Goal: Task Accomplishment & Management: Manage account settings

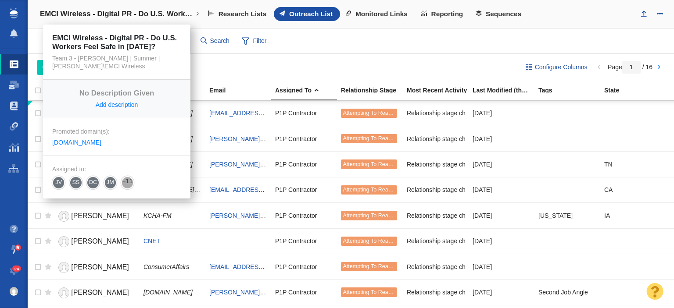
click at [86, 19] on link "EMCI Wireless - Digital PR - Do U.S. Workers Feel Safe in [DATE]?" at bounding box center [120, 14] width 172 height 21
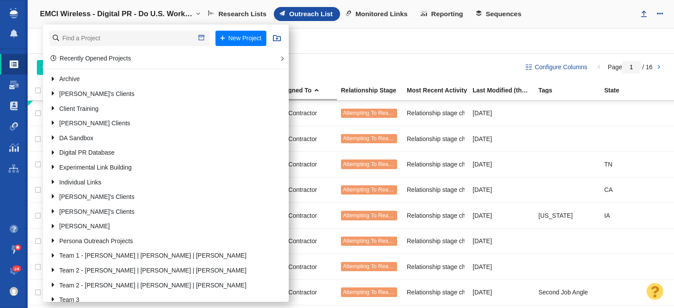
click at [102, 18] on h4 "EMCI Wireless - Digital PR - Do U.S. Workers Feel Safe in [DATE]?" at bounding box center [117, 14] width 154 height 9
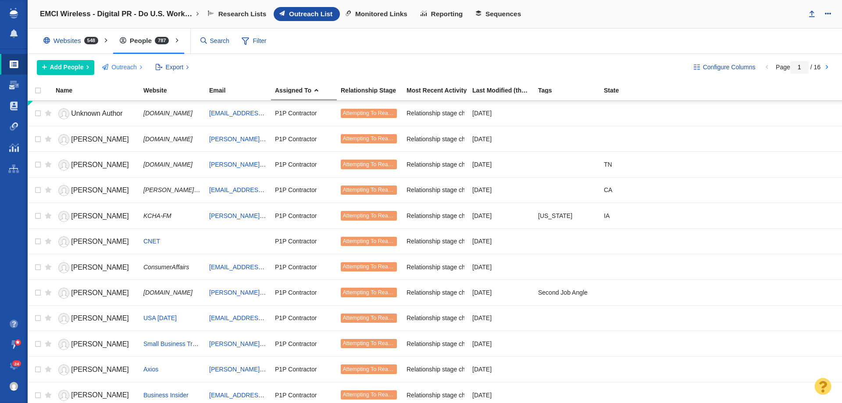
click at [121, 63] on span "Outreach" at bounding box center [123, 67] width 25 height 9
click at [225, 56] on div "Configure Columns Page 1 / 16 Add People Add a Person Add From List of URLs Imp…" at bounding box center [435, 67] width 815 height 27
click at [80, 69] on span "Add People" at bounding box center [67, 67] width 34 height 9
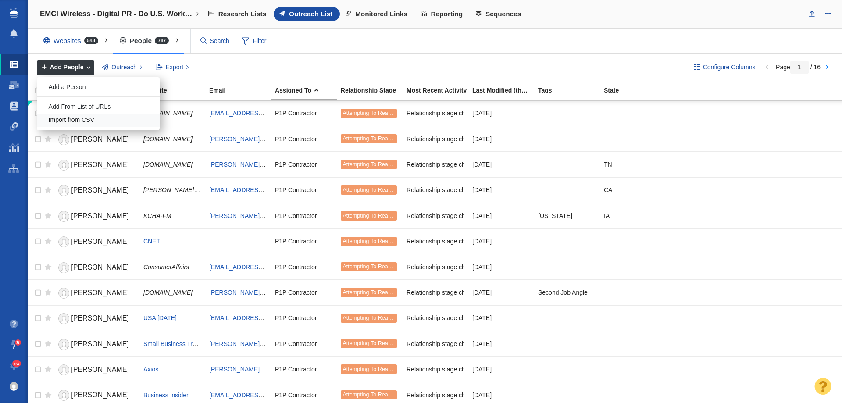
click at [81, 118] on div "Import from CSV" at bounding box center [98, 121] width 123 height 14
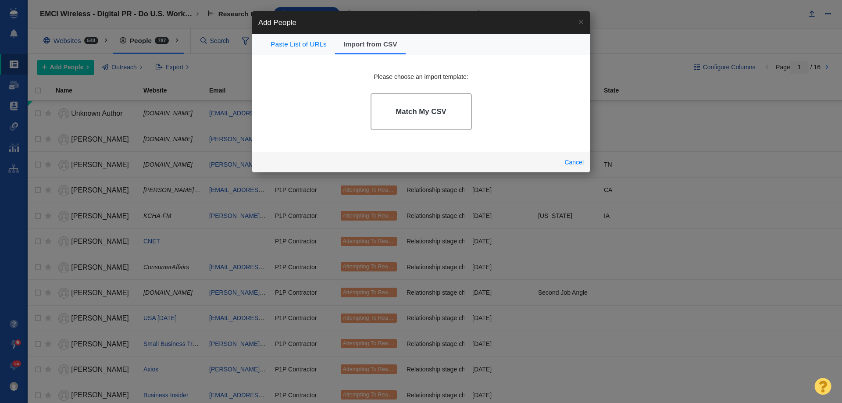
click at [434, 115] on h4 "Match My CSV" at bounding box center [421, 111] width 51 height 9
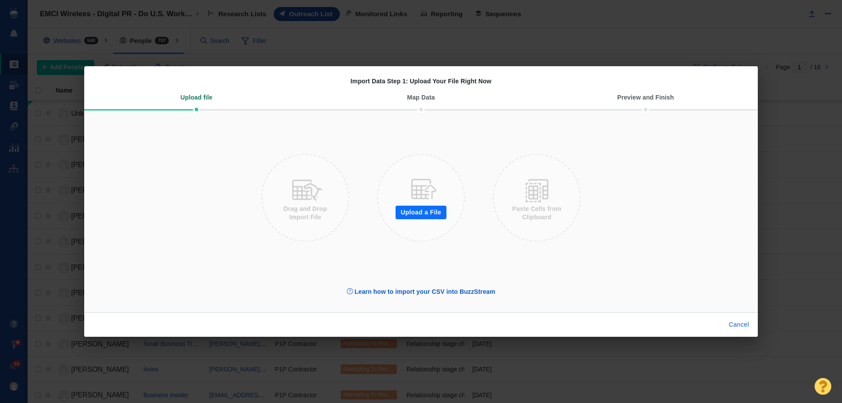
click at [406, 215] on button "Upload a File" at bounding box center [421, 213] width 51 height 14
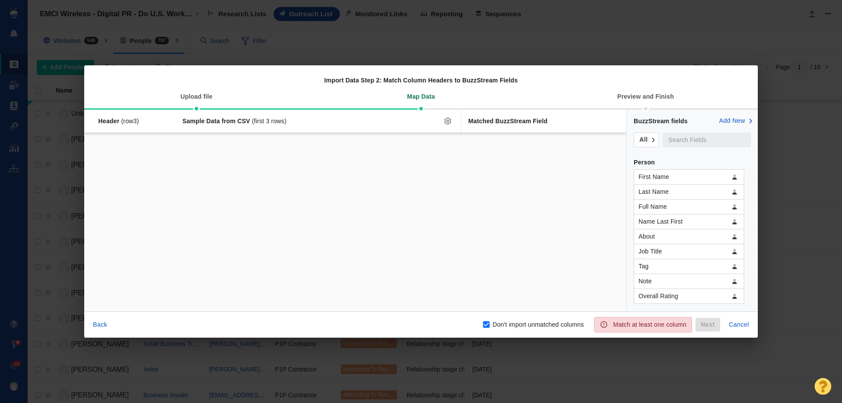
checkbox input "false"
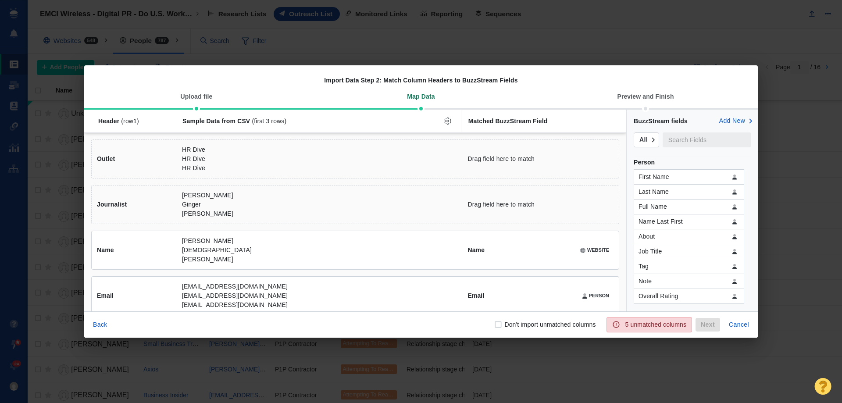
click at [671, 130] on div "BuzzStream fields Add New" at bounding box center [692, 121] width 117 height 23
click at [676, 135] on input "text" at bounding box center [707, 139] width 88 height 15
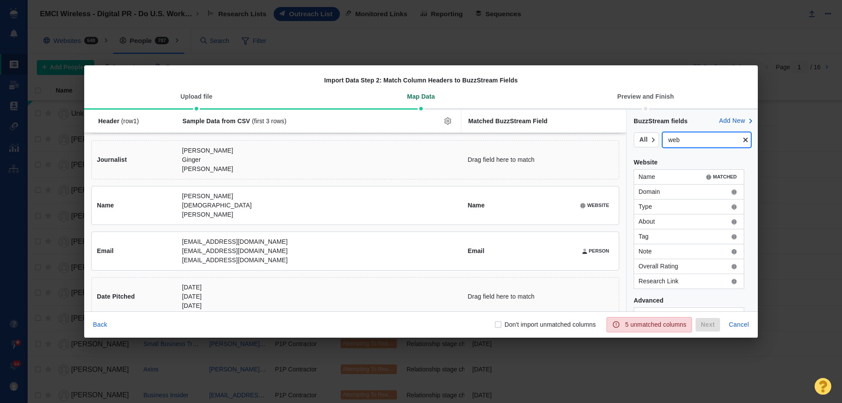
scroll to position [44, 0]
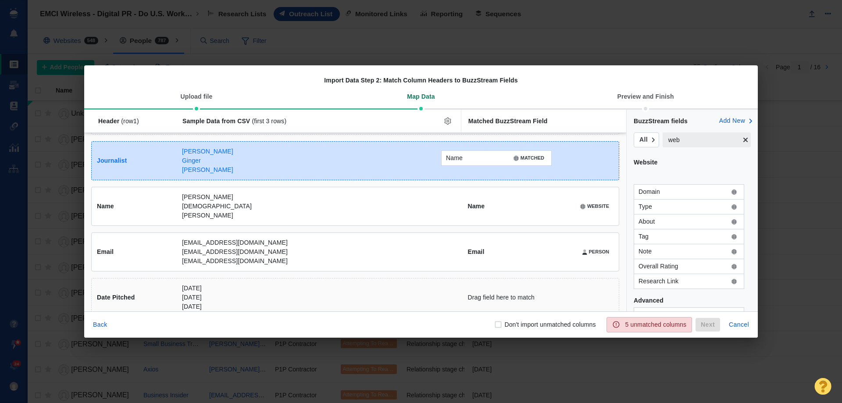
drag, startPoint x: 662, startPoint y: 179, endPoint x: 469, endPoint y: 161, distance: 193.9
click at [469, 161] on div "Name MATCHED Header (row 1 ) Sample Data from CSV (first 3 rows) Matched BuzzSt…" at bounding box center [421, 211] width 674 height 202
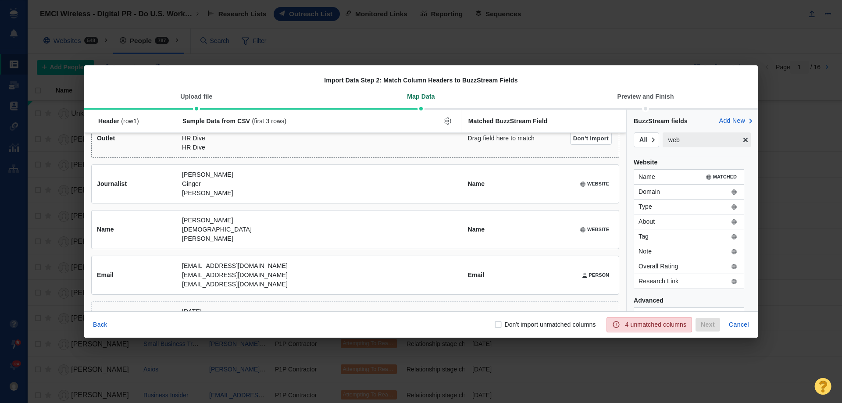
scroll to position [0, 0]
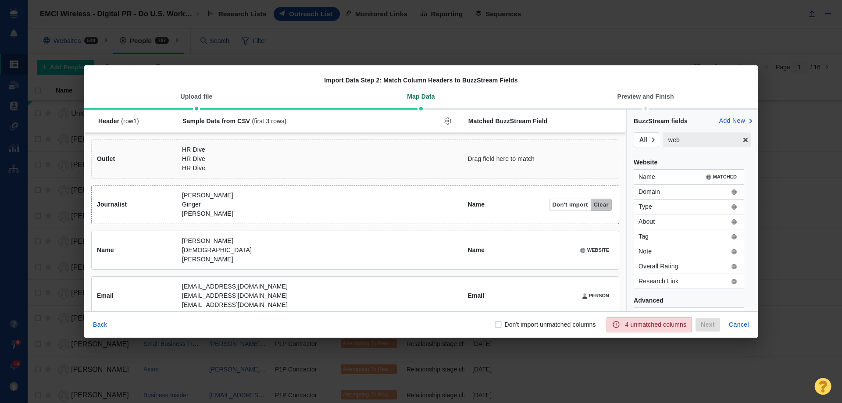
click at [591, 205] on button "Clear" at bounding box center [601, 205] width 21 height 12
click at [593, 250] on button "Clear" at bounding box center [601, 250] width 21 height 12
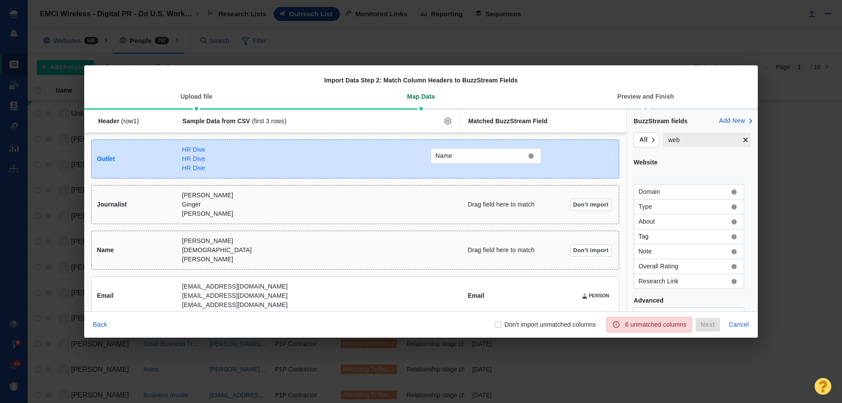
drag, startPoint x: 657, startPoint y: 181, endPoint x: 454, endPoint y: 160, distance: 204.2
click at [454, 160] on div "Name Header (row 1 ) Sample Data from CSV (first 3 rows) Matched BuzzStream Fie…" at bounding box center [421, 211] width 674 height 202
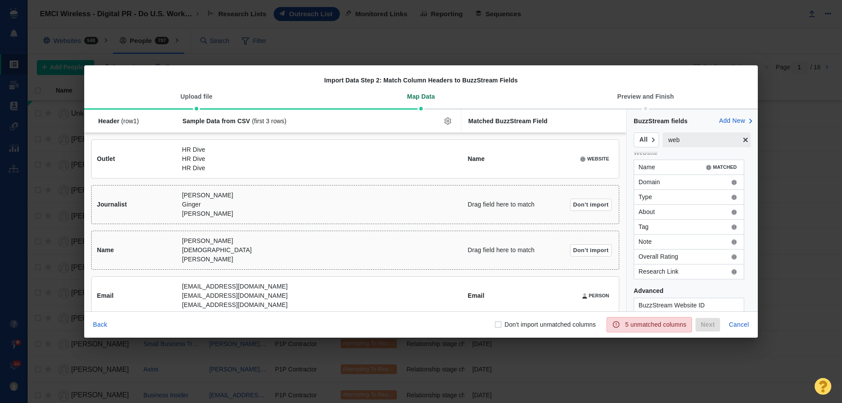
scroll to position [18, 0]
click at [681, 139] on input "web" at bounding box center [702, 139] width 78 height 15
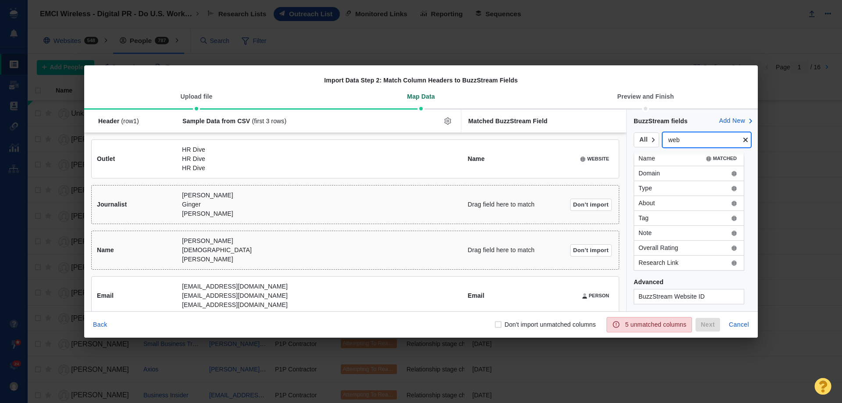
click at [681, 139] on input "web" at bounding box center [702, 139] width 78 height 15
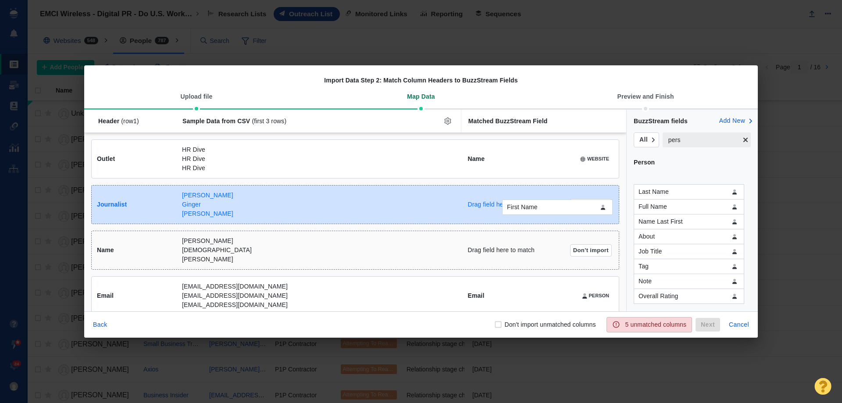
drag, startPoint x: 653, startPoint y: 179, endPoint x: 520, endPoint y: 209, distance: 136.3
click at [520, 209] on div "First Name Header (row 1 ) Sample Data from CSV (first 3 rows) Matched BuzzStre…" at bounding box center [421, 211] width 674 height 202
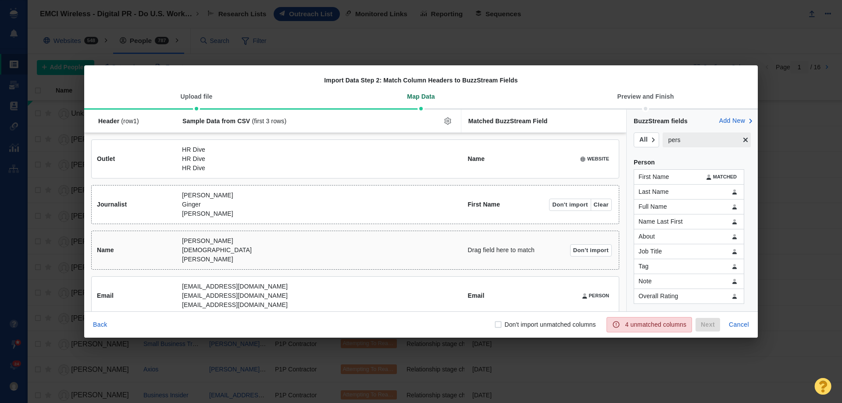
click at [519, 208] on div "First Name Person Don't import Clear" at bounding box center [540, 205] width 158 height 12
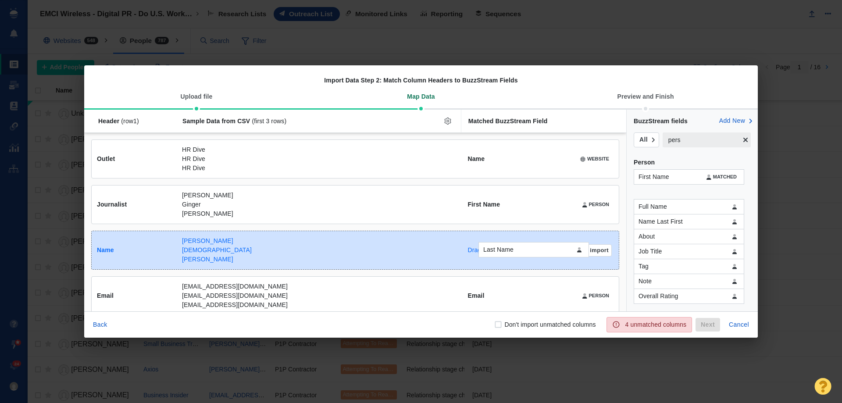
drag, startPoint x: 665, startPoint y: 192, endPoint x: 510, endPoint y: 252, distance: 166.7
click at [510, 252] on div "Last Name Header (row 1 ) Sample Data from CSV (first 3 rows) Matched BuzzStrea…" at bounding box center [421, 211] width 674 height 202
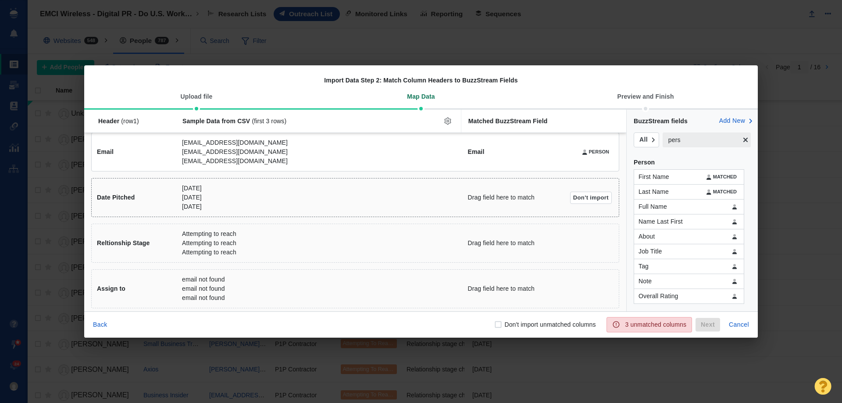
scroll to position [148, 0]
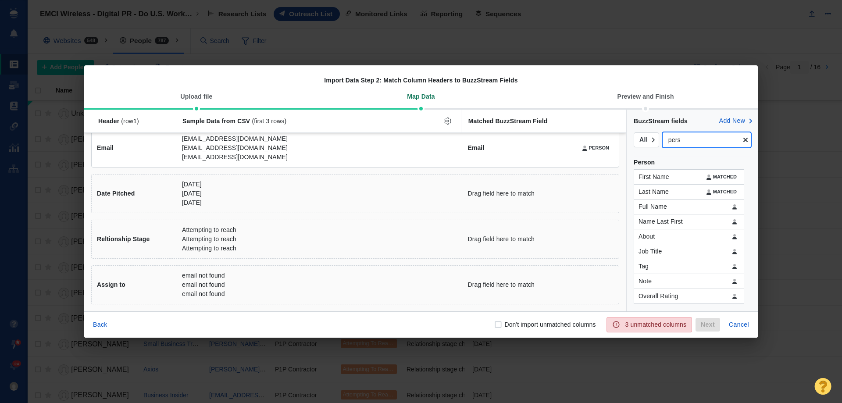
click at [680, 143] on input "pers" at bounding box center [702, 139] width 78 height 15
type input "rel"
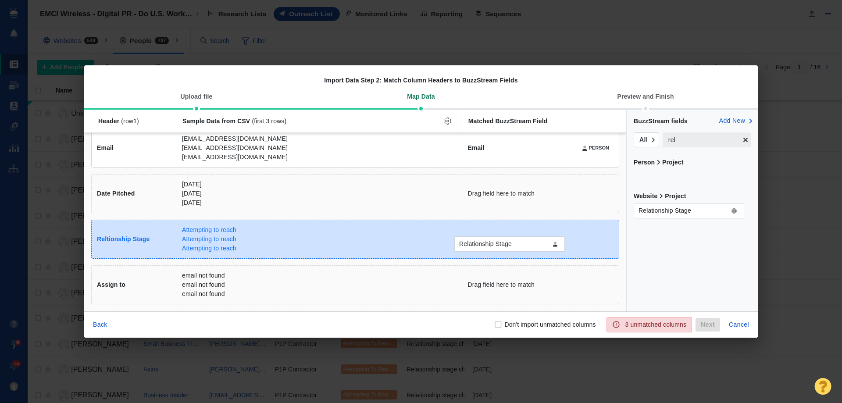
drag, startPoint x: 672, startPoint y: 179, endPoint x: 493, endPoint y: 246, distance: 191.6
click at [493, 246] on div "Relationship Stage Header (row 1 ) Sample Data from CSV (first 3 rows) Matched …" at bounding box center [421, 211] width 674 height 202
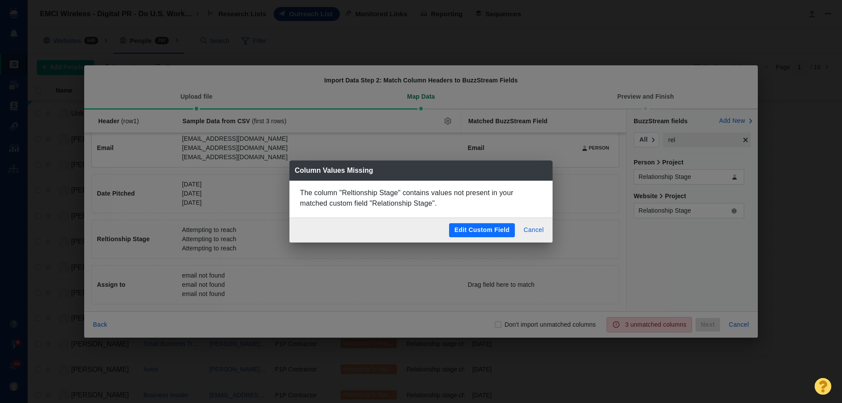
click at [486, 227] on button "Edit Custom Field" at bounding box center [482, 230] width 66 height 14
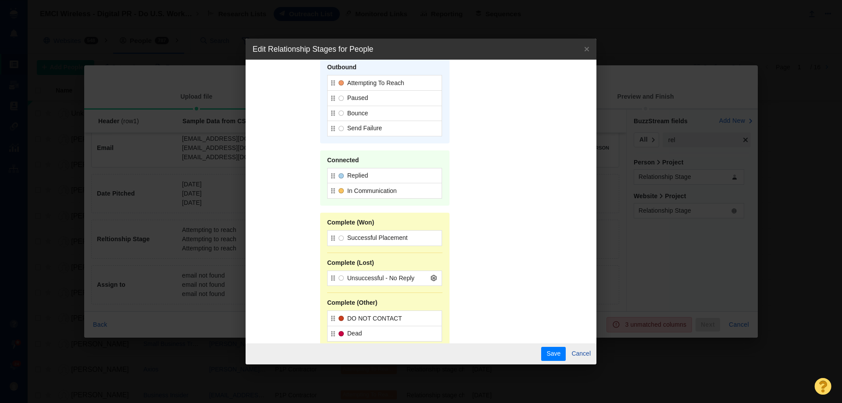
scroll to position [0, 0]
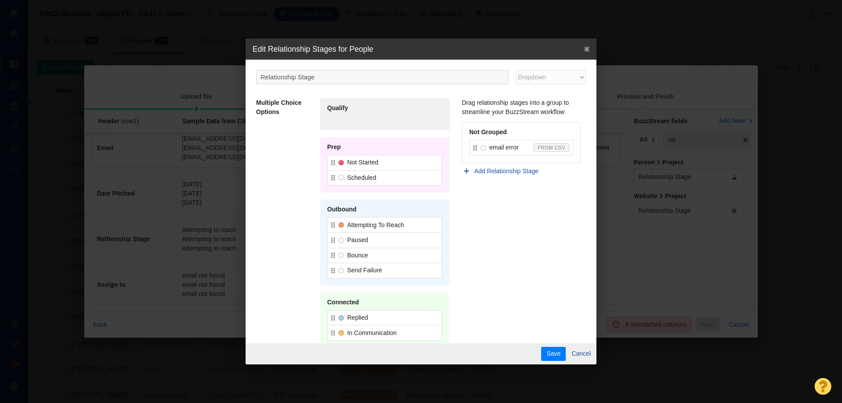
click at [586, 51] on icon "close-popover" at bounding box center [586, 49] width 5 height 7
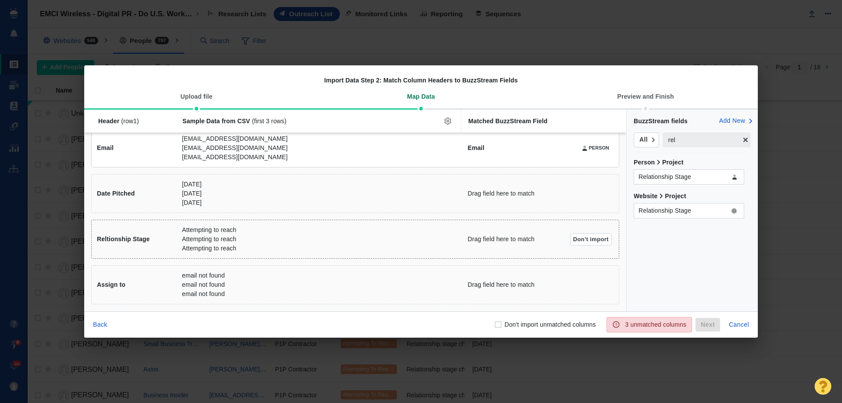
click at [357, 236] on p "Attempting to reach" at bounding box center [318, 239] width 272 height 9
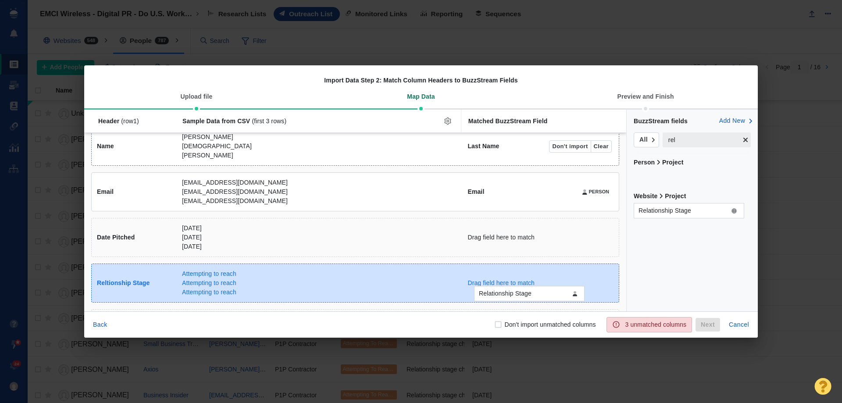
scroll to position [148, 0]
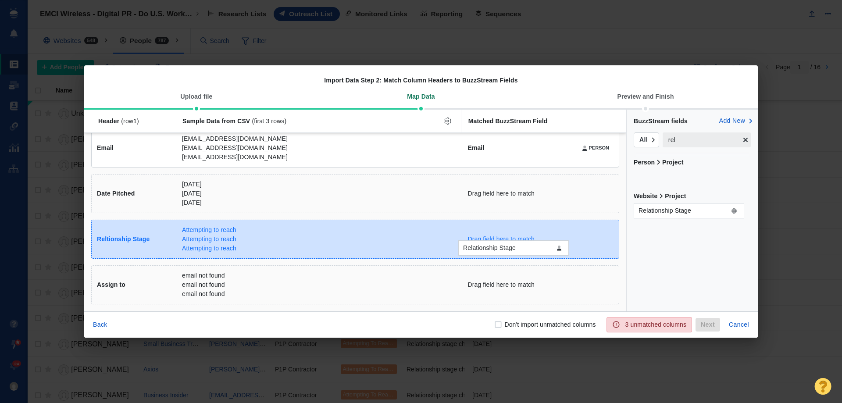
drag, startPoint x: 675, startPoint y: 177, endPoint x: 499, endPoint y: 248, distance: 189.2
click at [499, 248] on div "Relationship Stage Header (row 1 ) Sample Data from CSV (first 3 rows) Matched …" at bounding box center [421, 211] width 674 height 202
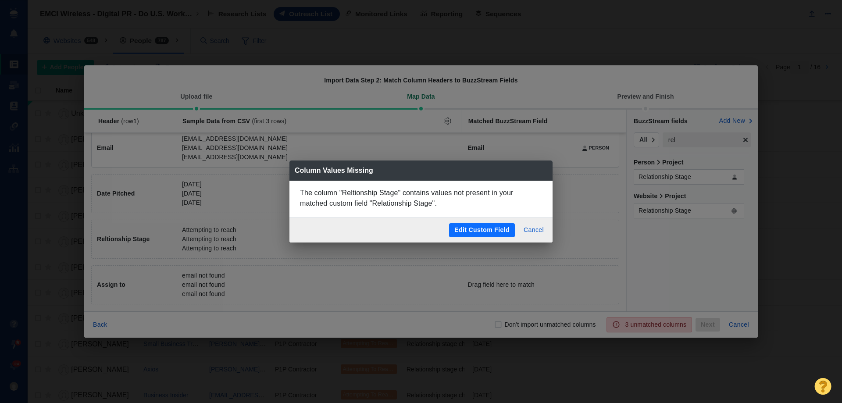
click at [488, 230] on button "Edit Custom Field" at bounding box center [482, 230] width 66 height 14
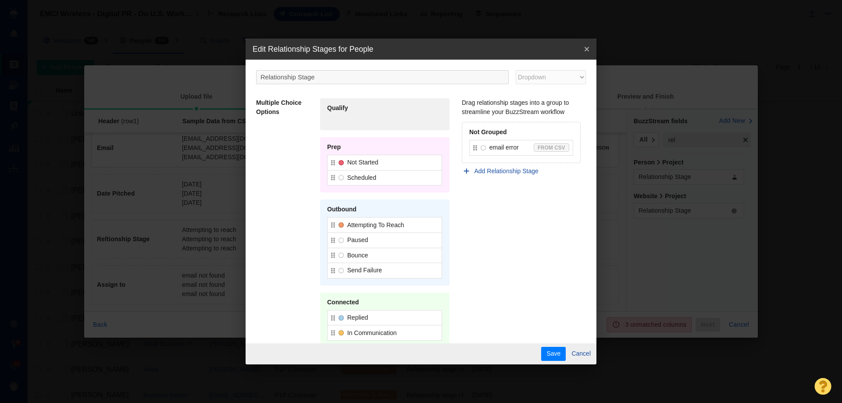
click at [587, 46] on icon "close-popover" at bounding box center [586, 49] width 5 height 7
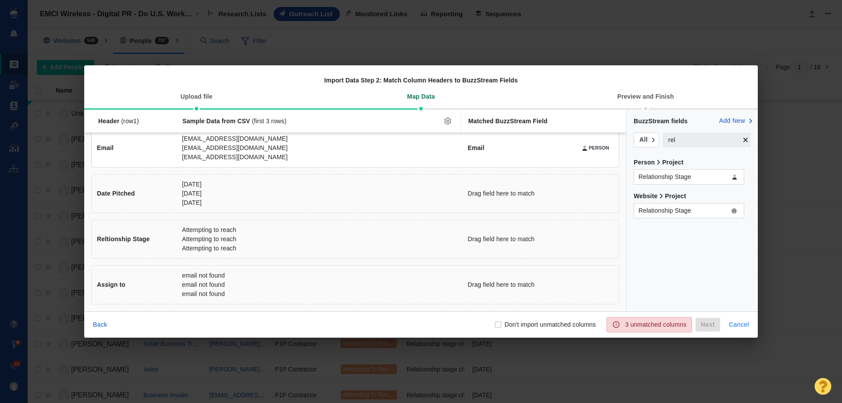
click at [744, 322] on button "Cancel" at bounding box center [739, 325] width 31 height 14
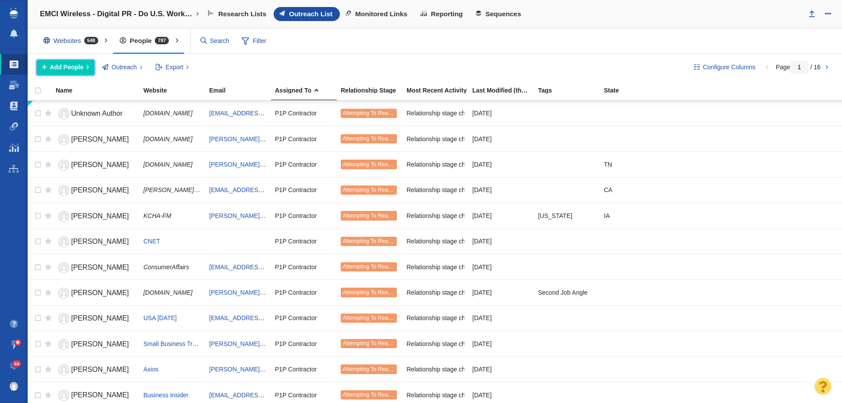
click at [79, 70] on span "Add People" at bounding box center [67, 67] width 34 height 9
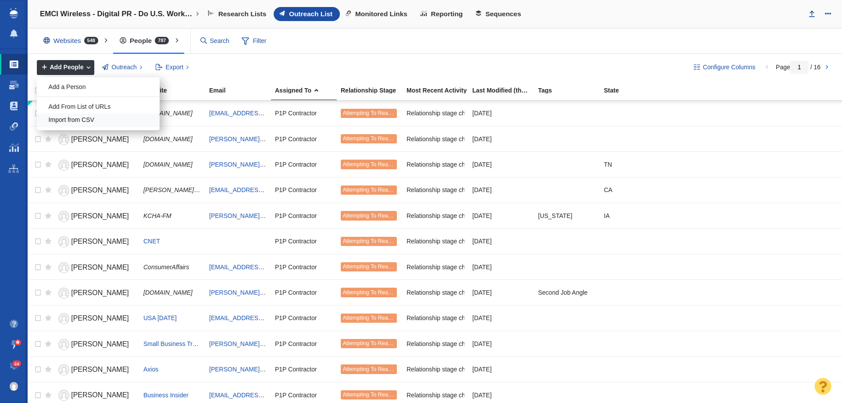
click at [88, 117] on div "Import from CSV" at bounding box center [98, 121] width 123 height 14
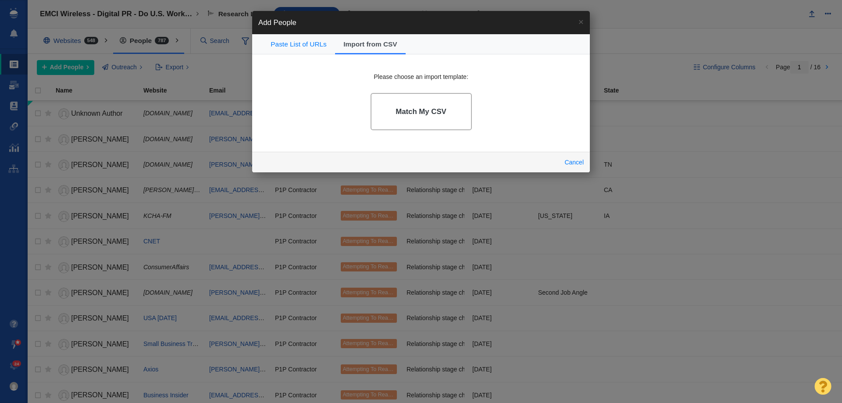
click at [414, 105] on link "Match My CSV" at bounding box center [421, 111] width 101 height 37
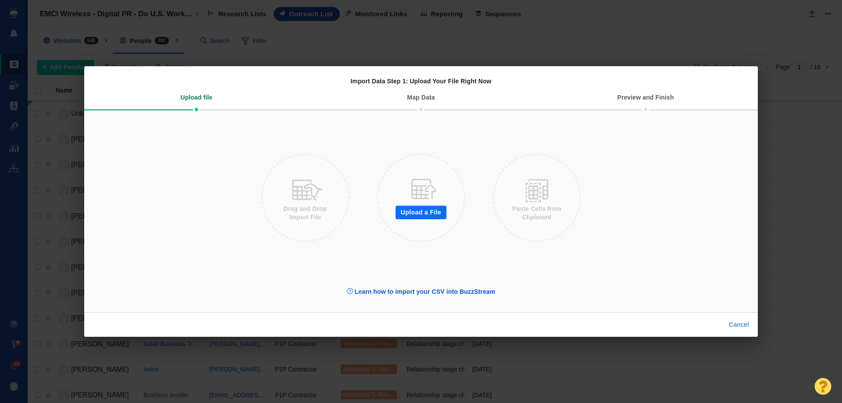
drag, startPoint x: 421, startPoint y: 202, endPoint x: 420, endPoint y: 208, distance: 6.7
click at [420, 206] on div "Upload a File Drag and Drop Import File Paste Cells from Clipboard" at bounding box center [421, 198] width 330 height 154
click at [418, 213] on button "Upload a File" at bounding box center [421, 213] width 51 height 14
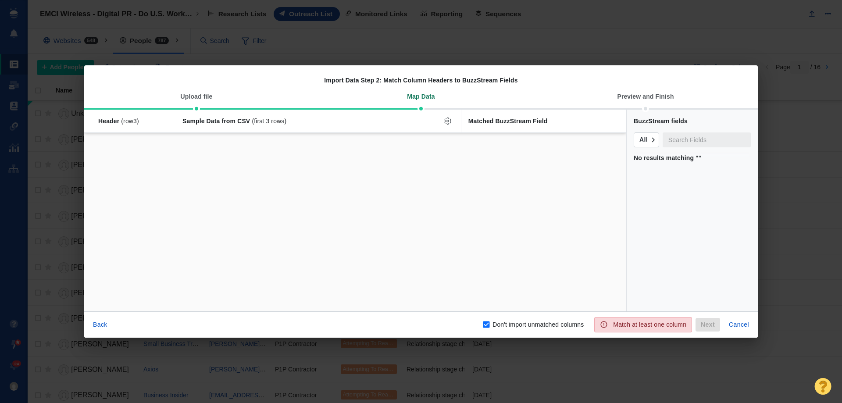
checkbox input "false"
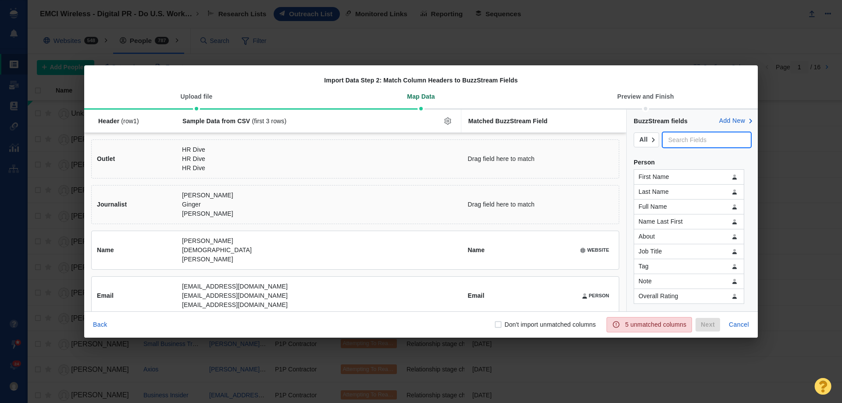
click at [678, 139] on input "text" at bounding box center [707, 139] width 88 height 15
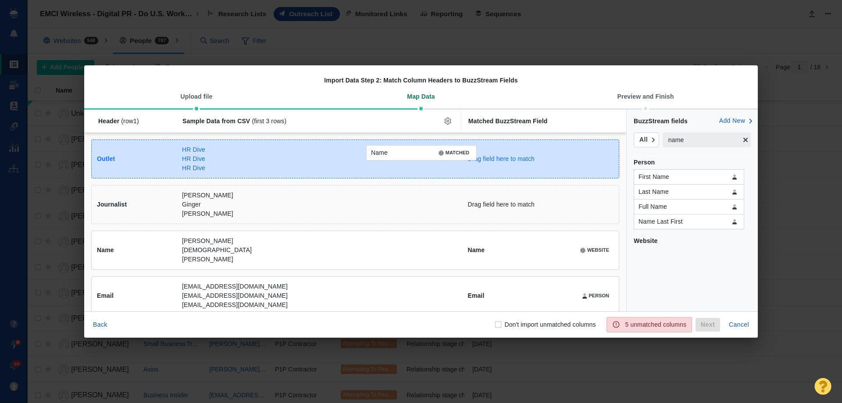
drag, startPoint x: 679, startPoint y: 256, endPoint x: 412, endPoint y: 153, distance: 286.6
click at [412, 153] on div "Name MATCHED Header (row 1 ) Sample Data from CSV (first 3 rows) Matched BuzzSt…" at bounding box center [421, 211] width 674 height 202
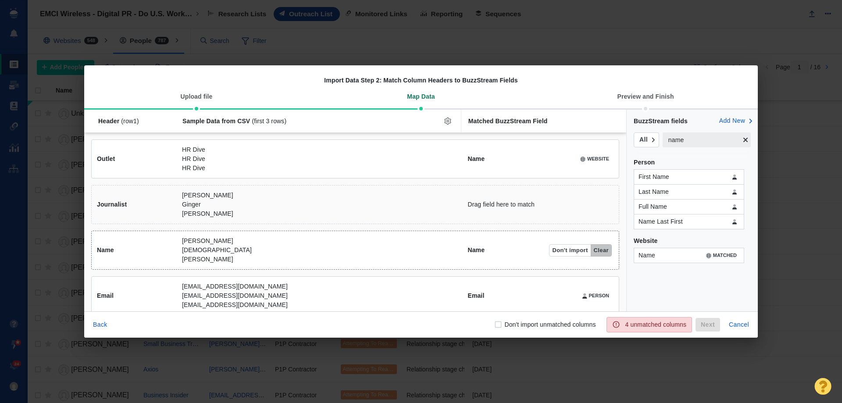
click at [597, 250] on button "Clear" at bounding box center [601, 250] width 21 height 12
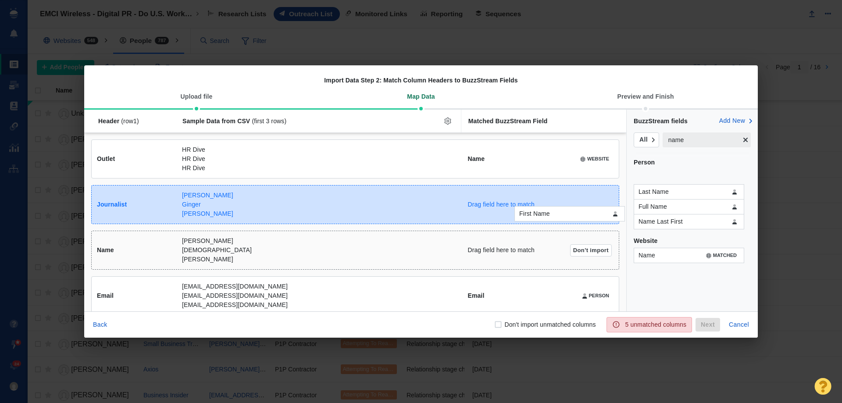
drag, startPoint x: 658, startPoint y: 178, endPoint x: 539, endPoint y: 215, distance: 124.9
click at [539, 215] on div "First Name Header (row 1 ) Sample Data from CSV (first 3 rows) Matched BuzzStre…" at bounding box center [421, 211] width 674 height 202
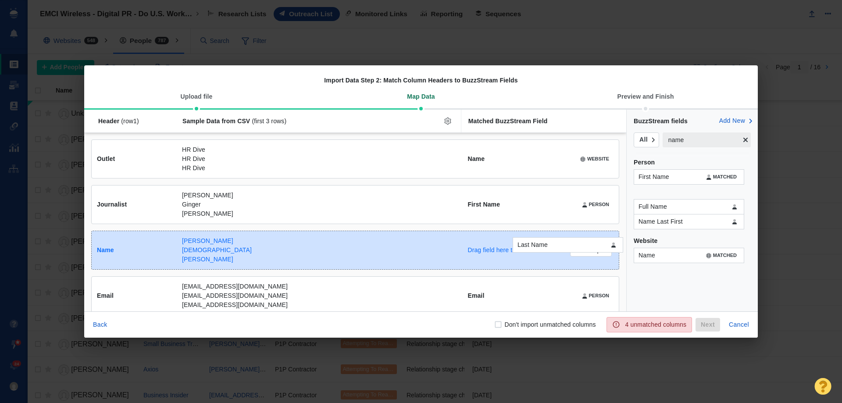
drag, startPoint x: 661, startPoint y: 195, endPoint x: 540, endPoint y: 248, distance: 132.2
click at [540, 248] on div "Last Name Header (row 1 ) Sample Data from CSV (first 3 rows) Matched BuzzStrea…" at bounding box center [421, 211] width 674 height 202
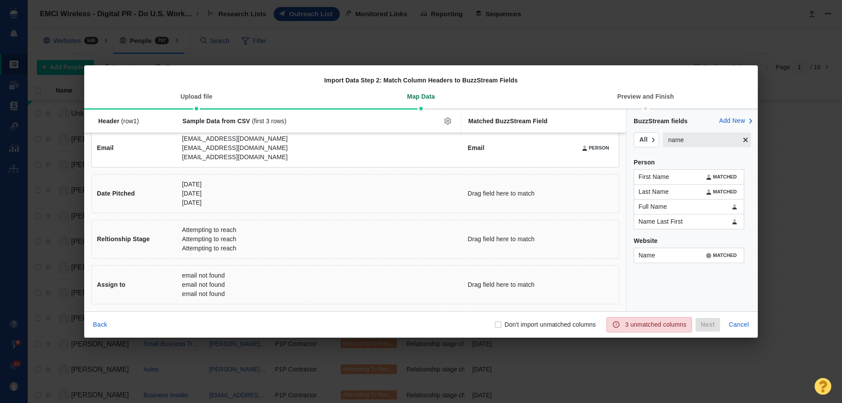
click at [692, 142] on input "name" at bounding box center [702, 139] width 78 height 15
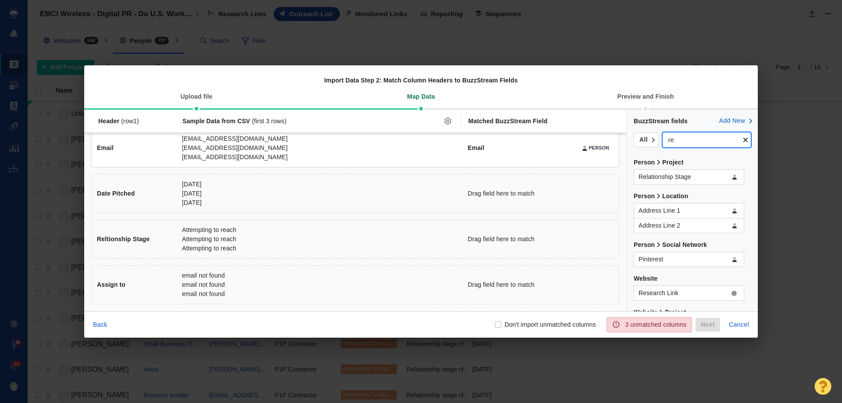
type input "re"
drag, startPoint x: 676, startPoint y: 180, endPoint x: 723, endPoint y: 174, distance: 46.9
click at [723, 174] on div "Relationship Stage Header (row 1 ) Sample Data from CSV (first 3 rows) Matched …" at bounding box center [421, 211] width 674 height 202
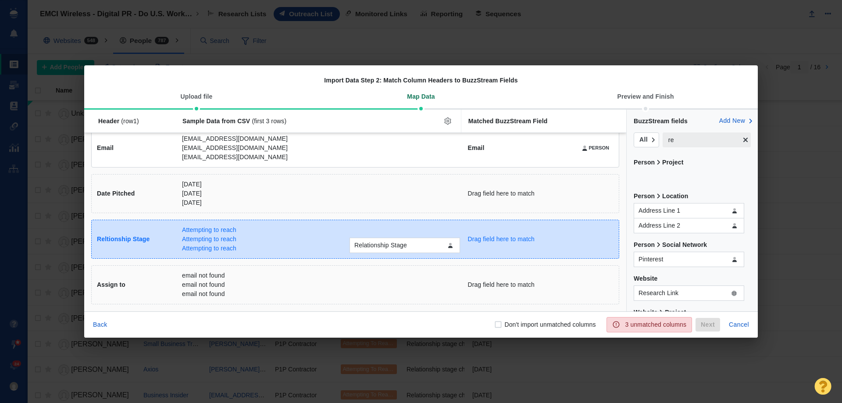
drag, startPoint x: 712, startPoint y: 178, endPoint x: 428, endPoint y: 247, distance: 292.4
click at [428, 247] on div "Relationship Stage Header (row 1 ) Sample Data from CSV (first 3 rows) Matched …" at bounding box center [421, 211] width 674 height 202
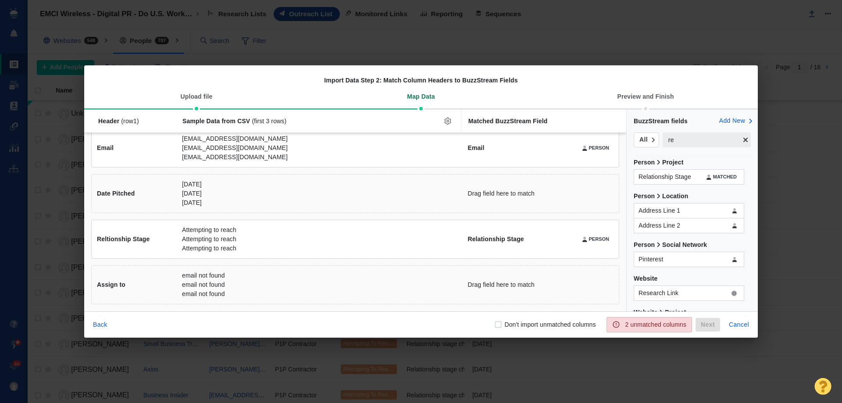
click at [501, 324] on input "Don't import unmatched columns" at bounding box center [498, 324] width 9 height 9
checkbox input "true"
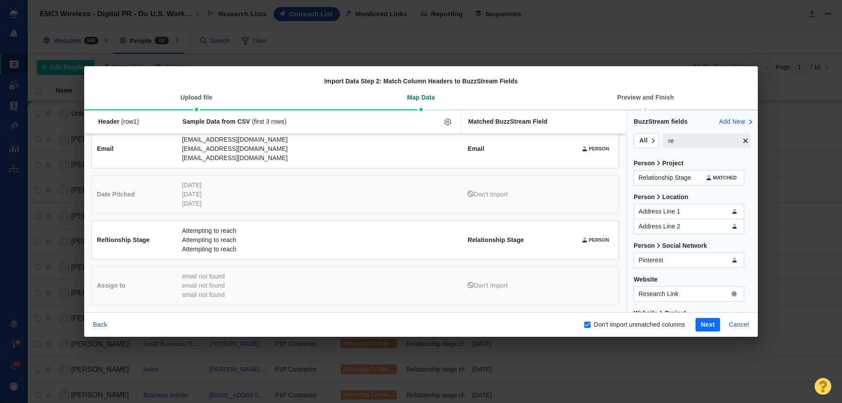
click at [702, 325] on button "Next" at bounding box center [708, 325] width 25 height 14
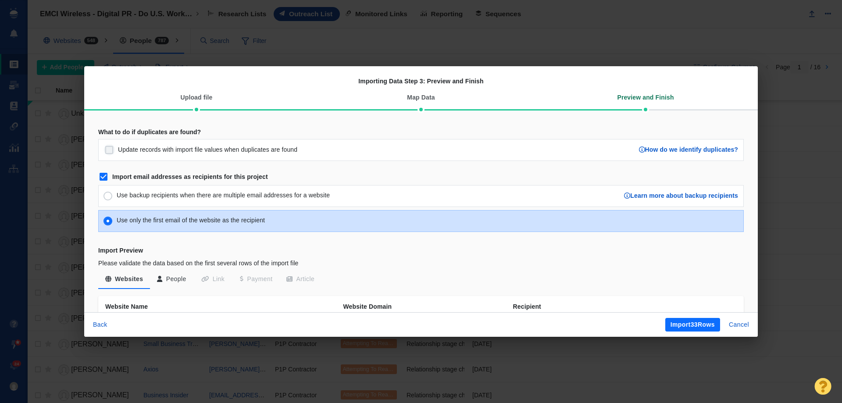
click at [110, 153] on input "Update records with import file values when duplicates are found" at bounding box center [109, 150] width 11 height 11
checkbox input "true"
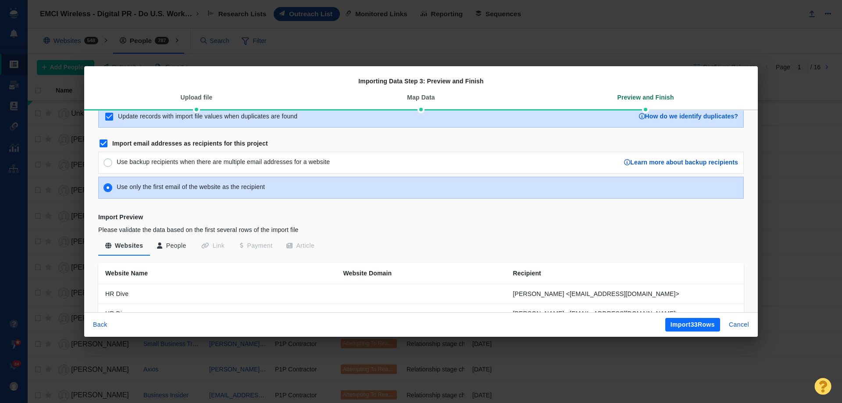
scroll to position [88, 0]
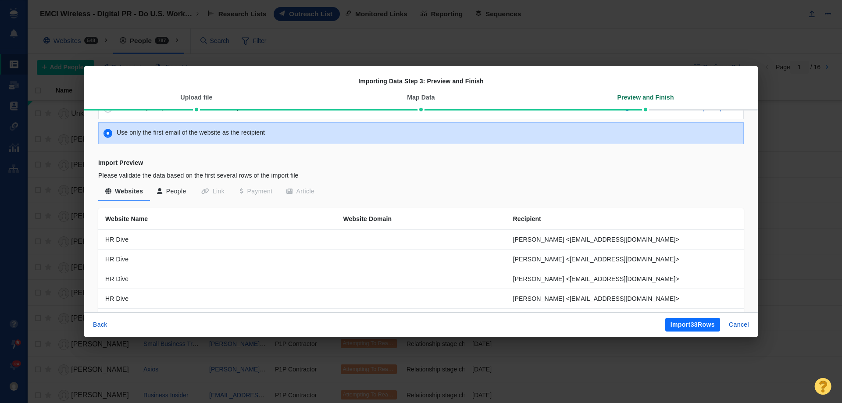
click at [681, 325] on button "Import 33 Rows" at bounding box center [693, 325] width 55 height 14
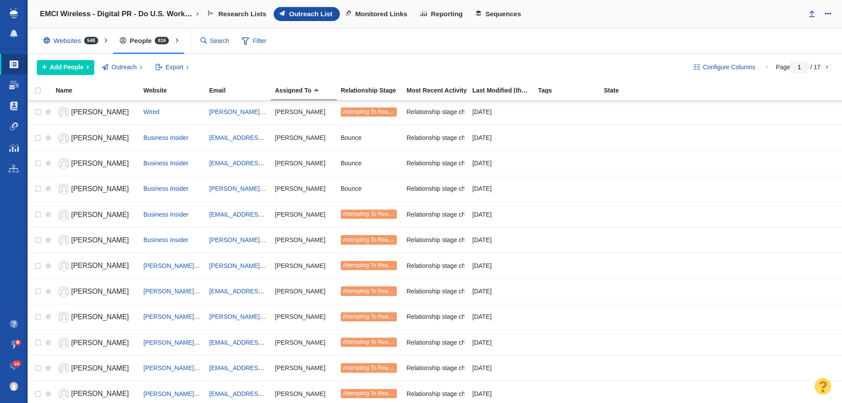
scroll to position [0, 0]
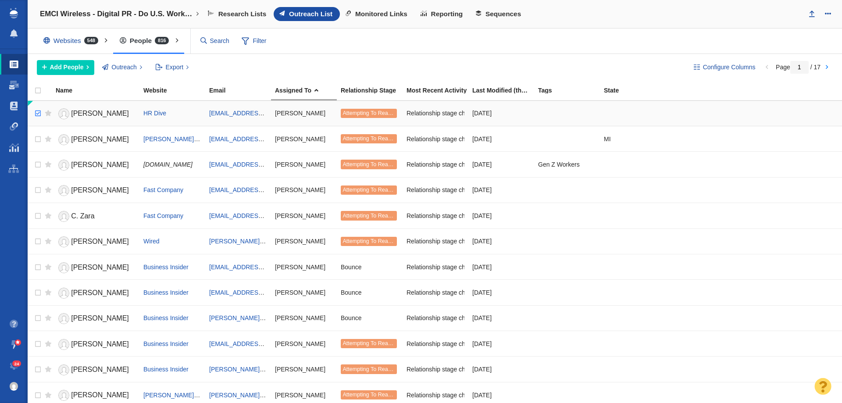
checkbox input "true"
click at [38, 113] on input "checkbox" at bounding box center [36, 113] width 13 height 19
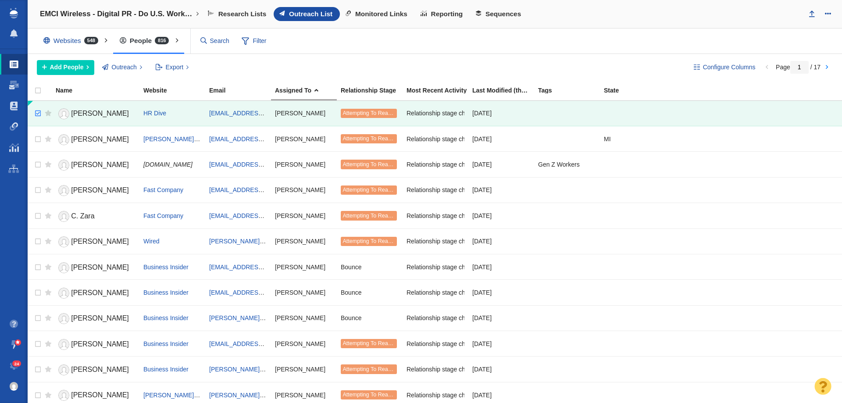
click at [0, 0] on div at bounding box center [0, 0] width 0 height 0
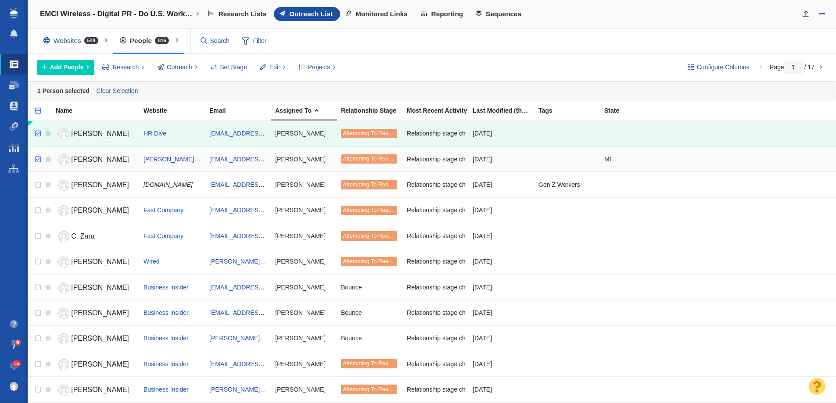
checkbox input "true"
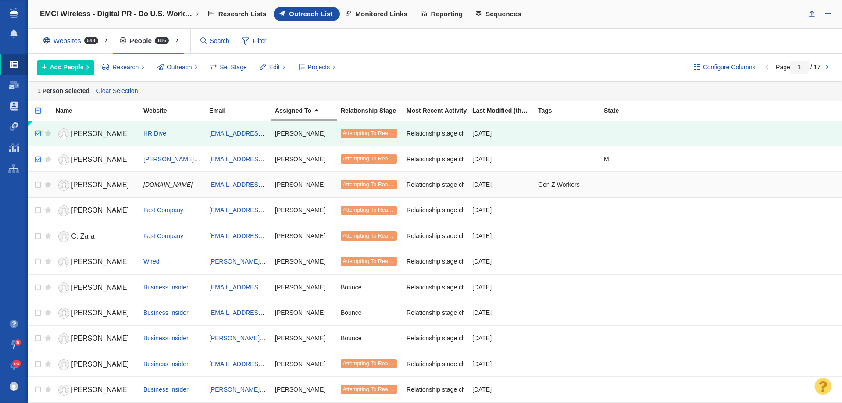
drag, startPoint x: 40, startPoint y: 160, endPoint x: 39, endPoint y: 175, distance: 15.4
click at [40, 160] on input "checkbox" at bounding box center [36, 159] width 13 height 19
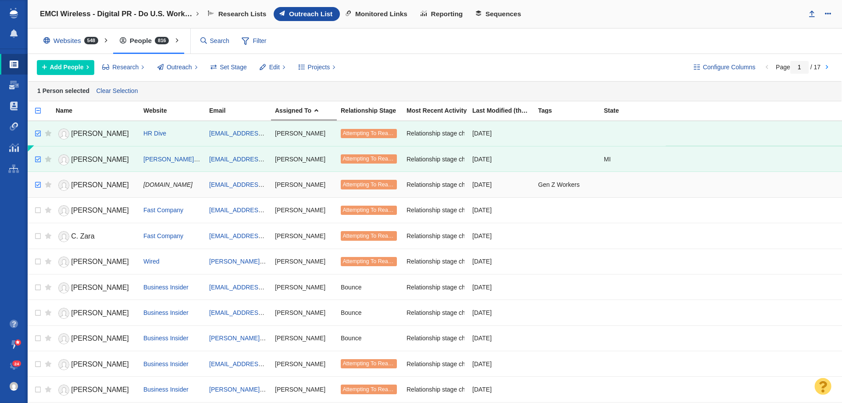
checkbox input "true"
click at [40, 179] on input "checkbox" at bounding box center [36, 184] width 13 height 19
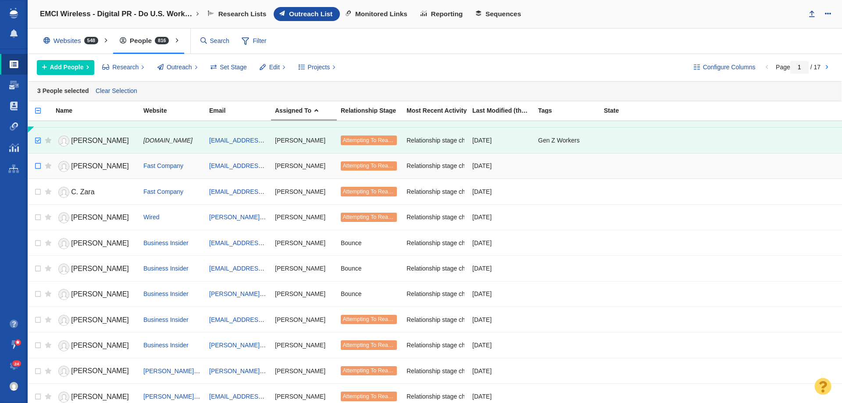
scroll to position [44, 0]
checkbox input "true"
click at [37, 164] on input "checkbox" at bounding box center [36, 166] width 13 height 19
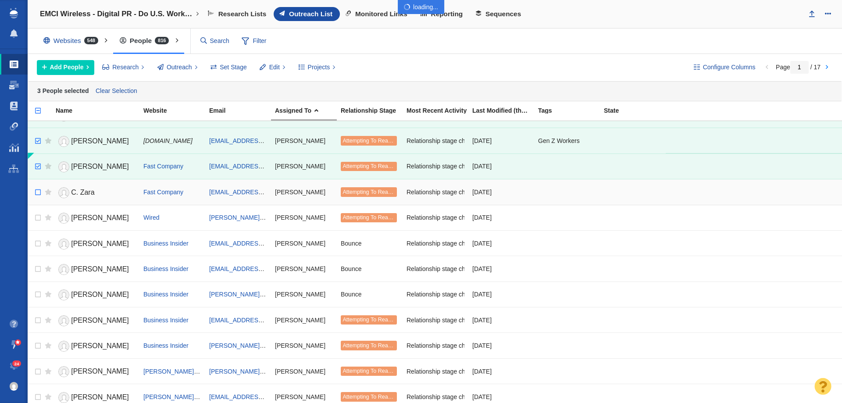
click at [37, 195] on div at bounding box center [421, 201] width 842 height 403
checkbox input "true"
click at [37, 218] on input "checkbox" at bounding box center [36, 217] width 13 height 19
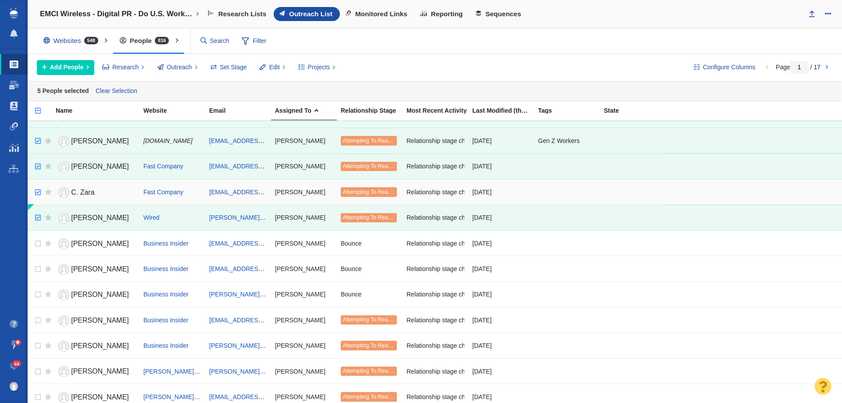
checkbox input "true"
click at [38, 193] on input "checkbox" at bounding box center [36, 192] width 13 height 19
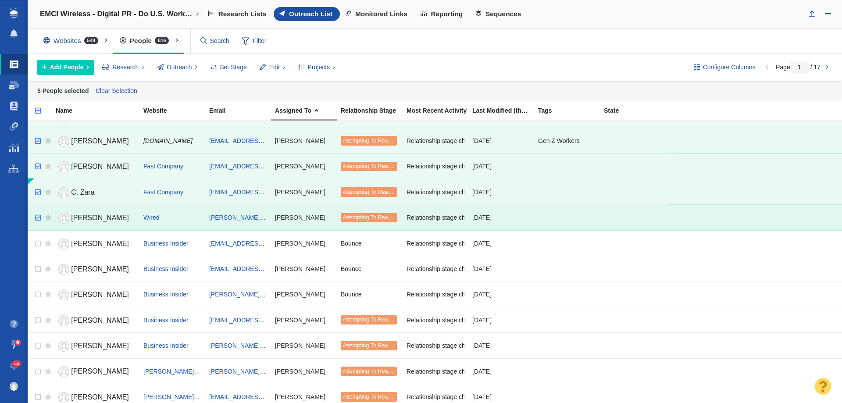
scroll to position [132, 0]
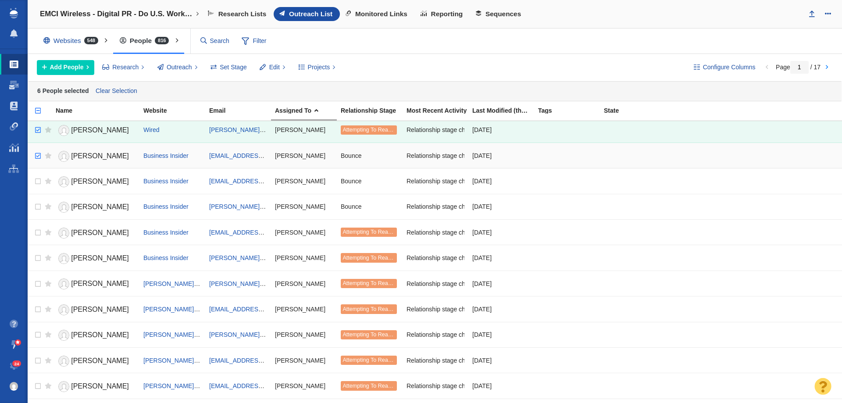
checkbox input "true"
click at [37, 155] on input "checkbox" at bounding box center [36, 156] width 13 height 19
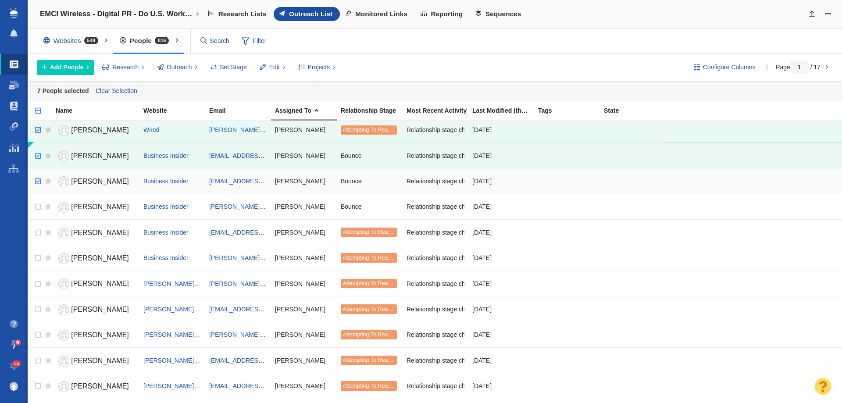
checkbox input "true"
click at [37, 177] on input "checkbox" at bounding box center [36, 181] width 13 height 19
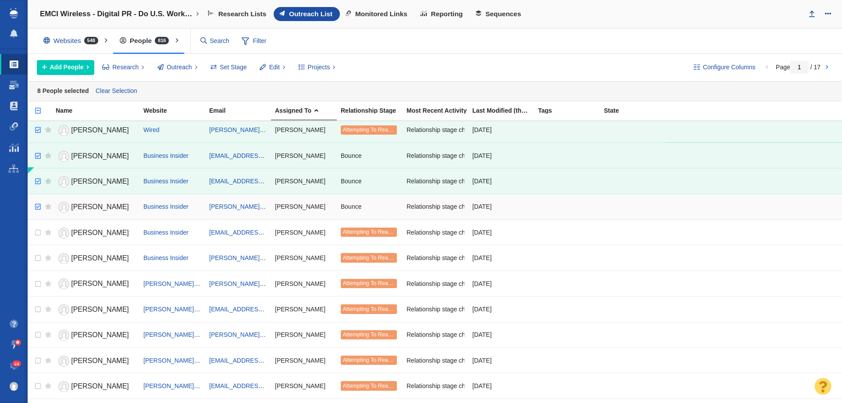
checkbox input "true"
click at [39, 208] on input "checkbox" at bounding box center [36, 206] width 13 height 19
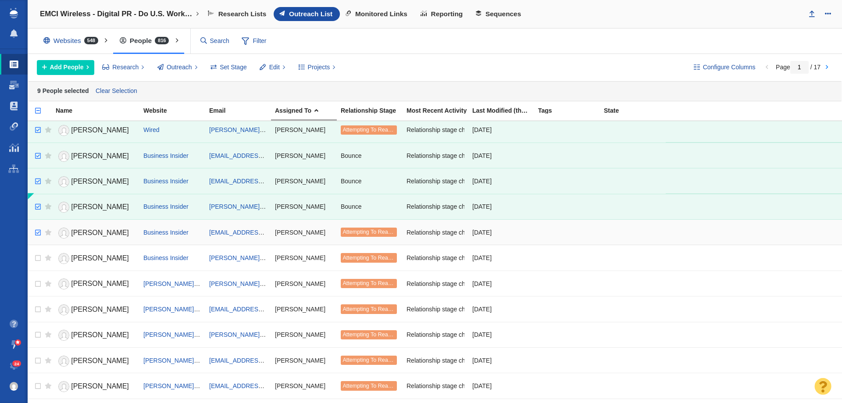
checkbox input "true"
click at [39, 231] on input "checkbox" at bounding box center [36, 232] width 13 height 19
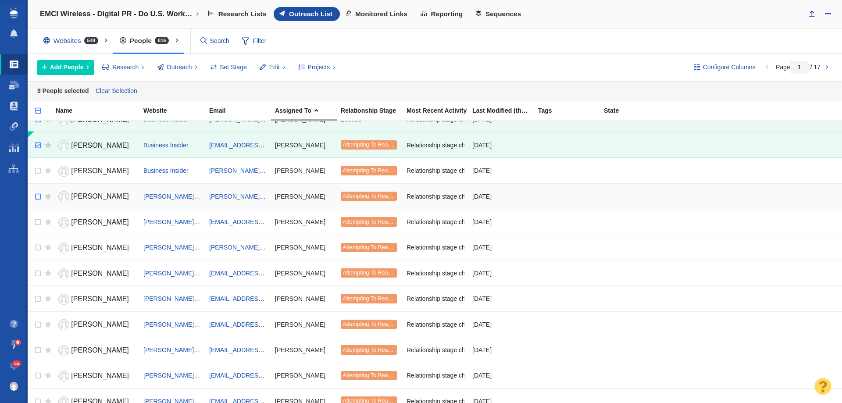
scroll to position [219, 0]
checkbox input "true"
click at [36, 169] on input "checkbox" at bounding box center [36, 170] width 13 height 19
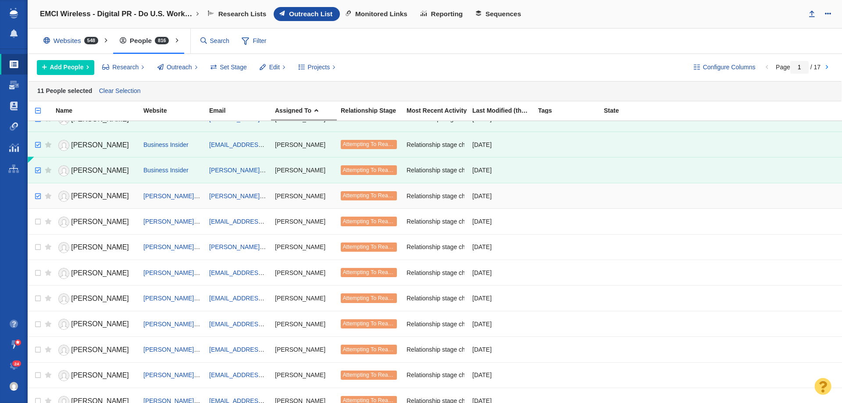
checkbox input "true"
click at [35, 198] on input "checkbox" at bounding box center [36, 196] width 13 height 19
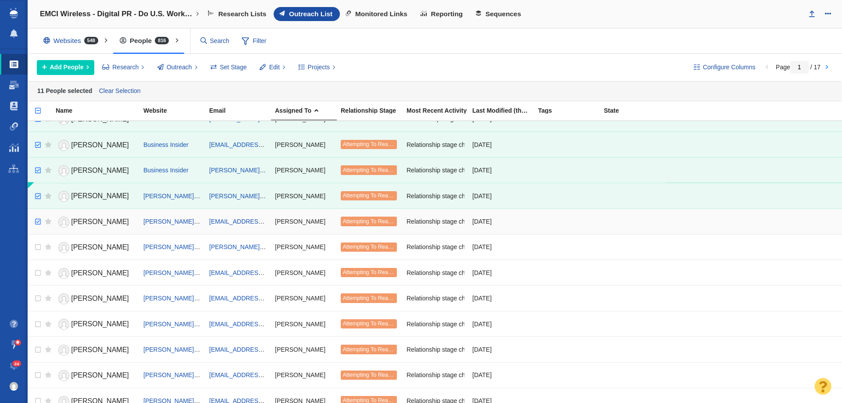
checkbox input "true"
click at [39, 219] on input "checkbox" at bounding box center [36, 221] width 13 height 19
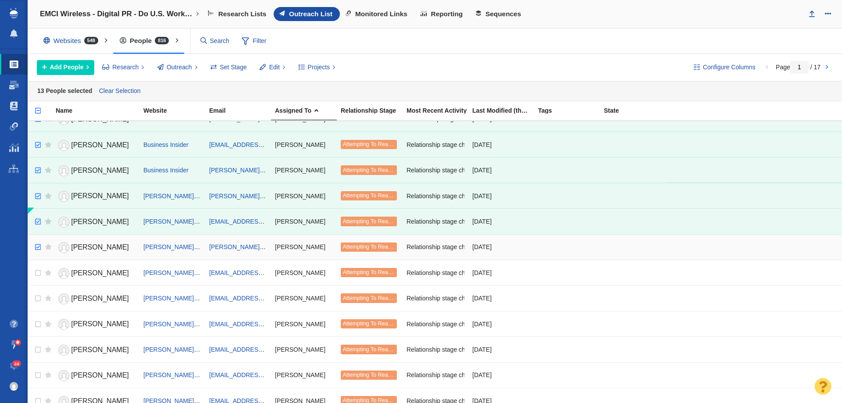
checkbox input "true"
click at [38, 241] on input "checkbox" at bounding box center [36, 247] width 13 height 19
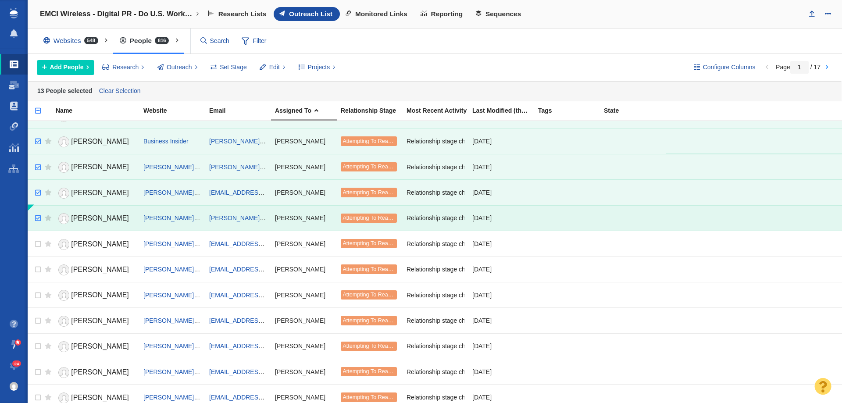
scroll to position [307, 0]
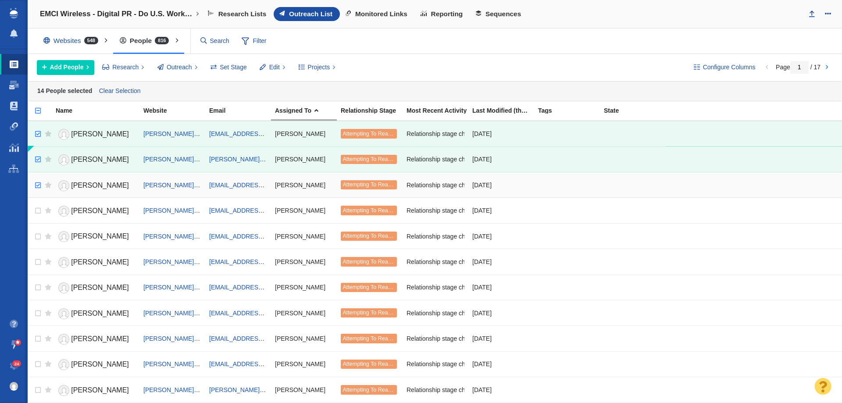
checkbox input "true"
click at [37, 187] on input "checkbox" at bounding box center [36, 185] width 13 height 19
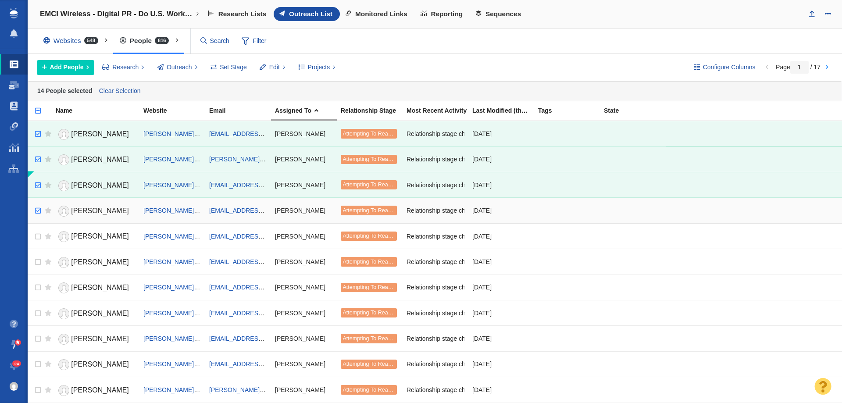
checkbox input "true"
click at [36, 211] on input "checkbox" at bounding box center [36, 210] width 13 height 19
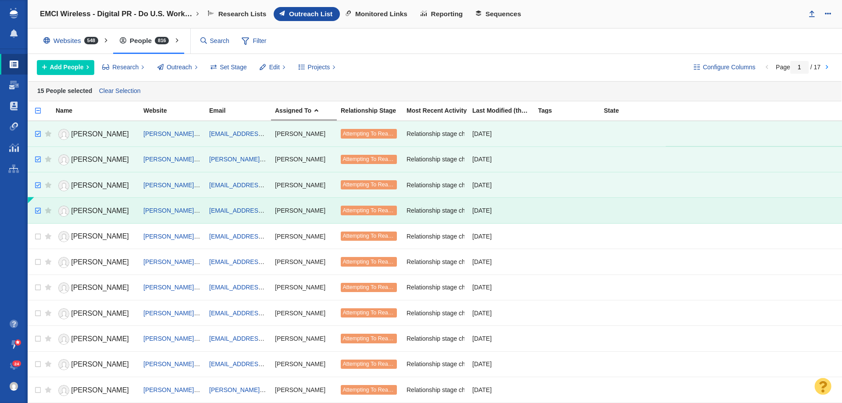
scroll to position [351, 0]
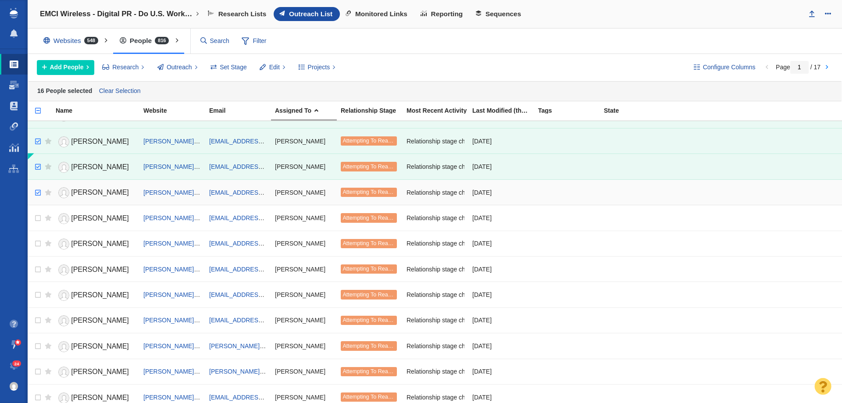
checkbox input "true"
click at [38, 194] on input "checkbox" at bounding box center [36, 192] width 13 height 19
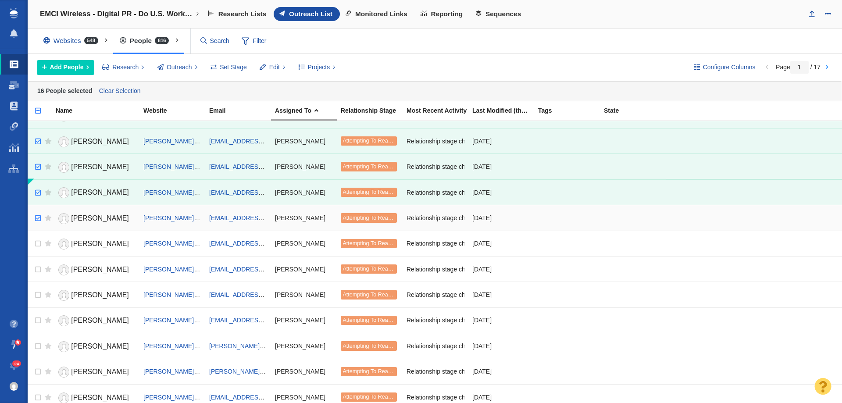
checkbox input "true"
click at [37, 218] on input "checkbox" at bounding box center [36, 218] width 13 height 19
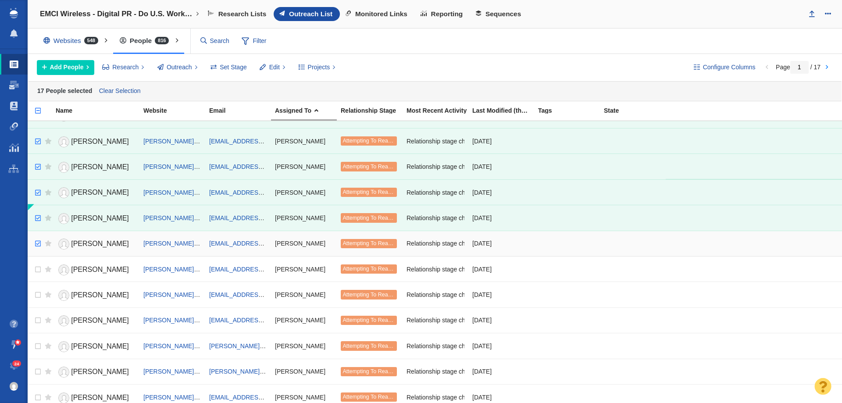
checkbox input "true"
click at [39, 240] on input "checkbox" at bounding box center [36, 243] width 13 height 19
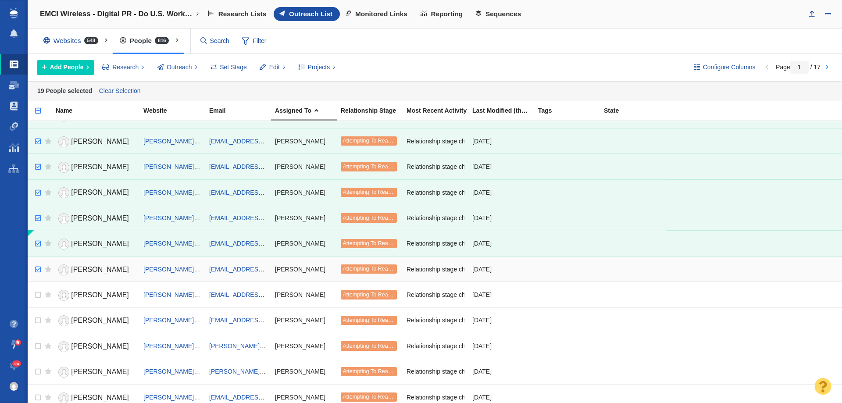
checkbox input "true"
click at [38, 269] on input "checkbox" at bounding box center [36, 269] width 13 height 19
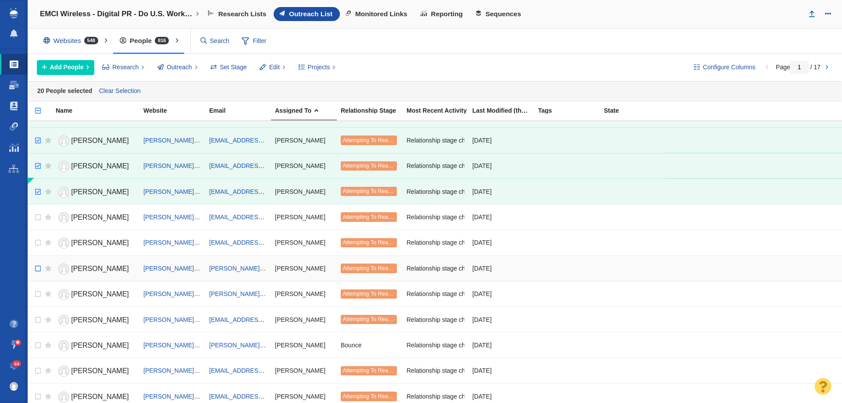
scroll to position [439, 0]
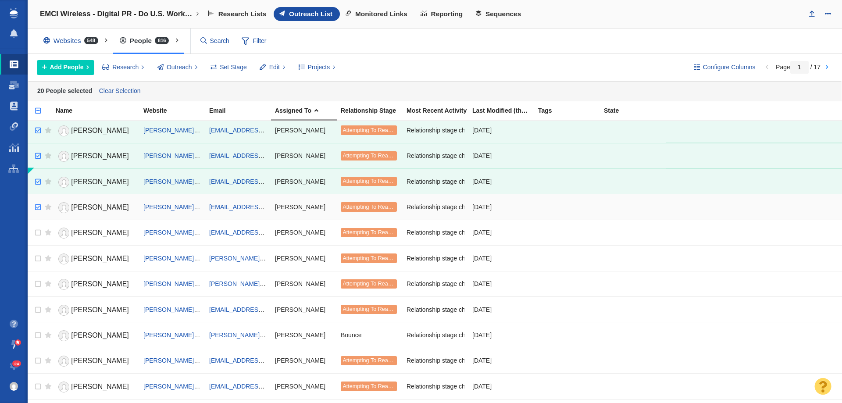
checkbox input "true"
click at [37, 209] on input "checkbox" at bounding box center [36, 207] width 13 height 19
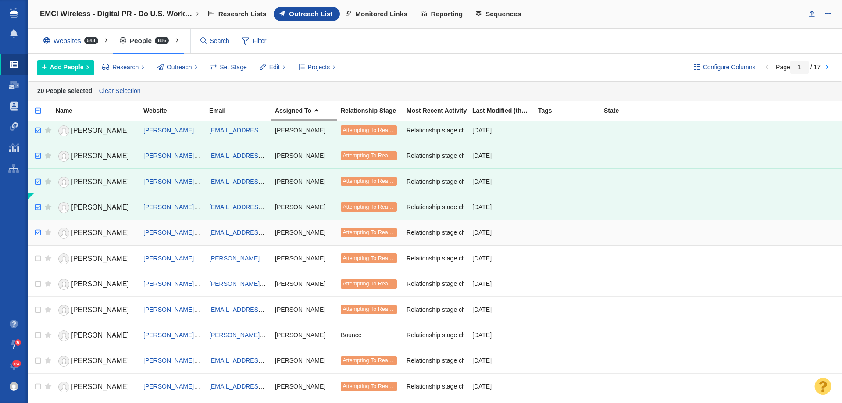
checkbox input "true"
click at [35, 235] on input "checkbox" at bounding box center [36, 232] width 13 height 19
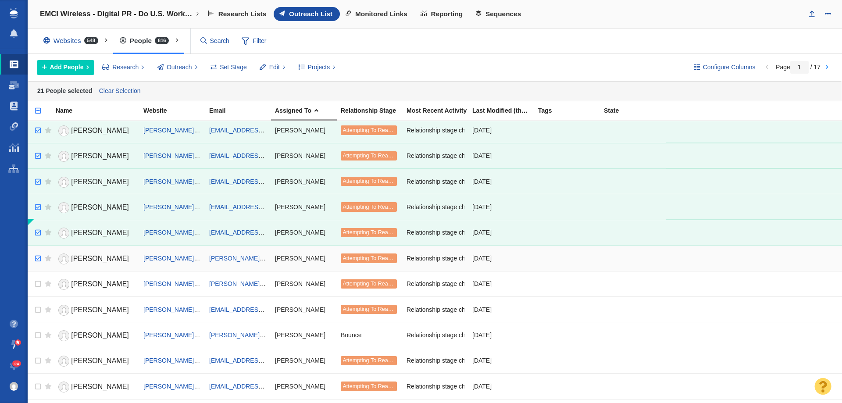
checkbox input "true"
click at [37, 257] on input "checkbox" at bounding box center [36, 258] width 13 height 19
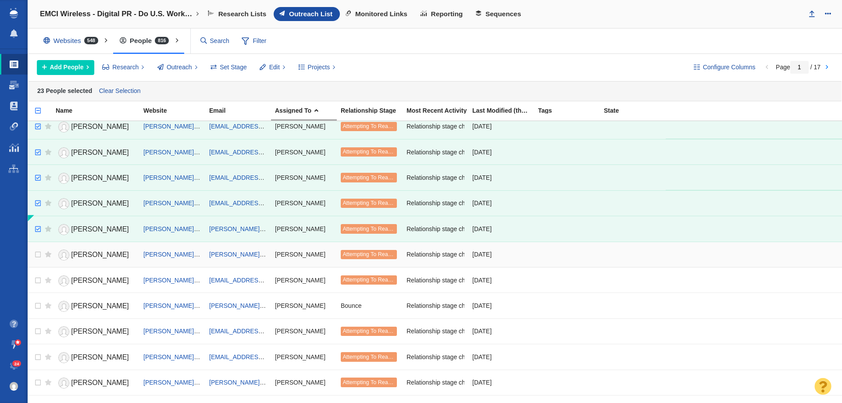
scroll to position [483, 0]
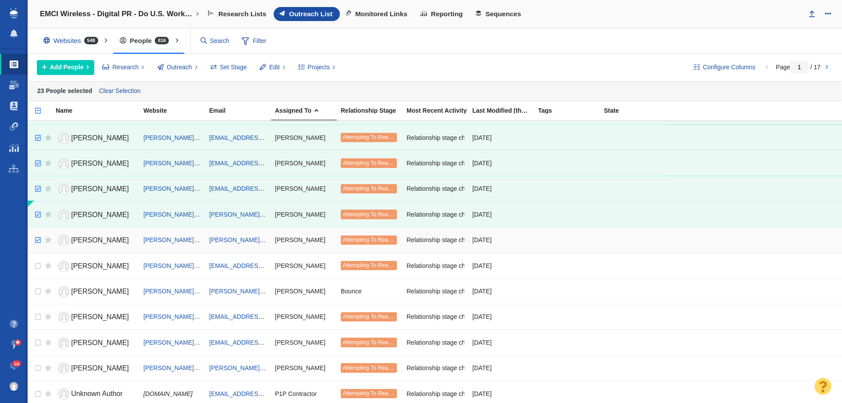
checkbox input "true"
click at [37, 241] on input "checkbox" at bounding box center [36, 240] width 13 height 19
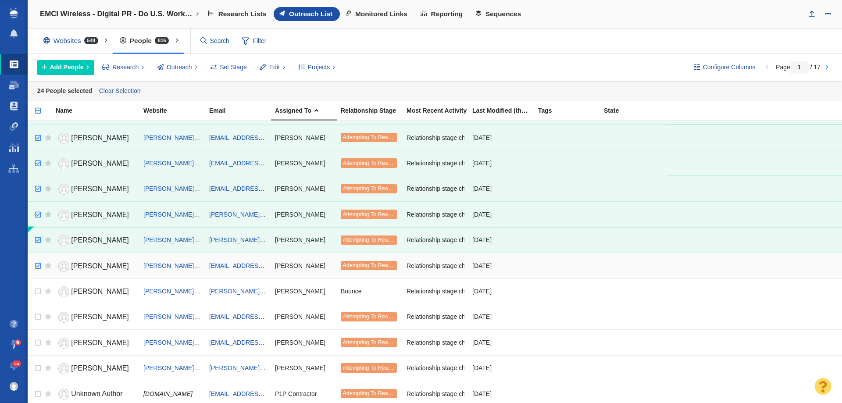
checkbox input "true"
click at [38, 263] on input "checkbox" at bounding box center [36, 266] width 13 height 19
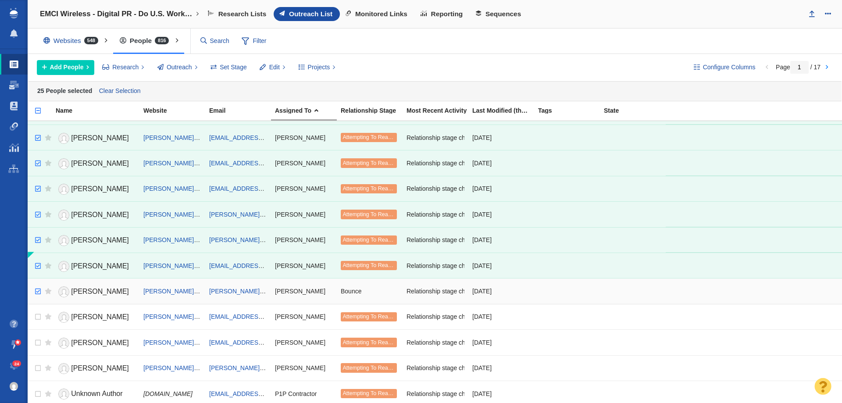
checkbox input "true"
click at [39, 289] on input "checkbox" at bounding box center [36, 291] width 13 height 19
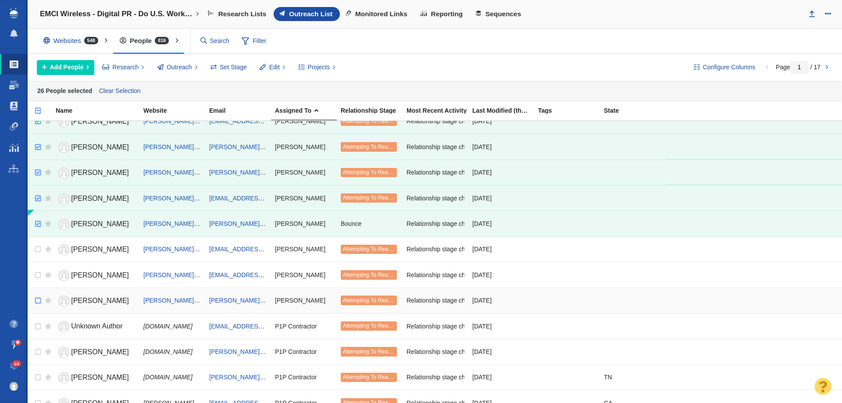
scroll to position [570, 0]
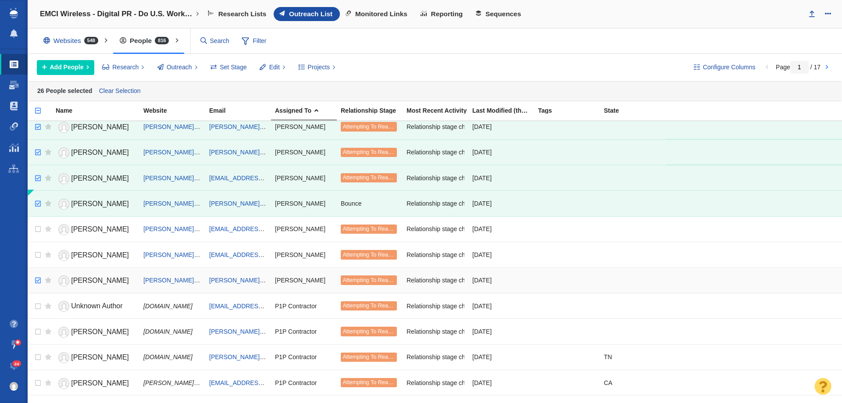
checkbox input "true"
click at [37, 280] on input "checkbox" at bounding box center [36, 280] width 13 height 19
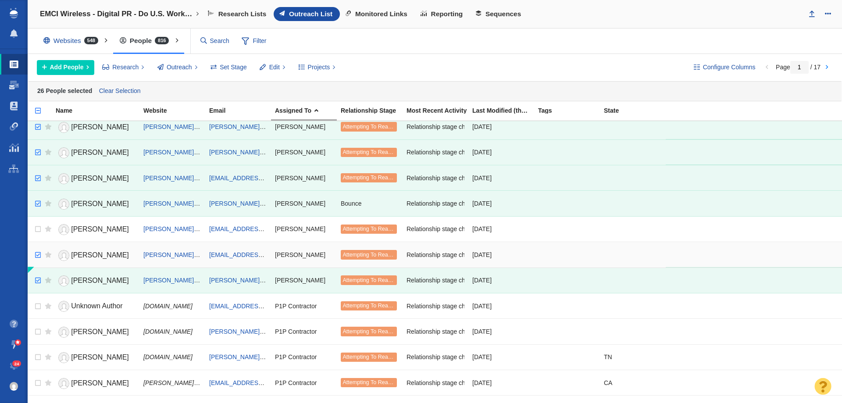
checkbox input "true"
click at [38, 257] on input "checkbox" at bounding box center [36, 255] width 13 height 19
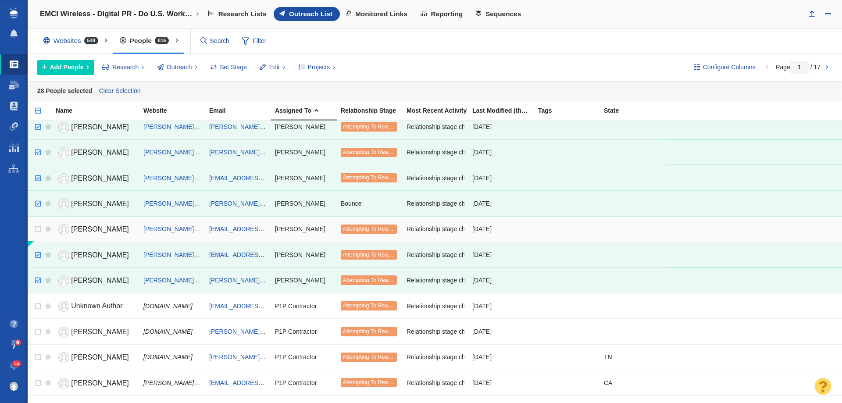
click at [41, 227] on td at bounding box center [46, 228] width 11 height 25
checkbox input "true"
click at [38, 230] on input "checkbox" at bounding box center [36, 229] width 13 height 19
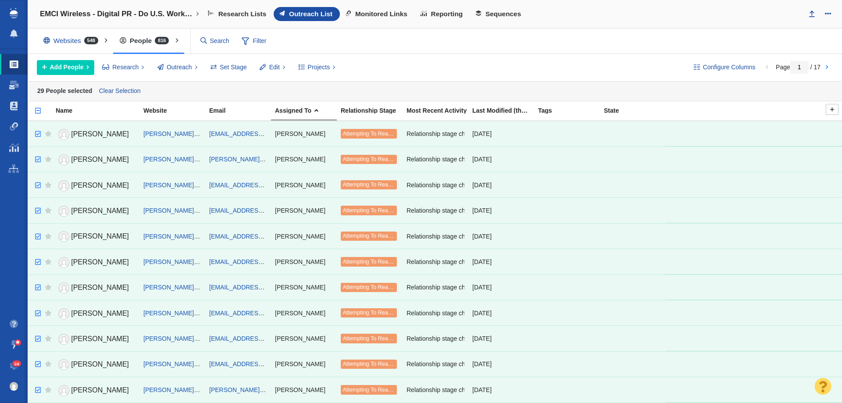
scroll to position [88, 0]
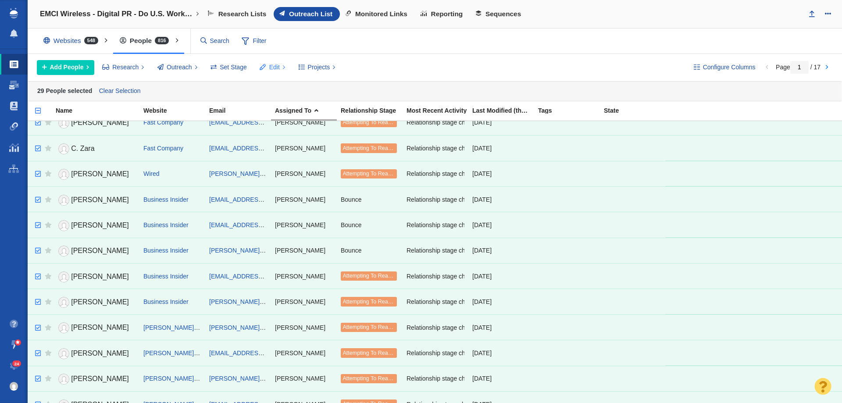
click at [271, 67] on span "Edit" at bounding box center [274, 67] width 11 height 9
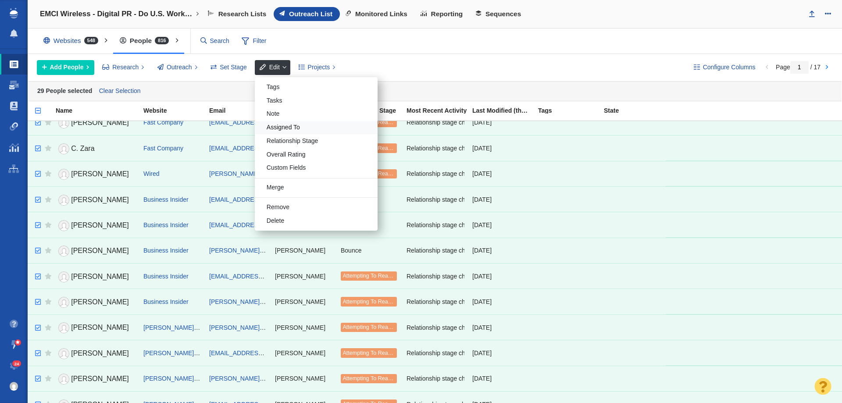
click at [278, 127] on div "Assigned To" at bounding box center [316, 128] width 123 height 14
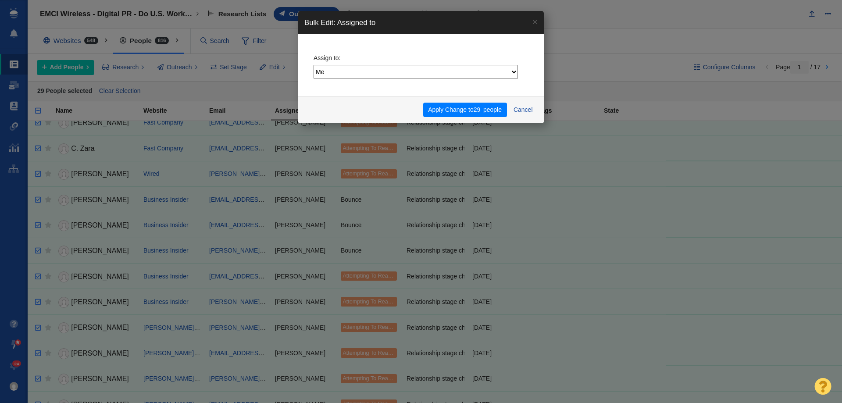
click at [352, 61] on fieldset "Assign to: Me Admin Account Devin Boudreaux Dylan Carlson Jesse Vernuccio Jim M…" at bounding box center [421, 65] width 215 height 31
click at [349, 70] on select "Me Admin Account Devin Boudreaux Dylan Carlson Jesse Vernuccio Jim Miller Katel…" at bounding box center [416, 72] width 204 height 14
select select "9"
click at [314, 65] on select "Me Admin Account Devin Boudreaux Dylan Carlson Jesse Vernuccio Jim Miller Katel…" at bounding box center [416, 72] width 204 height 14
click at [489, 108] on span "people" at bounding box center [492, 109] width 18 height 7
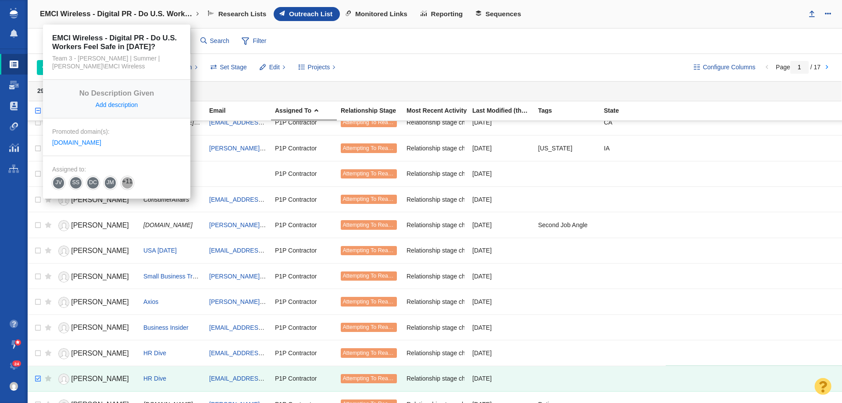
click at [119, 11] on h4 "EMCI Wireless - Digital PR - Do U.S. Workers Feel Safe in [DATE]?" at bounding box center [117, 14] width 154 height 9
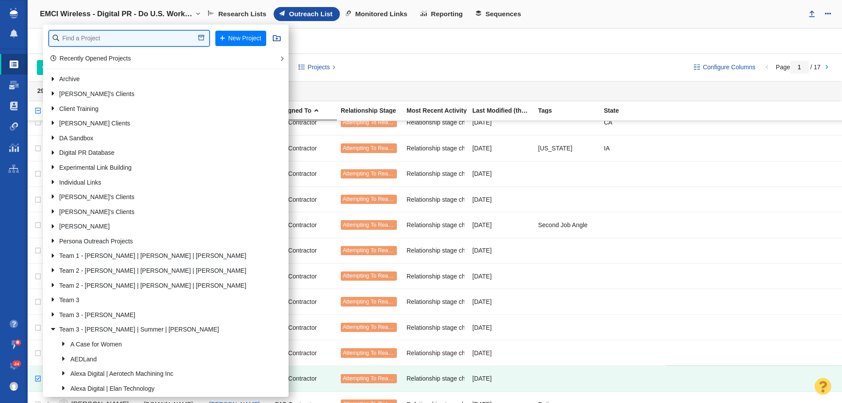
click at [112, 40] on input "text" at bounding box center [129, 38] width 160 height 15
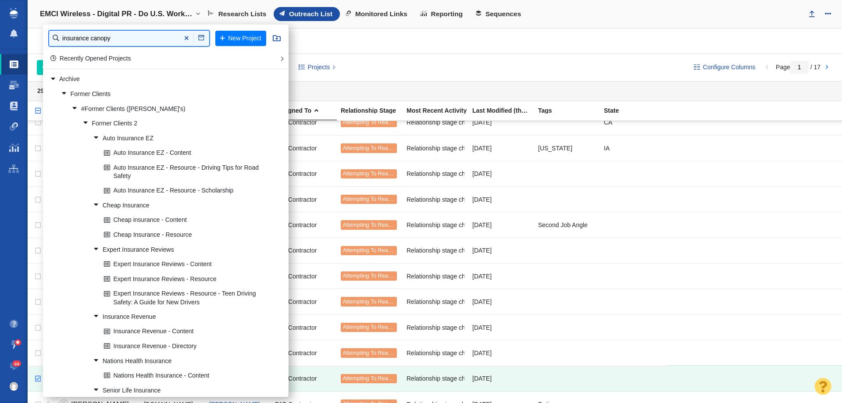
type input "insurance canopy"
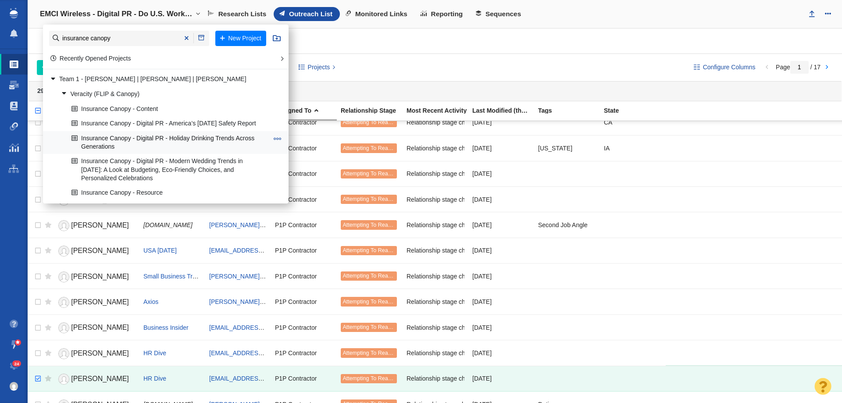
click at [122, 140] on link "Insurance Canopy - Digital PR - Holiday Drinking Trends Across Generations" at bounding box center [169, 143] width 201 height 22
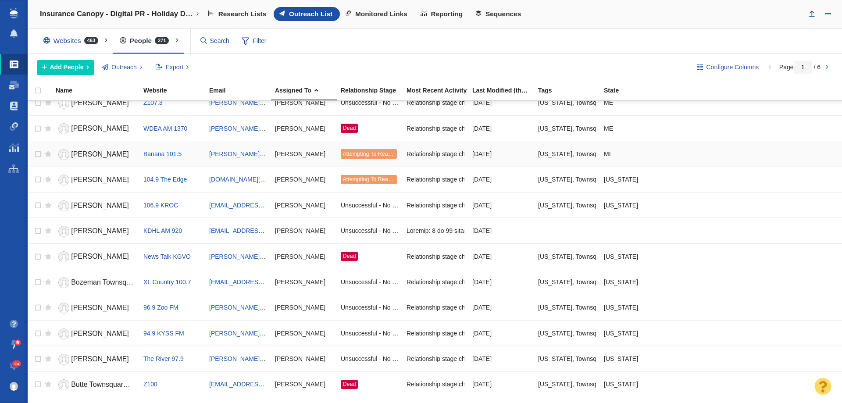
scroll to position [263, 0]
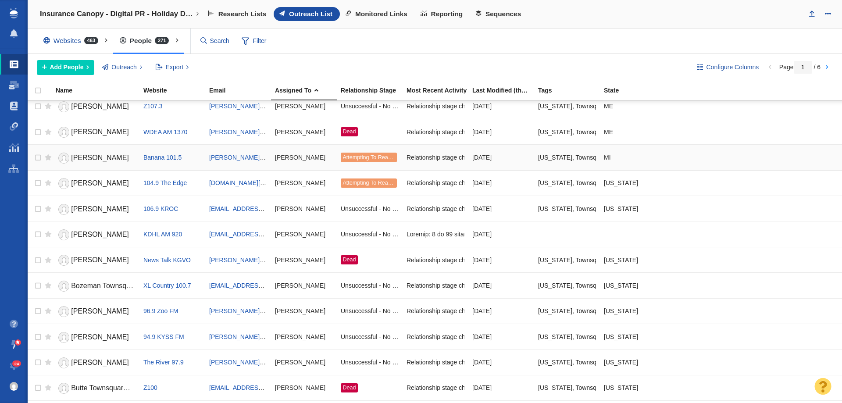
click at [84, 152] on link "Daniel Foley" at bounding box center [96, 157] width 80 height 15
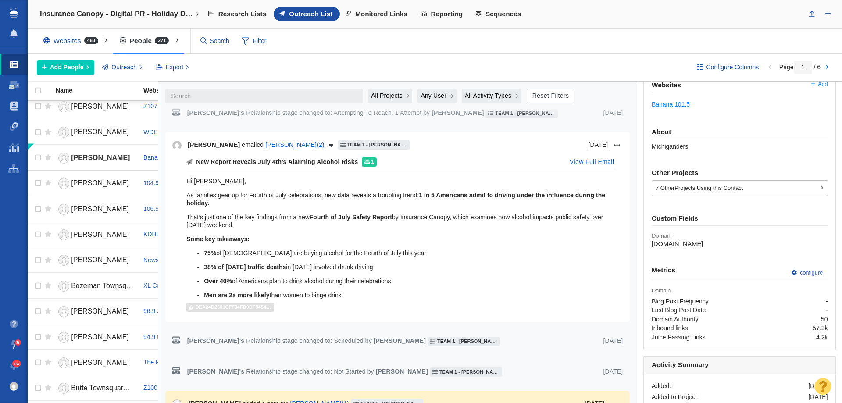
scroll to position [351, 0]
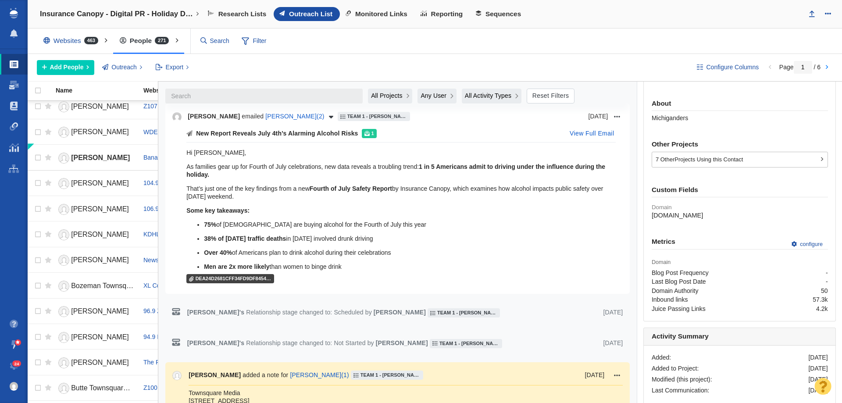
click at [407, 255] on p "Over 40% of Americans plan to drink alcohol during their celebrations" at bounding box center [410, 253] width 412 height 8
click at [422, 210] on p "Some key takeaways:" at bounding box center [400, 211] width 429 height 8
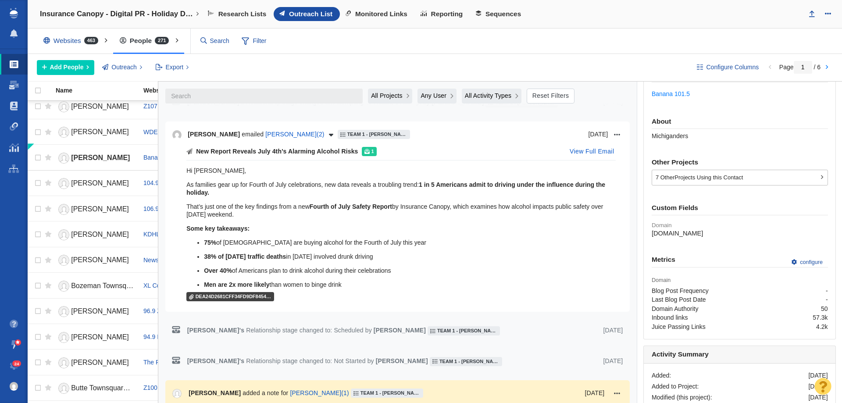
scroll to position [307, 0]
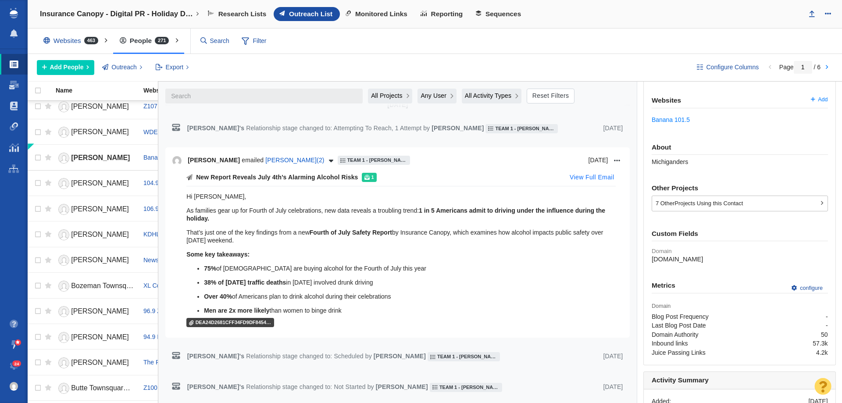
click at [580, 179] on button "View Full Email" at bounding box center [592, 178] width 55 height 14
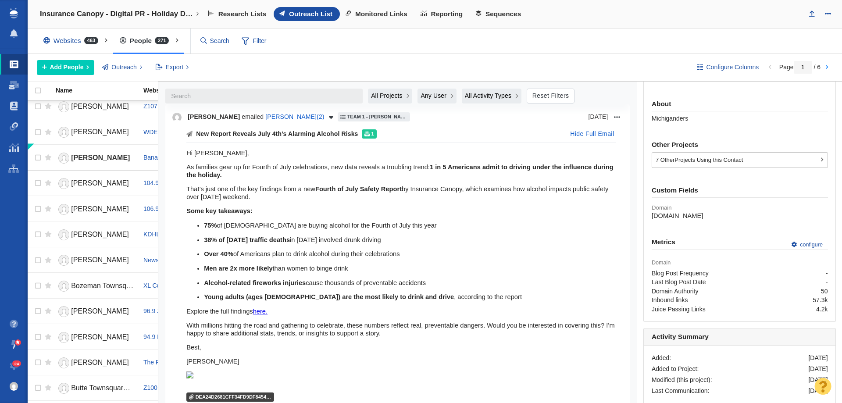
scroll to position [351, 0]
drag, startPoint x: 183, startPoint y: 152, endPoint x: 393, endPoint y: 354, distance: 291.3
click at [393, 355] on div "New Report Reveals July 4th’s Alarming Alcohol Risks 1 Hide Full Email Hi Danie…" at bounding box center [397, 266] width 451 height 278
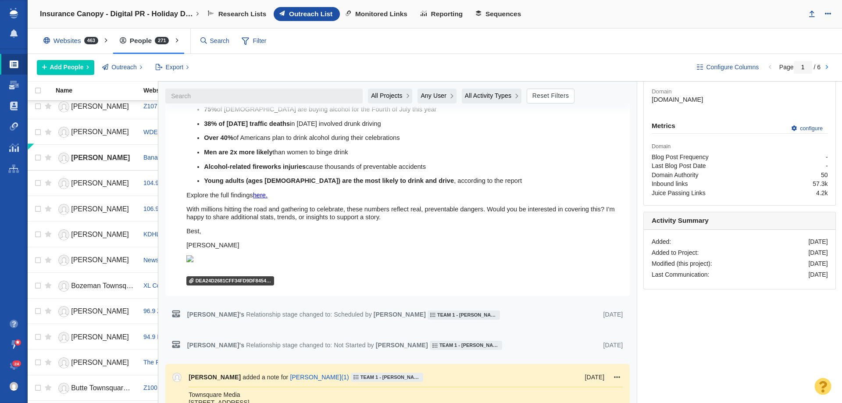
scroll to position [526, 0]
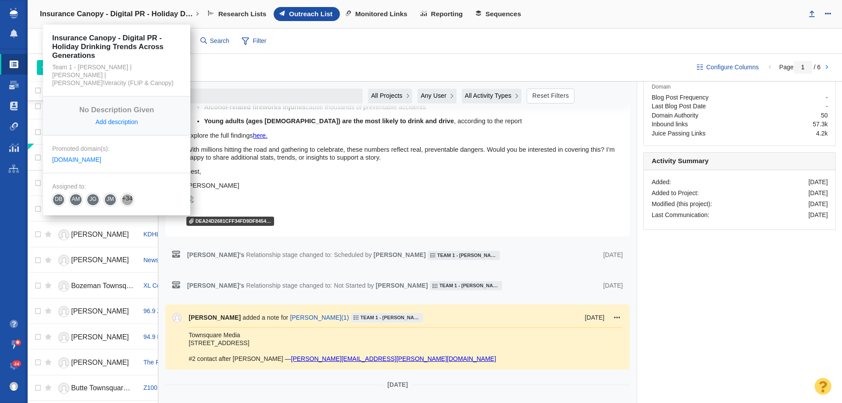
click at [130, 15] on h4 "Insurance Canopy - Digital PR - Holiday Drinking Trends Across Generations" at bounding box center [117, 14] width 154 height 9
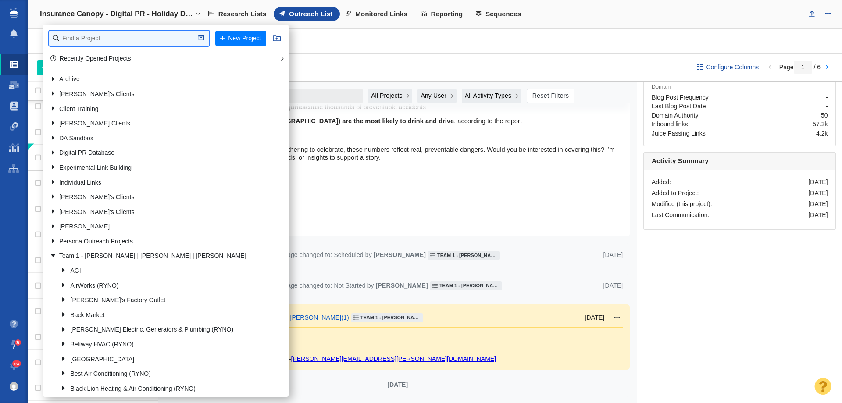
click at [120, 41] on input "text" at bounding box center [129, 38] width 160 height 15
type input "full fram"
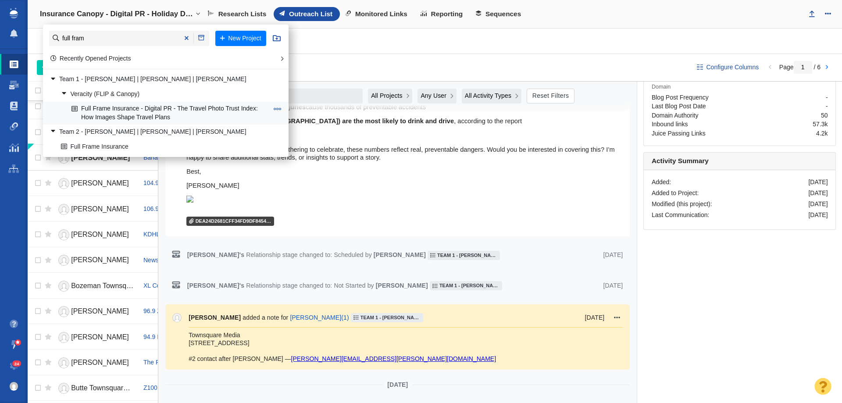
click at [147, 117] on link "Full Frame Insurance - Digital PR - The Travel Photo Trust Index: How Images Sh…" at bounding box center [169, 113] width 201 height 22
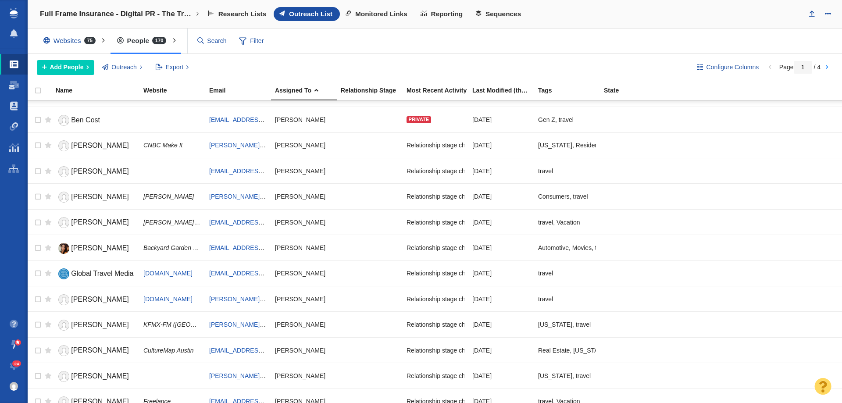
scroll to position [175, 0]
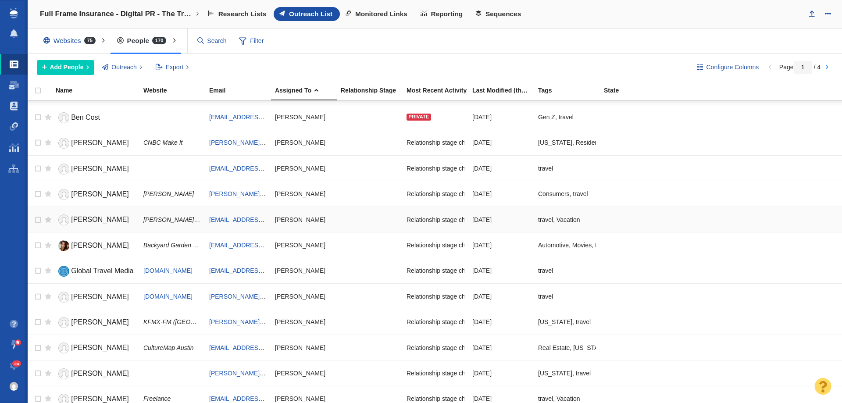
click at [91, 215] on link "Stacey Lastoe" at bounding box center [96, 219] width 80 height 15
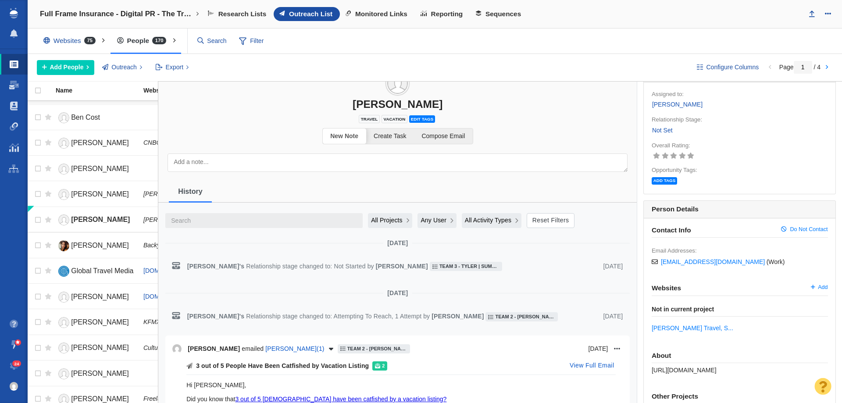
scroll to position [44, 0]
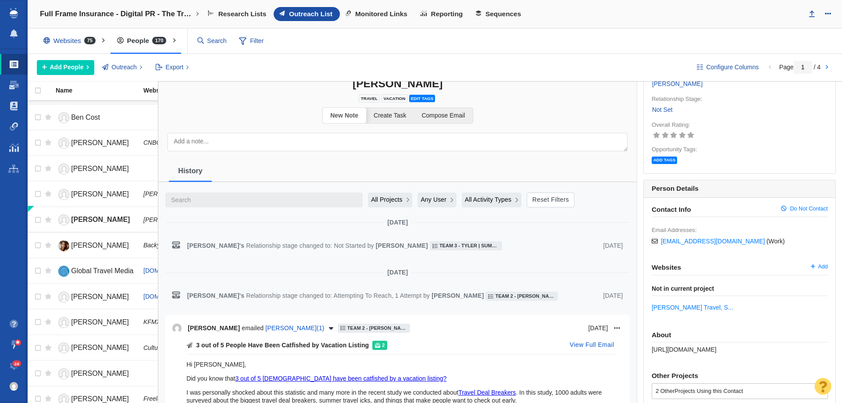
click at [390, 201] on span "All Projects" at bounding box center [387, 199] width 32 height 9
click at [394, 233] on span "Current Project" at bounding box center [394, 236] width 42 height 9
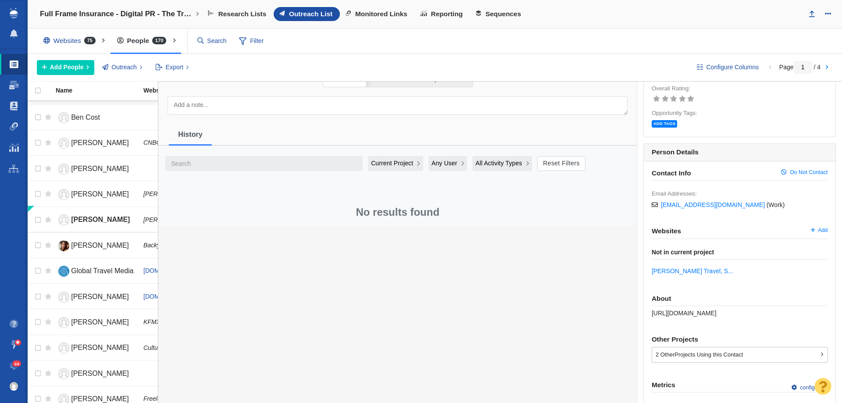
scroll to position [0, 0]
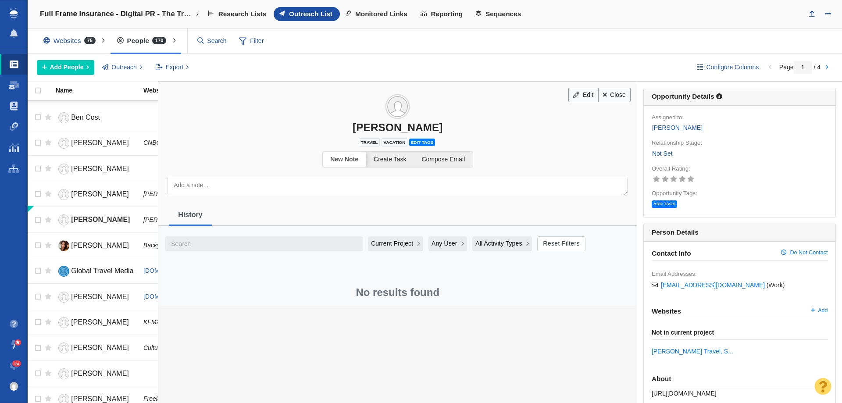
click at [386, 250] on button "Current Project" at bounding box center [395, 243] width 55 height 15
click at [382, 261] on span "All Projects" at bounding box center [389, 265] width 32 height 9
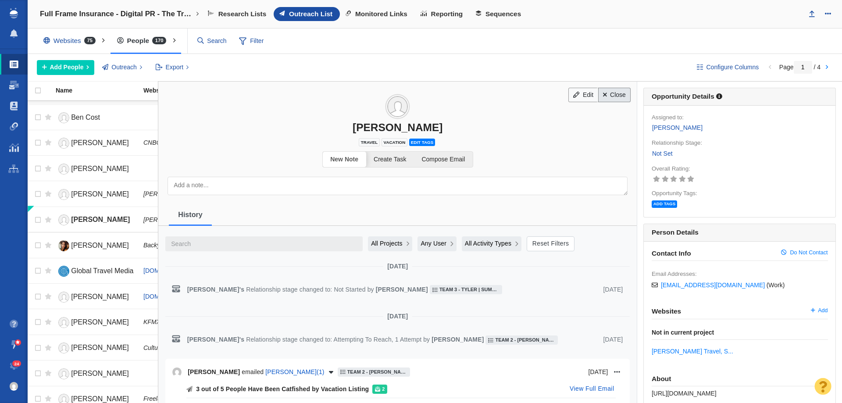
click at [617, 95] on link "Close" at bounding box center [614, 95] width 33 height 15
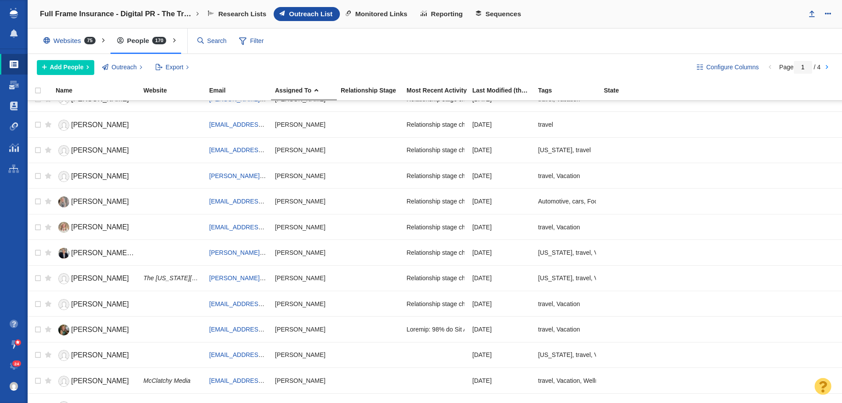
scroll to position [877, 0]
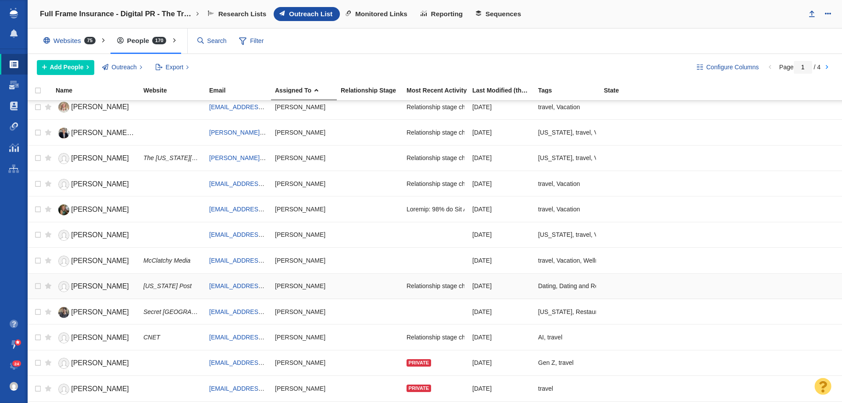
click at [89, 288] on span "Adriana Diaz" at bounding box center [100, 286] width 58 height 7
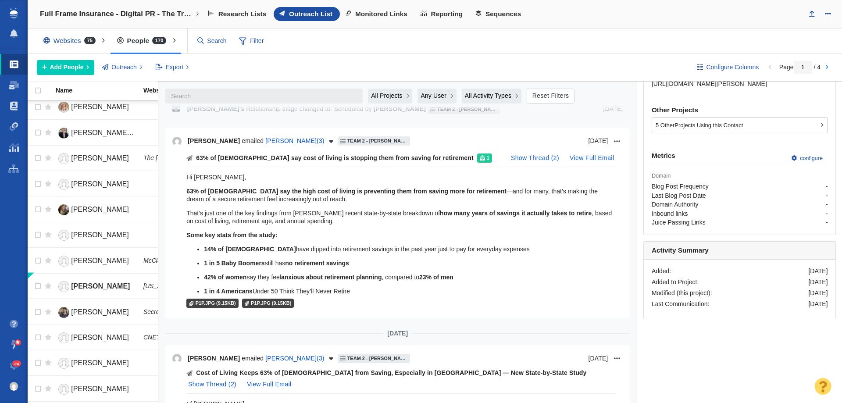
scroll to position [175, 0]
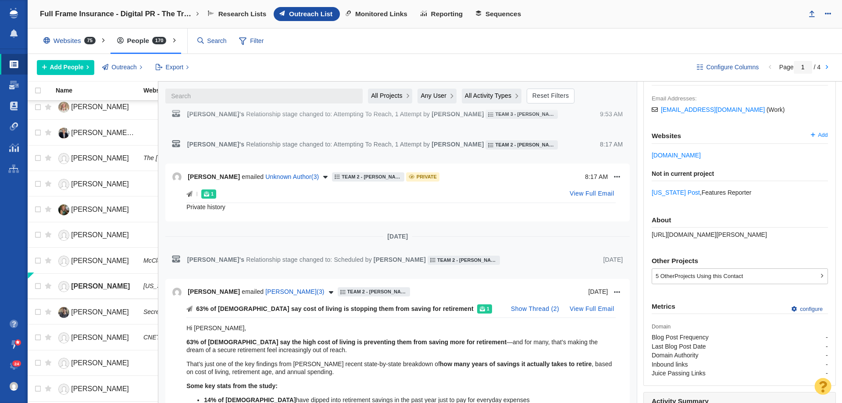
click at [396, 98] on span "All Projects" at bounding box center [387, 95] width 32 height 9
click at [399, 132] on span "Current Project" at bounding box center [394, 132] width 42 height 9
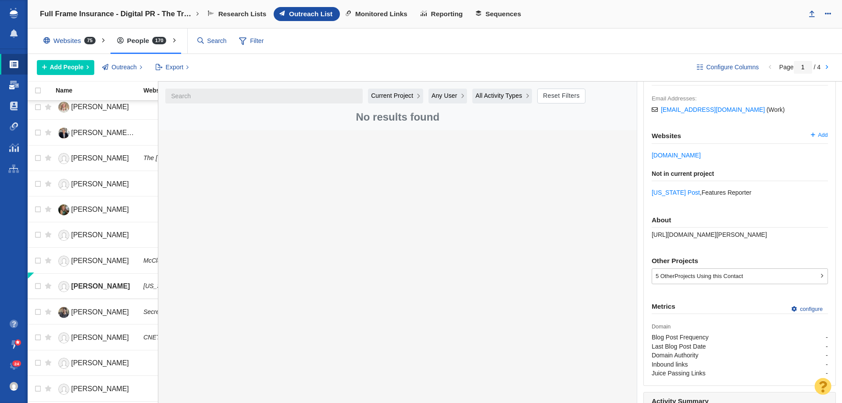
click at [12, 89] on span at bounding box center [14, 85] width 10 height 9
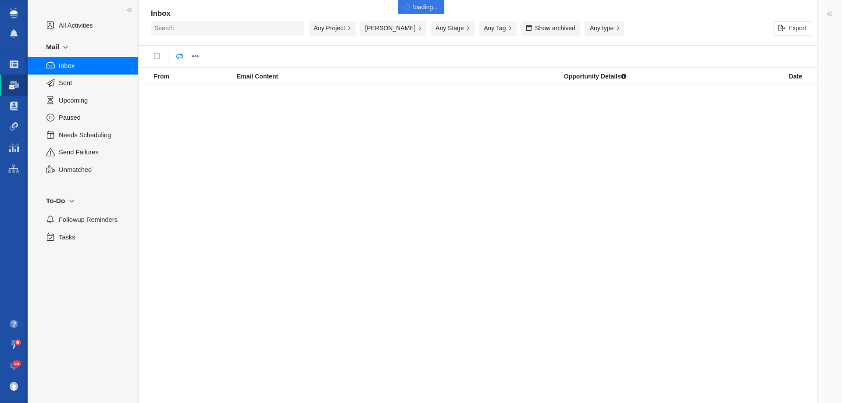
click at [372, 24] on button "[PERSON_NAME]" at bounding box center [393, 28] width 66 height 15
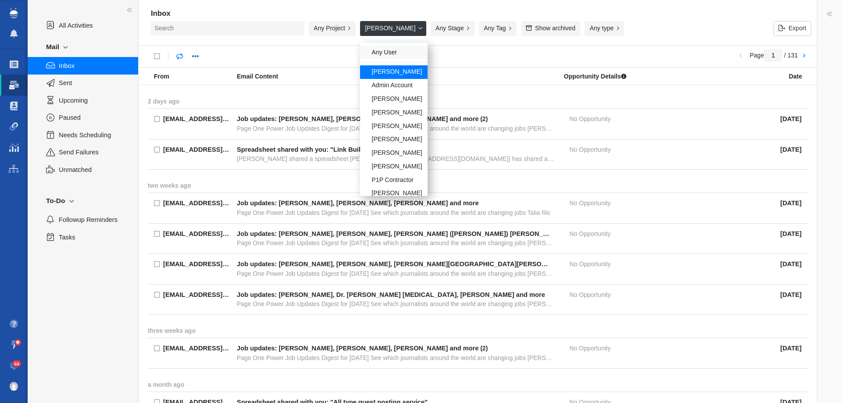
click at [375, 49] on div "Any User" at bounding box center [394, 53] width 68 height 14
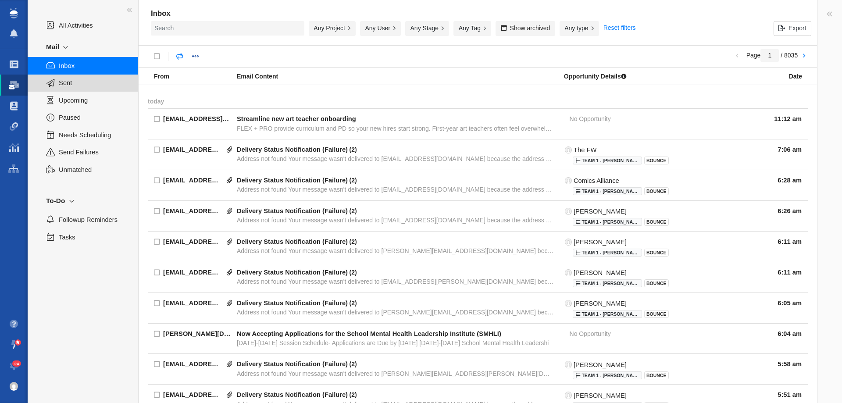
click at [69, 84] on span "Sent" at bounding box center [94, 83] width 70 height 10
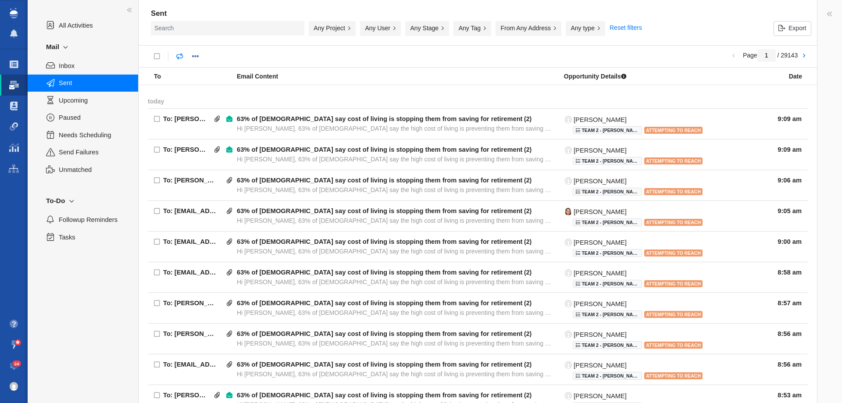
click at [313, 28] on div "Any Project" at bounding box center [332, 28] width 47 height 15
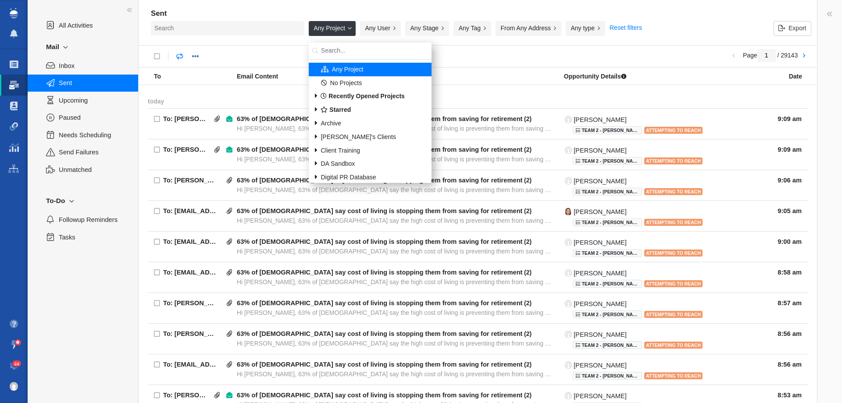
click at [336, 54] on input "search" at bounding box center [370, 51] width 123 height 17
type input "f"
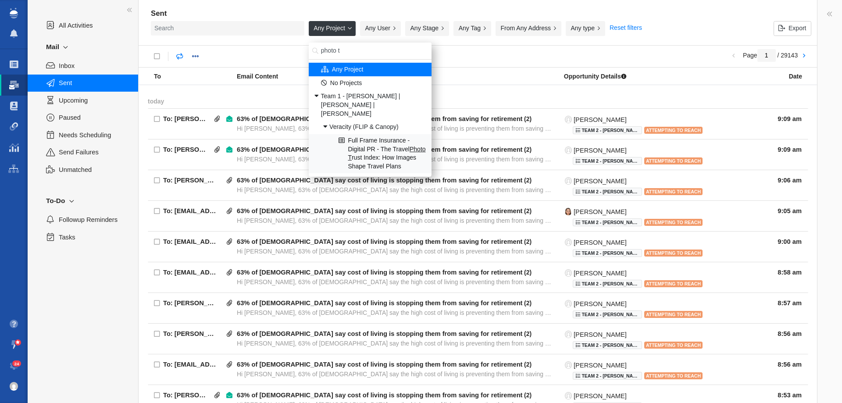
click at [384, 143] on span "Full Frame Insurance - Digital PR - The Travel Photo T rust Index: How Images S…" at bounding box center [387, 153] width 78 height 34
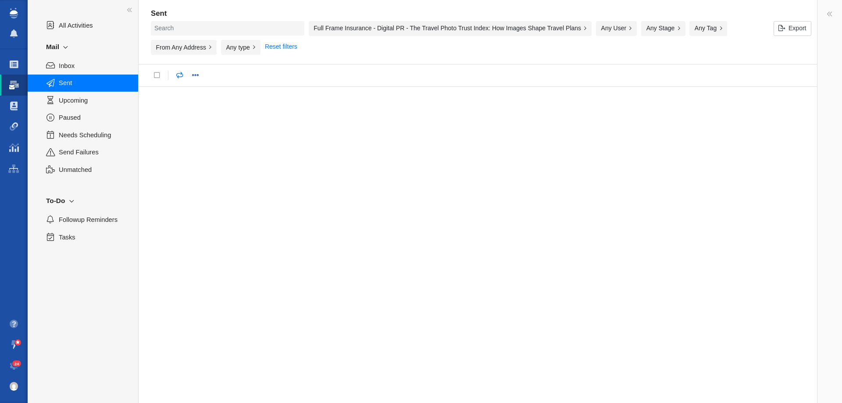
click at [344, 25] on div "Full Frame Insurance - Digital PR - The Travel Photo Trust Index: How Images Sh…" at bounding box center [450, 28] width 283 height 15
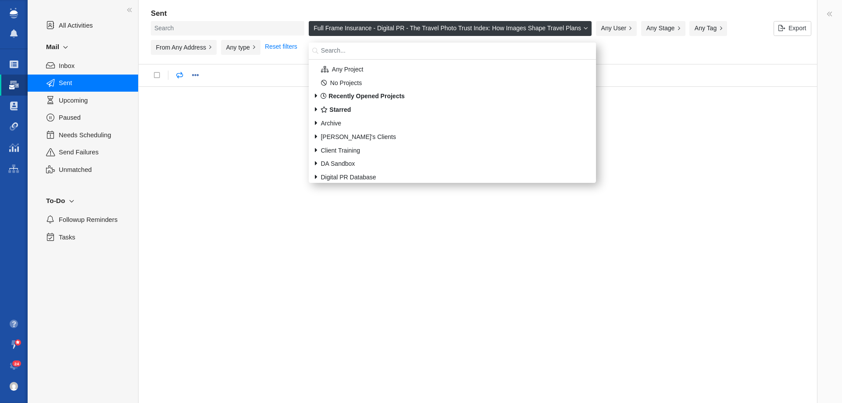
click at [345, 51] on input "search" at bounding box center [452, 51] width 287 height 17
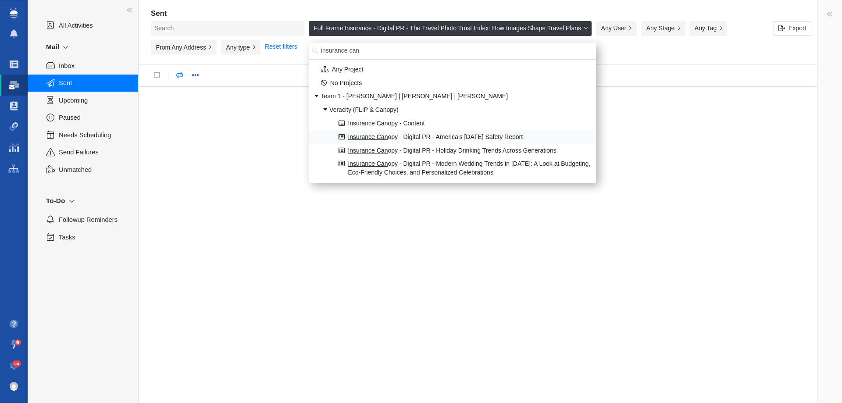
scroll to position [14, 0]
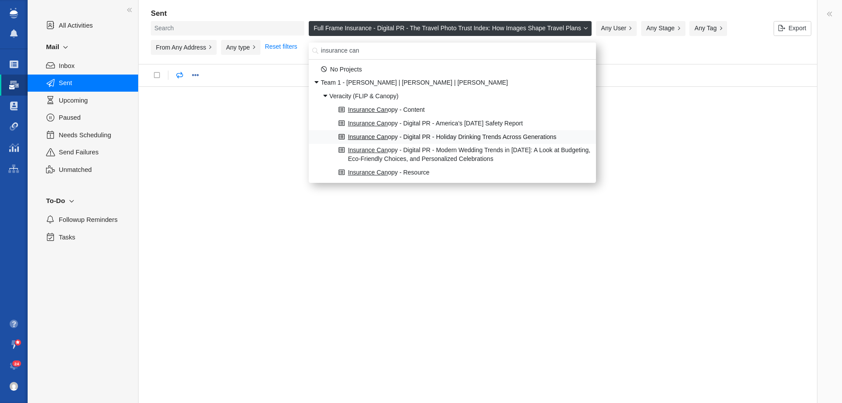
type input "insurance can"
click at [421, 138] on span "Insurance Can opy - Digital PR - Holiday Drinking Trends Across Generations" at bounding box center [452, 137] width 208 height 9
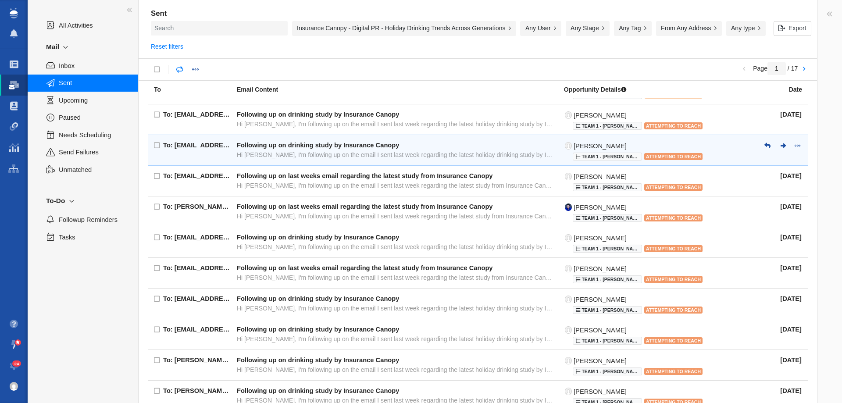
scroll to position [44, 0]
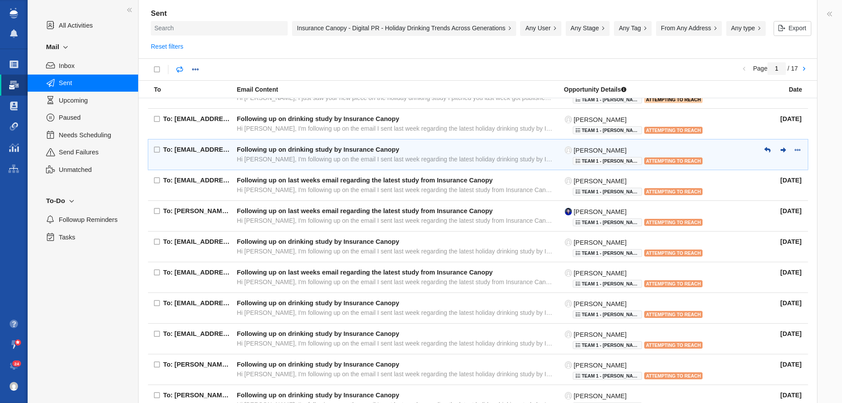
click at [316, 153] on div "Following up on drinking study by Insurance Canopy" at bounding box center [318, 150] width 162 height 8
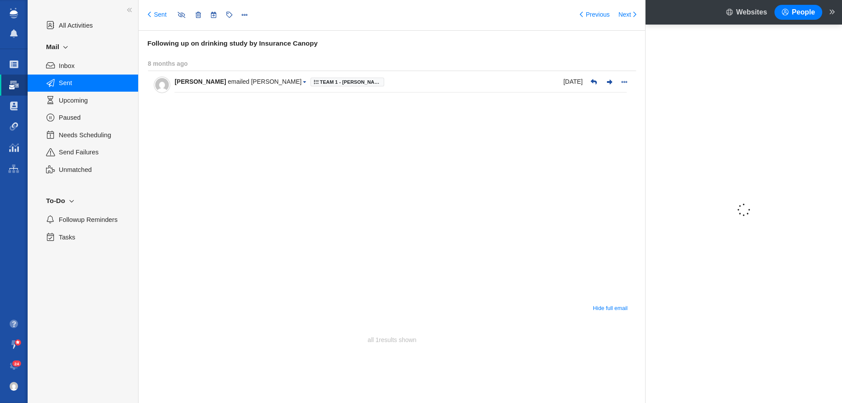
type input "message:1277035789"
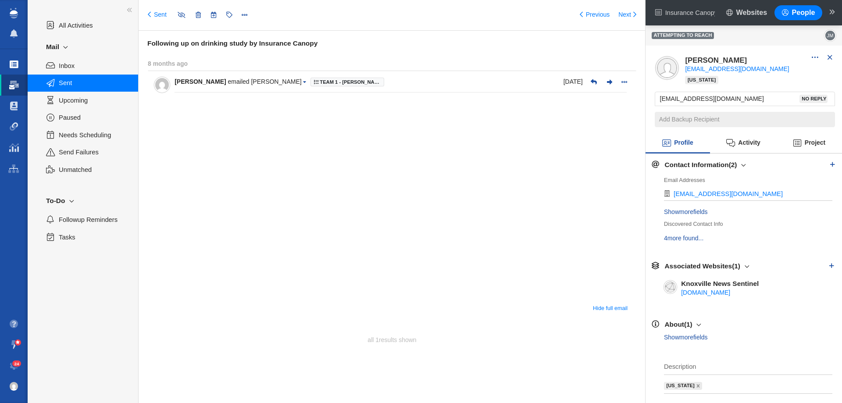
click at [19, 67] on link "Projects" at bounding box center [14, 64] width 28 height 21
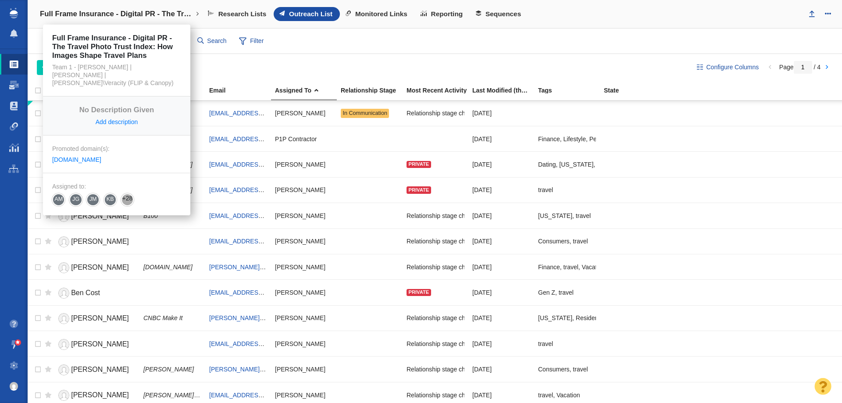
click at [151, 6] on body "Projects Dashboard Websites People Link Monitoring Reports Projects Home Help C…" at bounding box center [421, 201] width 842 height 403
click at [150, 14] on h4 "Full Frame Insurance - Digital PR - The Travel Photo Trust Index: How Images Sh…" at bounding box center [117, 14] width 154 height 9
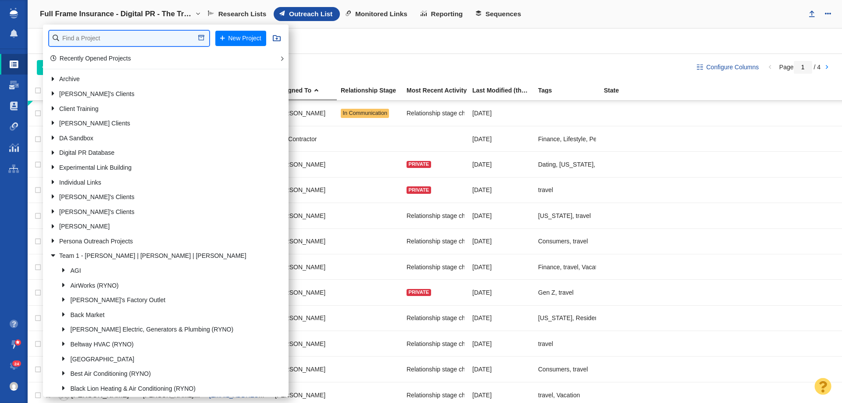
click at [147, 39] on input "text" at bounding box center [129, 38] width 160 height 15
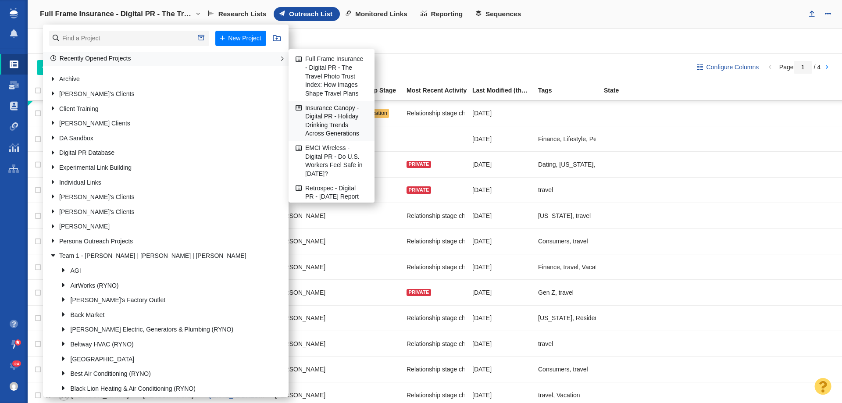
click at [325, 115] on link "Insurance Canopy - Digital PR - Holiday Drinking Trends Across Generations" at bounding box center [331, 120] width 76 height 39
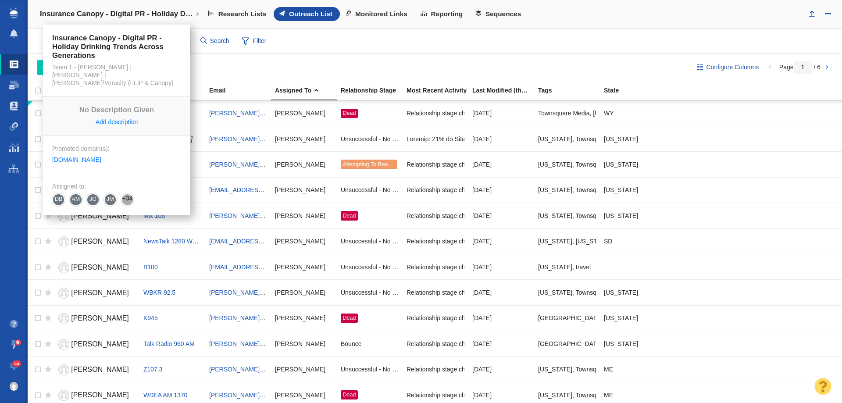
click at [164, 19] on link "Insurance Canopy - Digital PR - Holiday Drinking Trends Across Generations" at bounding box center [120, 14] width 172 height 21
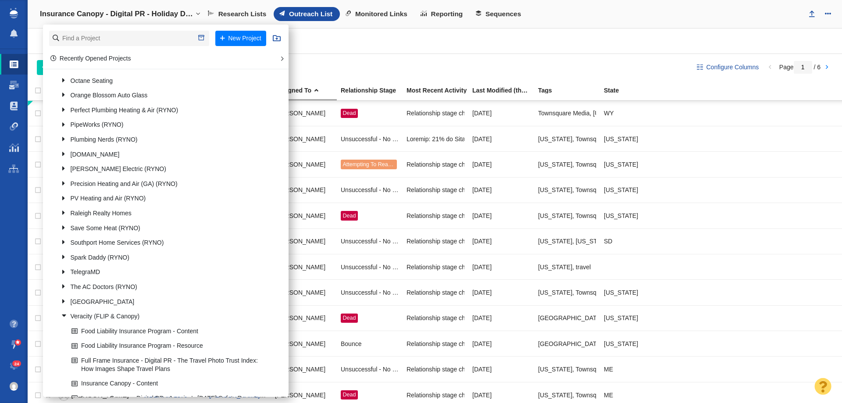
scroll to position [834, 0]
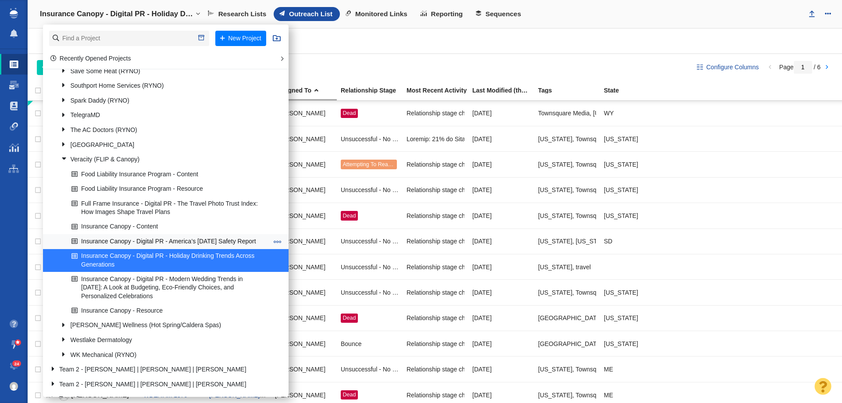
click at [187, 236] on link "Insurance Canopy - Digital PR - America’s [DATE] Safety Report" at bounding box center [169, 242] width 201 height 14
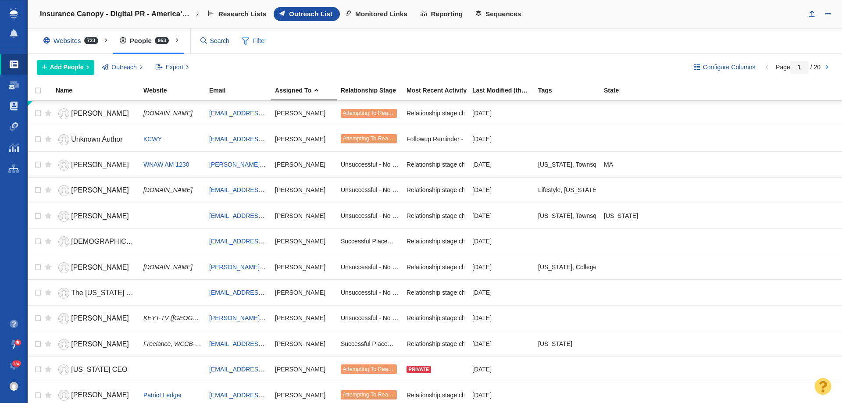
click at [249, 35] on span "Filter" at bounding box center [254, 41] width 35 height 17
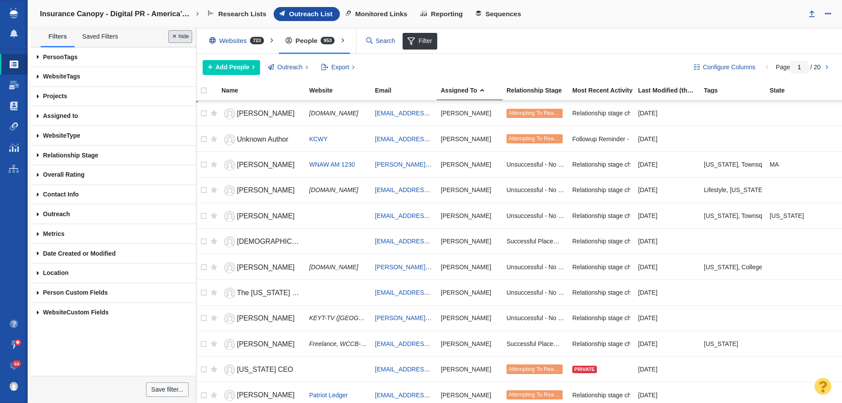
click at [173, 41] on button "Done" at bounding box center [180, 36] width 24 height 13
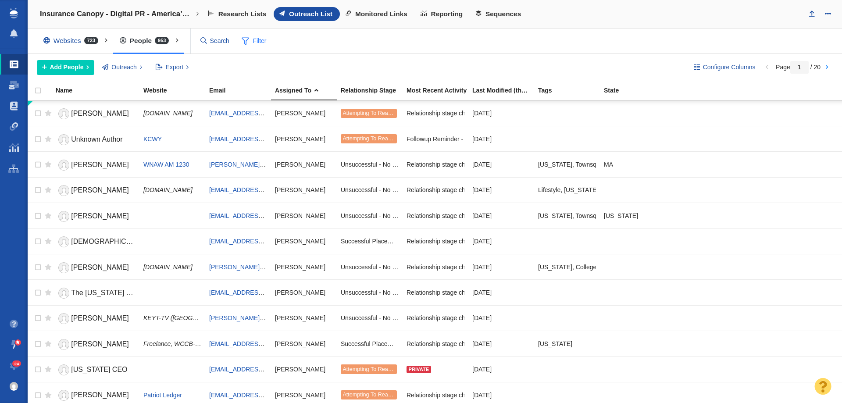
click at [254, 40] on span "Filter" at bounding box center [254, 41] width 35 height 17
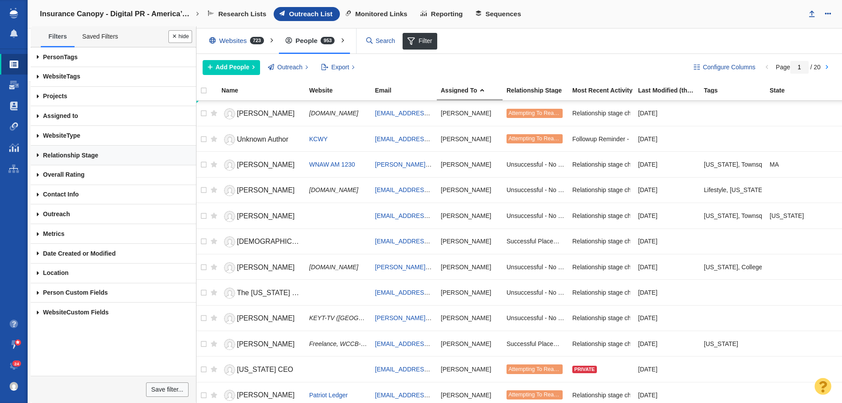
click at [124, 157] on link "Relationship Stage" at bounding box center [113, 156] width 165 height 20
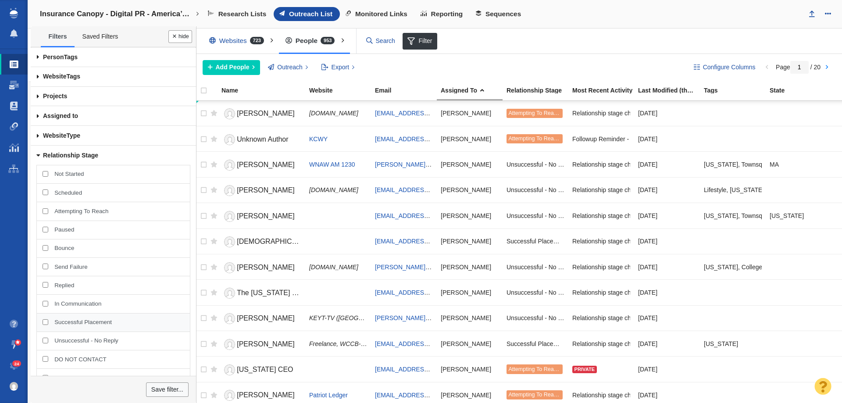
scroll to position [44, 0]
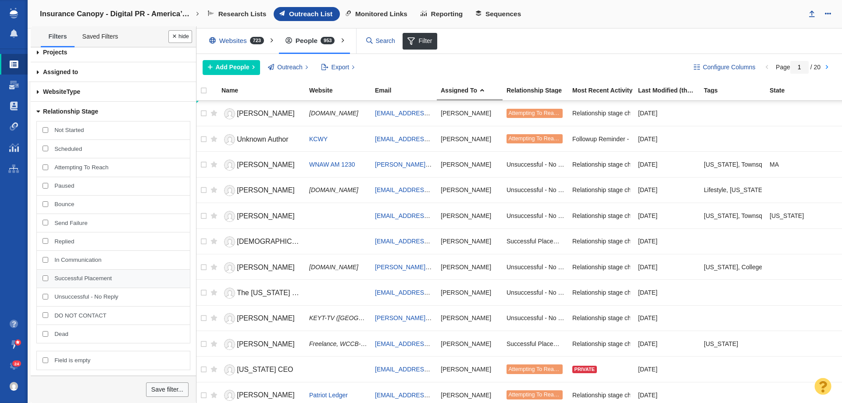
click at [92, 278] on span "Successful Placement" at bounding box center [118, 279] width 129 height 8
click at [48, 278] on input "Successful Placement" at bounding box center [46, 279] width 6 height 6
checkbox input "true"
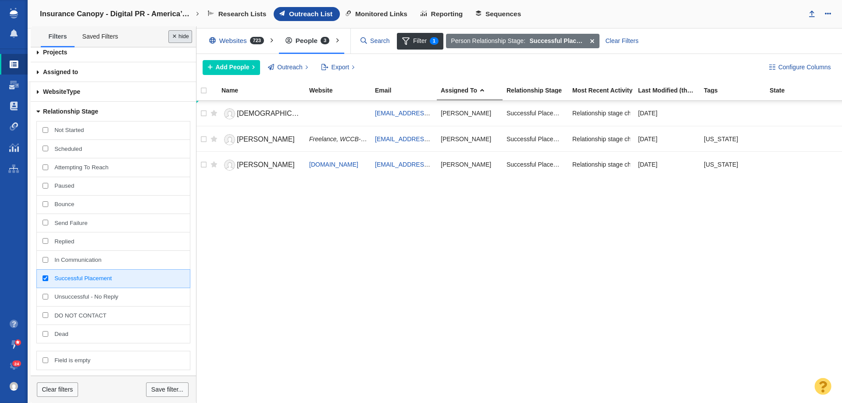
click at [186, 32] on button "Done" at bounding box center [180, 36] width 24 height 13
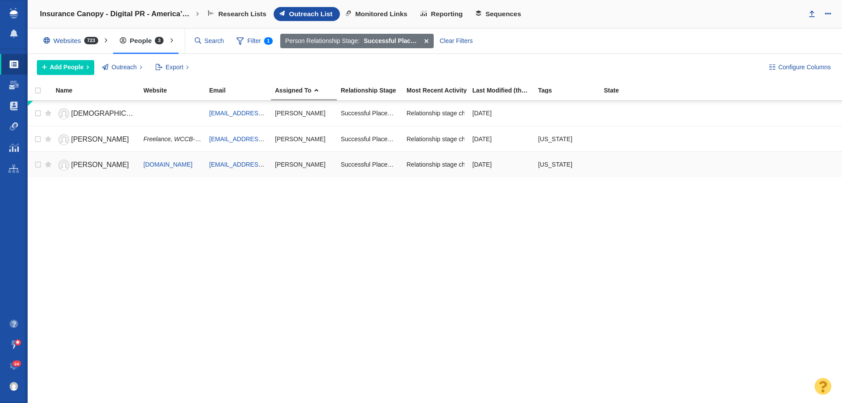
click at [94, 161] on span "Della Gladieux" at bounding box center [100, 164] width 58 height 7
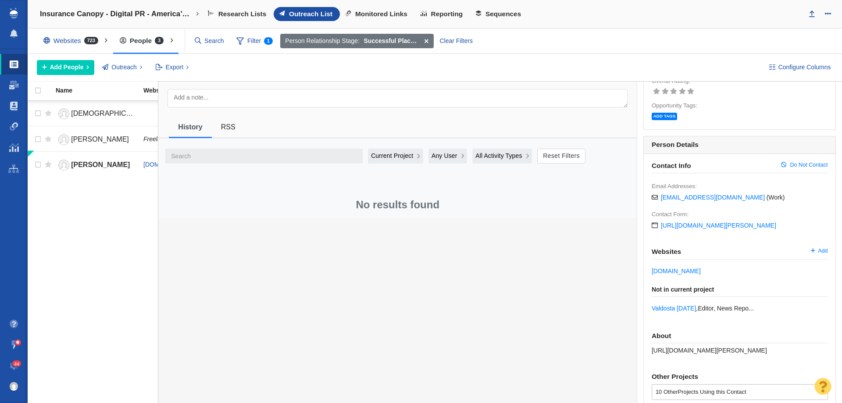
scroll to position [0, 0]
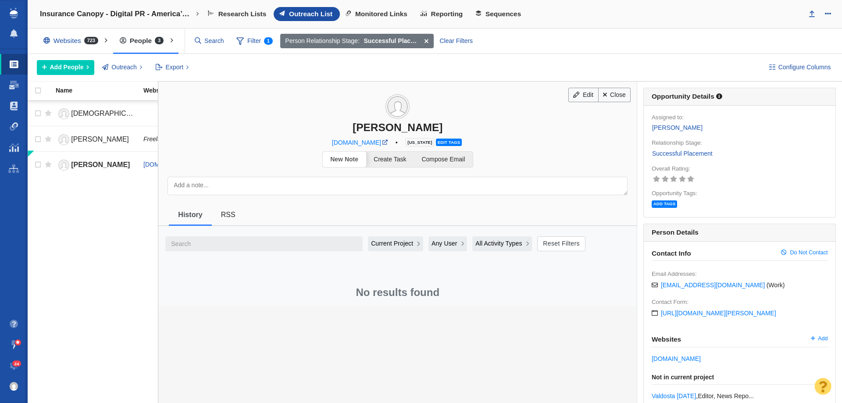
drag, startPoint x: 124, startPoint y: 215, endPoint x: 115, endPoint y: 173, distance: 43.1
click at [124, 215] on div "Kristen Dalli kdalli@consumeraffairs.com Devin Boudreaux Successful Placement R…" at bounding box center [101, 252] width 147 height 302
click at [102, 140] on span "Deeandra Michael" at bounding box center [100, 139] width 58 height 7
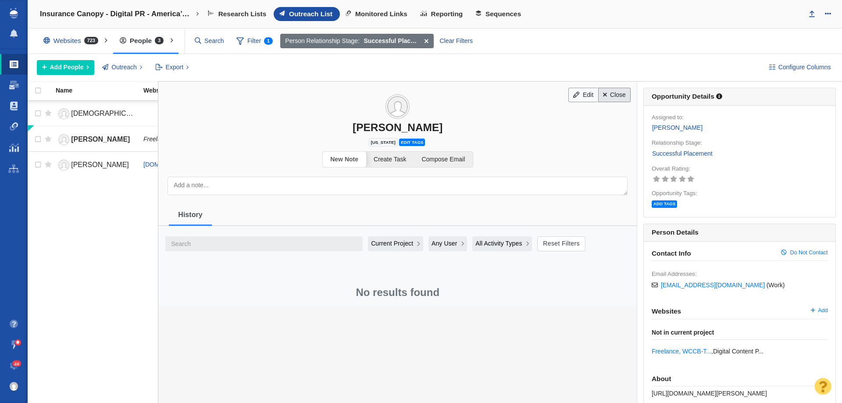
click at [618, 99] on link "Close" at bounding box center [614, 95] width 33 height 15
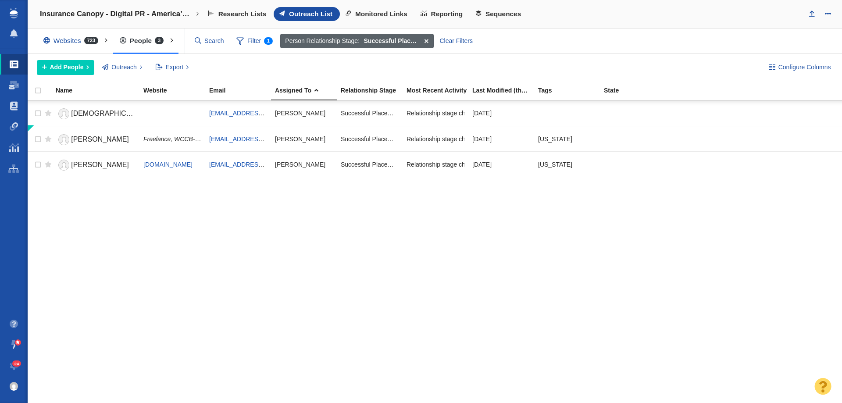
click at [428, 41] on span at bounding box center [427, 41] width 14 height 15
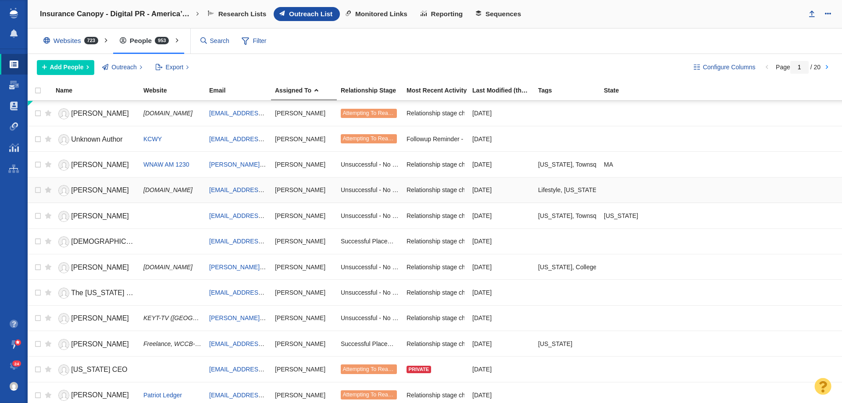
click at [93, 187] on span "Iris Lopez" at bounding box center [100, 189] width 58 height 7
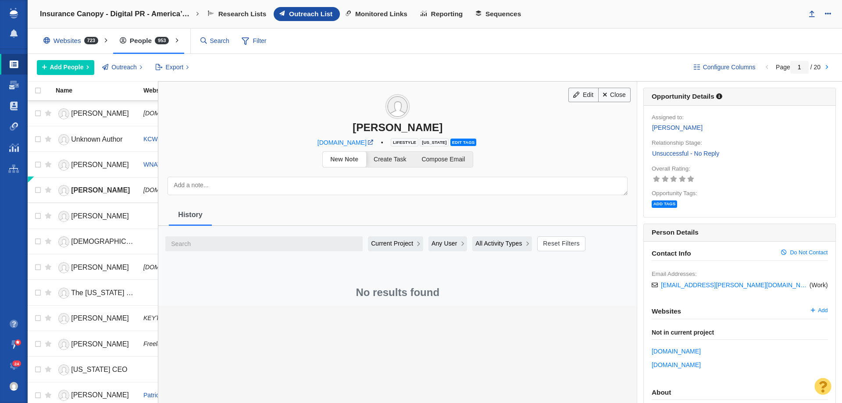
click at [385, 248] on span "Current Project" at bounding box center [392, 243] width 42 height 9
click at [386, 263] on span "All Projects" at bounding box center [389, 265] width 32 height 9
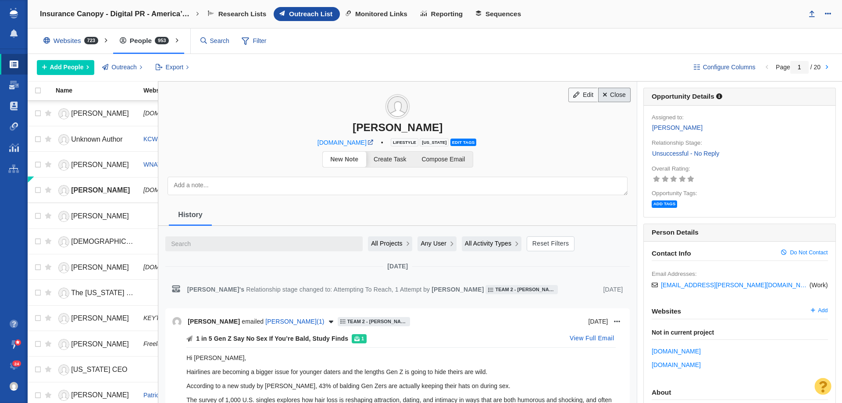
click at [613, 95] on link "Close" at bounding box center [614, 95] width 33 height 15
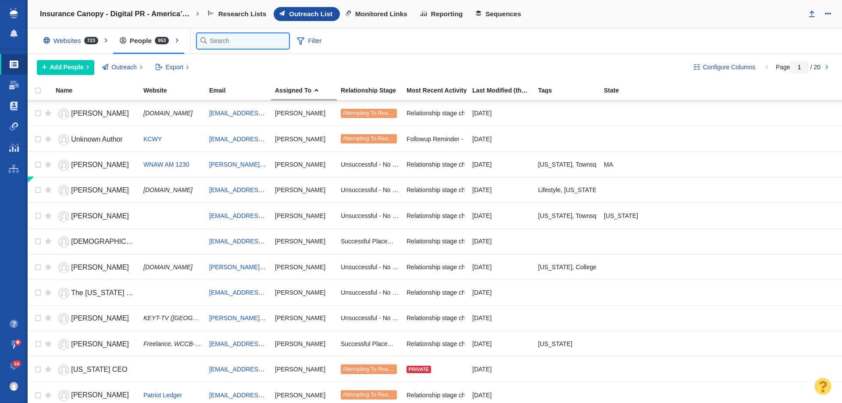
click at [215, 36] on input "text" at bounding box center [243, 40] width 92 height 15
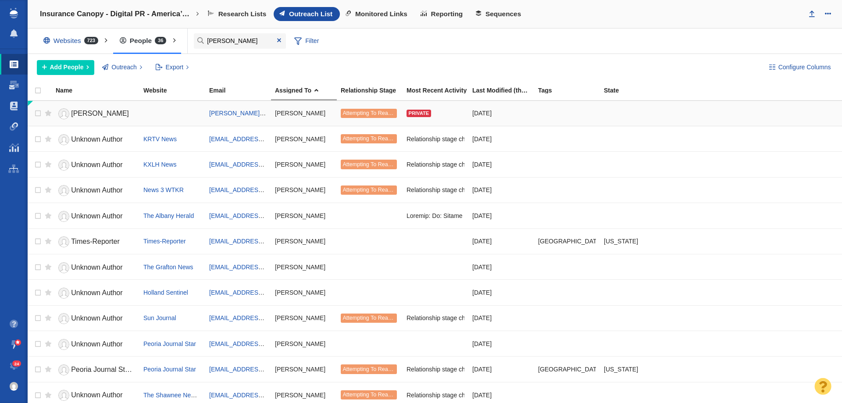
click at [76, 113] on span "Daniel Miller" at bounding box center [100, 113] width 58 height 7
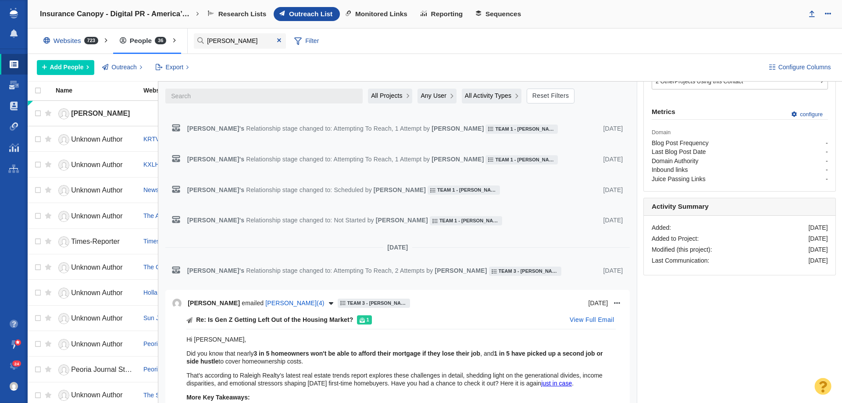
scroll to position [395, 0]
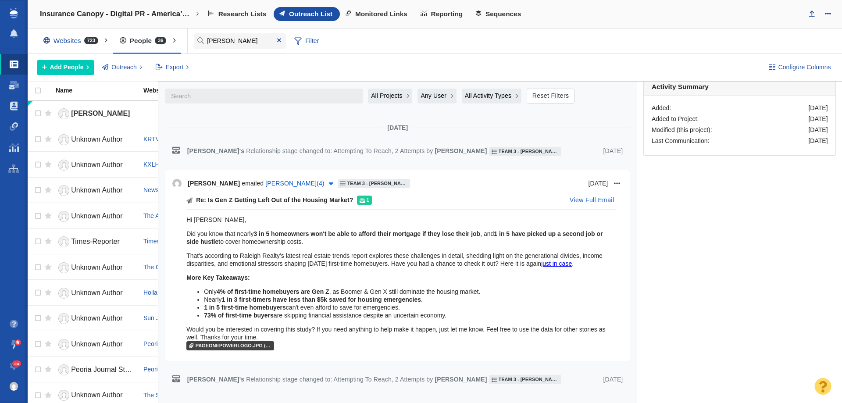
click at [329, 182] on icon "button" at bounding box center [331, 183] width 4 height 7
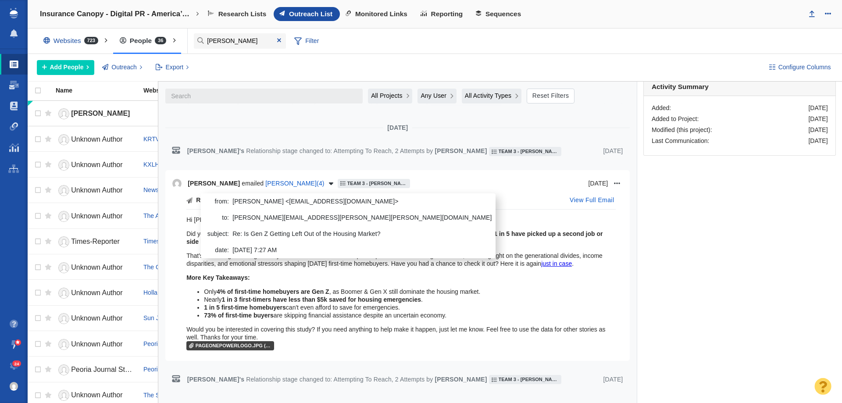
click at [439, 211] on div "Hi Daniel, Did you know that nearly 3 in 5 homeowners won't be able to afford t…" at bounding box center [400, 293] width 429 height 166
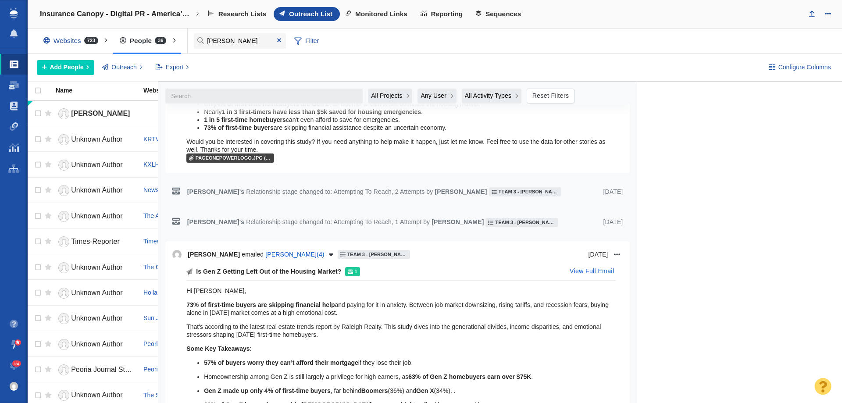
scroll to position [526, 0]
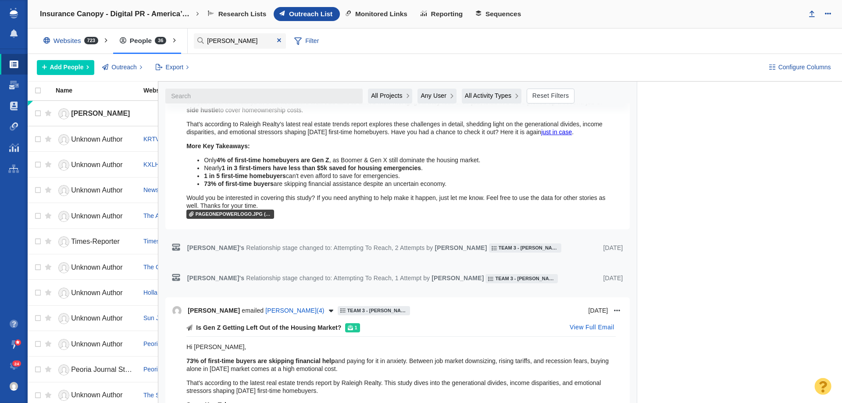
click at [382, 90] on button "All Projects" at bounding box center [390, 96] width 44 height 15
click at [383, 136] on span "Current Project" at bounding box center [394, 132] width 42 height 9
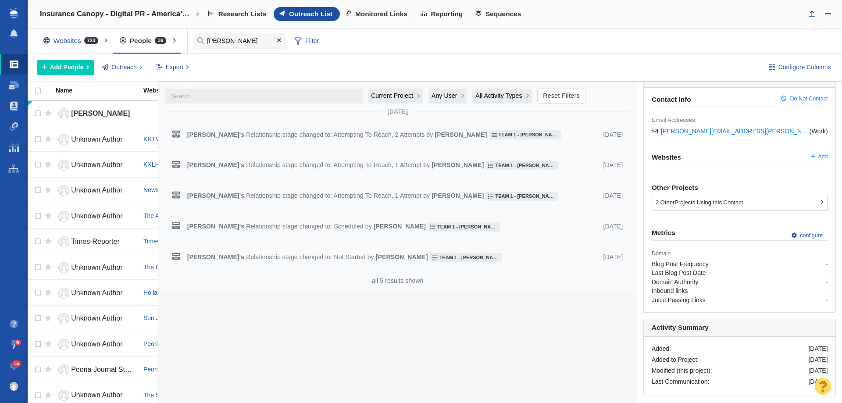
scroll to position [0, 0]
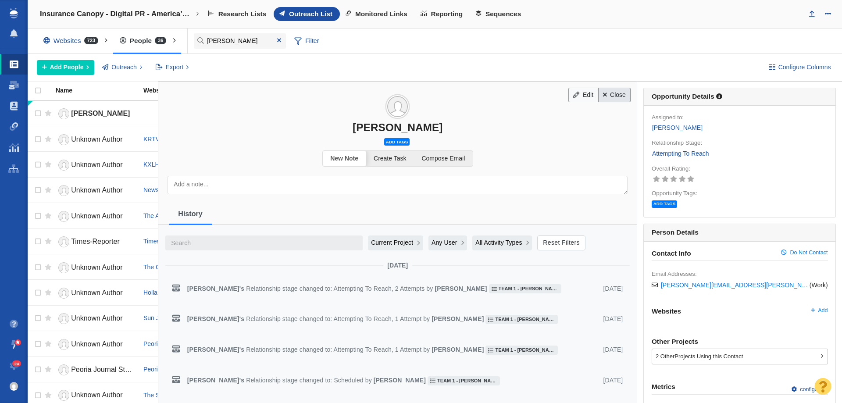
click at [613, 98] on link "Close" at bounding box center [614, 95] width 33 height 15
click at [148, 11] on body "Projects Dashboard Websites People Link Monitoring Reports Projects Home Help C…" at bounding box center [421, 201] width 842 height 403
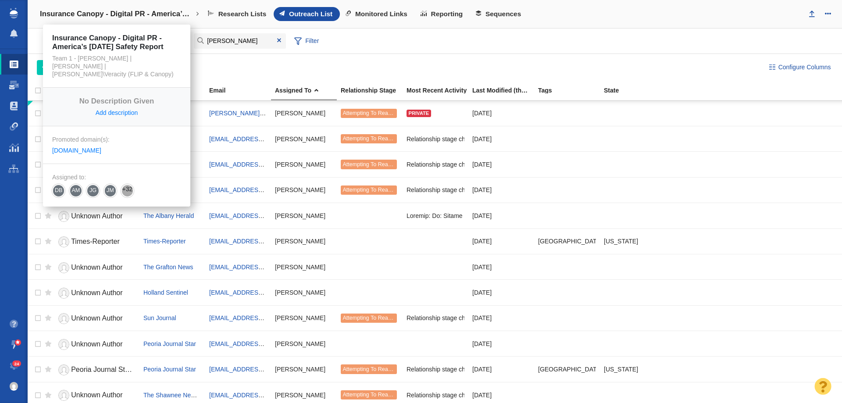
click at [148, 11] on h4 "Insurance Canopy - Digital PR - America’s [DATE] Safety Report" at bounding box center [117, 14] width 154 height 9
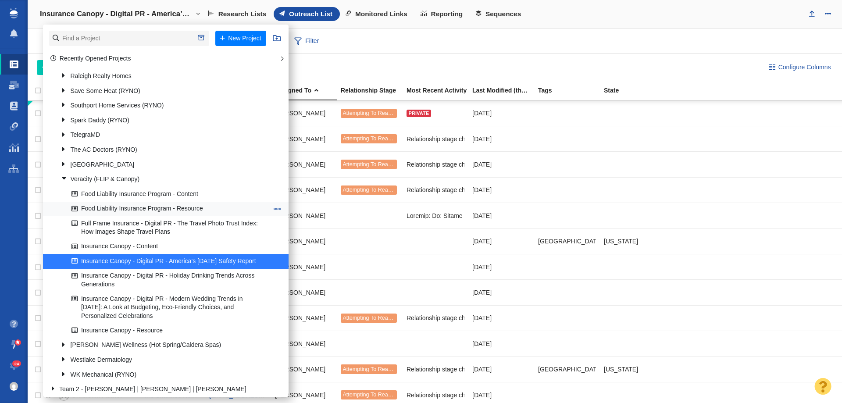
scroll to position [834, 0]
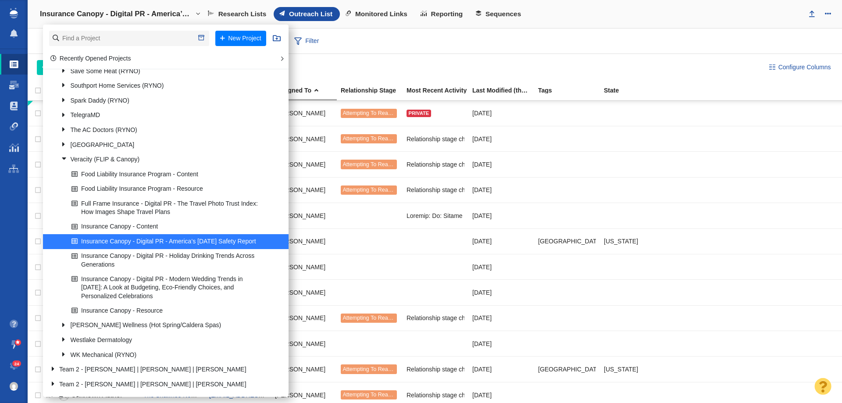
click at [478, 41] on div "Websites 723 All Websites Assigned To Me Recently Viewed Starred Outreach schol…" at bounding box center [435, 41] width 815 height 25
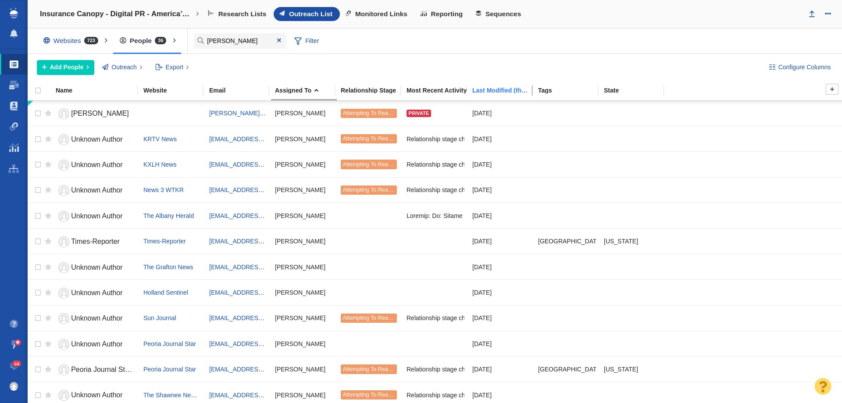
click at [502, 87] on div "Last Modified (this project)" at bounding box center [504, 90] width 65 height 6
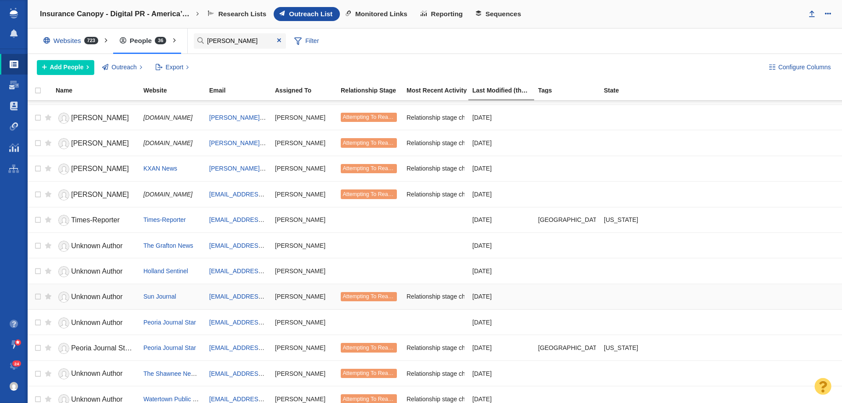
scroll to position [0, 0]
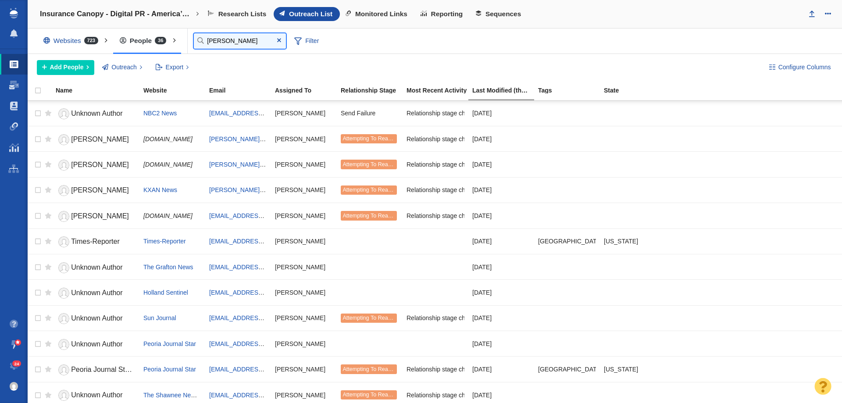
click at [233, 38] on input "dan" at bounding box center [240, 40] width 92 height 15
type input "d"
type input "dan"
type input "i"
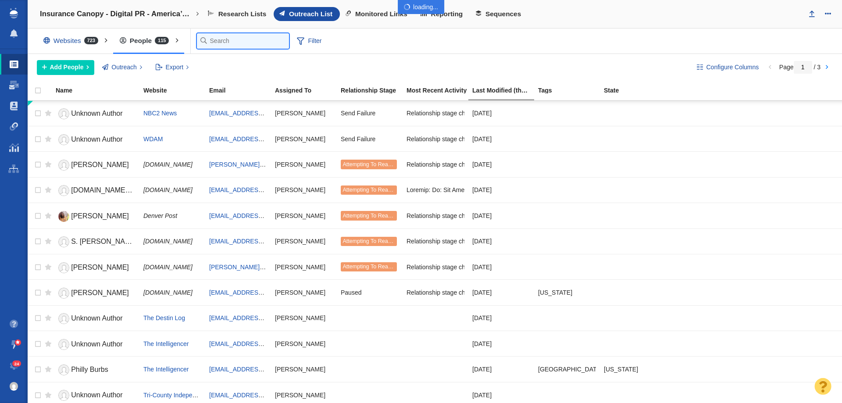
type input "d"
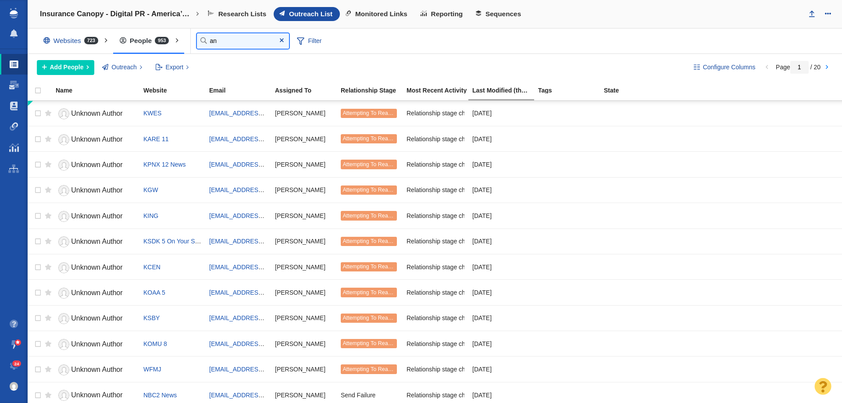
type input "a"
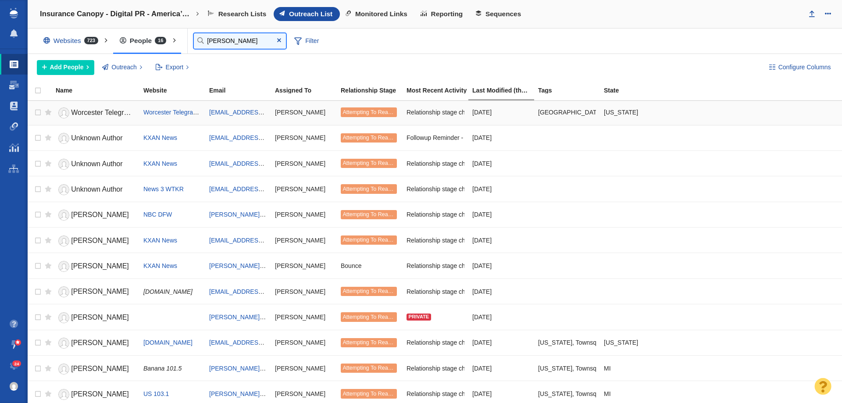
scroll to position [107, 0]
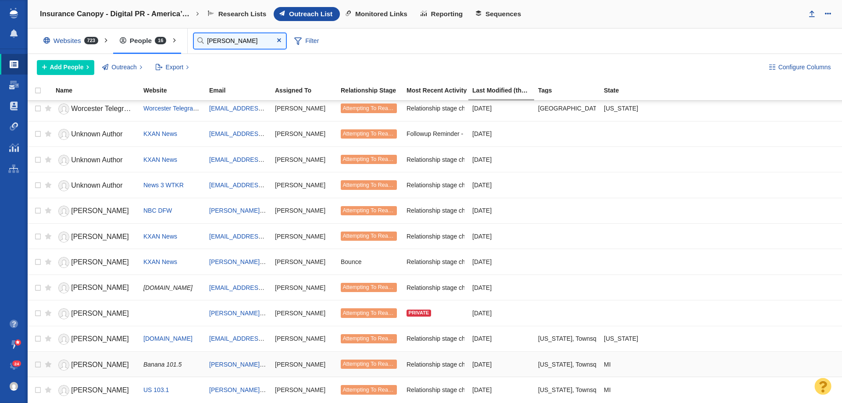
type input "dani"
click at [101, 364] on span "Daniel Foley" at bounding box center [100, 364] width 58 height 7
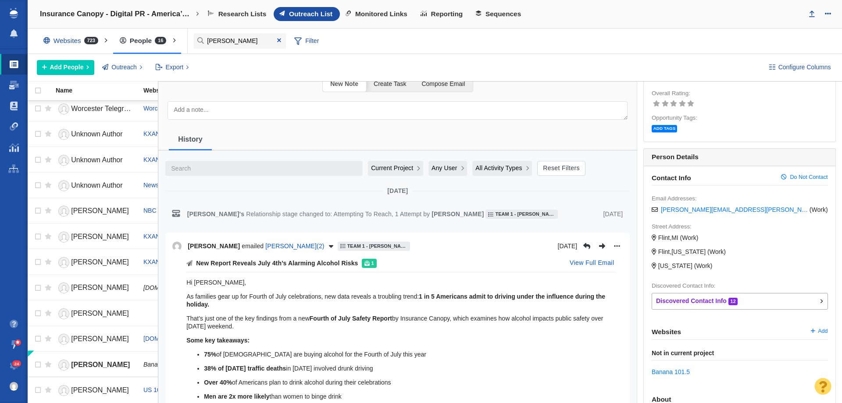
scroll to position [88, 0]
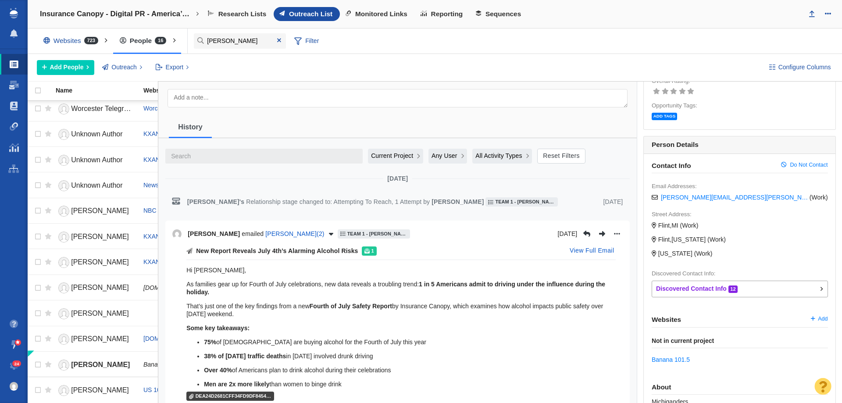
drag, startPoint x: 358, startPoint y: 251, endPoint x: 306, endPoint y: 249, distance: 52.3
click at [312, 250] on p "New Report Reveals July 4th’s Alarming Alcohol Risks" at bounding box center [277, 251] width 162 height 9
drag, startPoint x: 266, startPoint y: 244, endPoint x: 198, endPoint y: 248, distance: 67.7
click at [198, 248] on p "New Report Reveals July 4th’s Alarming Alcohol Risks" at bounding box center [277, 251] width 162 height 9
click at [199, 248] on p "New Report Reveals July 4th’s Alarming Alcohol Risks" at bounding box center [277, 251] width 162 height 9
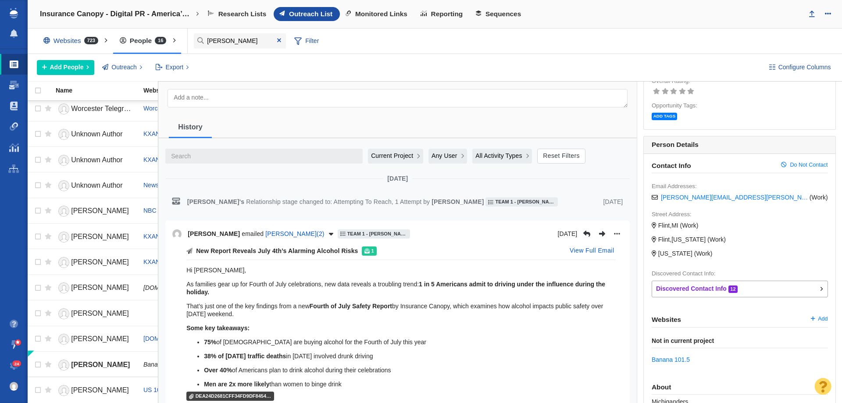
drag, startPoint x: 197, startPoint y: 250, endPoint x: 265, endPoint y: 248, distance: 68.0
click at [260, 248] on p "New Report Reveals July 4th’s Alarming Alcohol Risks" at bounding box center [277, 251] width 162 height 9
click at [272, 262] on div "Hi Daniel, As families gear up for Fourth of July celebrations, new data reveal…" at bounding box center [400, 373] width 429 height 226
drag, startPoint x: 358, startPoint y: 248, endPoint x: 197, endPoint y: 250, distance: 161.5
click at [197, 250] on div "New Report Reveals July 4th’s Alarming Alcohol Risks 1" at bounding box center [281, 251] width 190 height 9
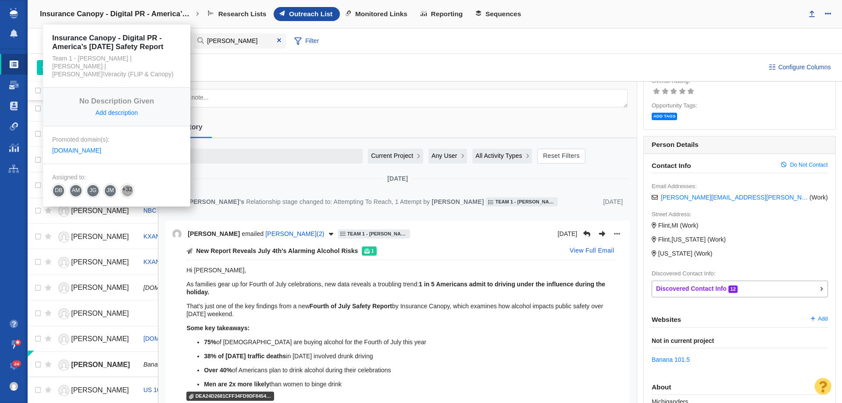
click at [68, 17] on h4 "Insurance Canopy - Digital PR - America’s [DATE] Safety Report" at bounding box center [117, 14] width 154 height 9
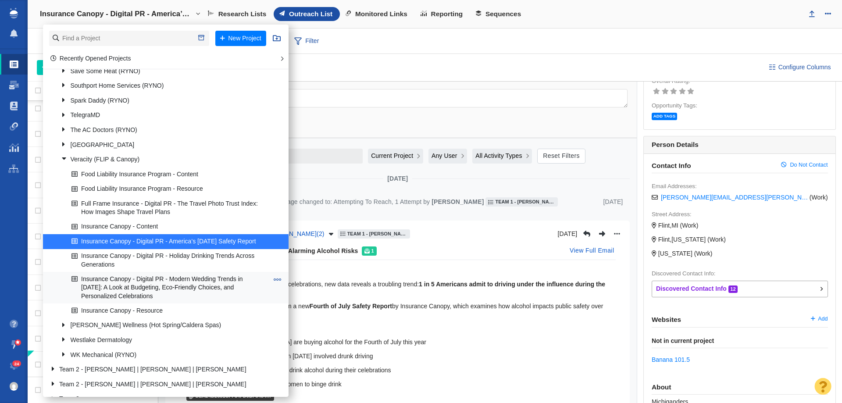
click at [106, 297] on link "Insurance Canopy - Digital PR - Modern Wedding Trends in [DATE]: A Look at Budg…" at bounding box center [169, 287] width 201 height 31
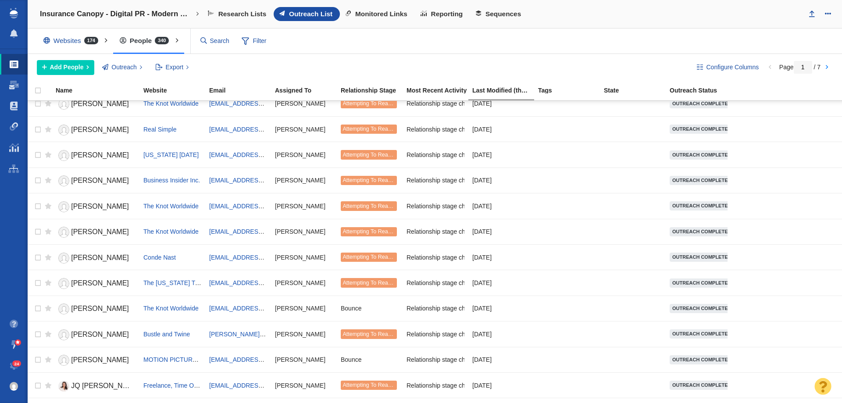
scroll to position [978, 0]
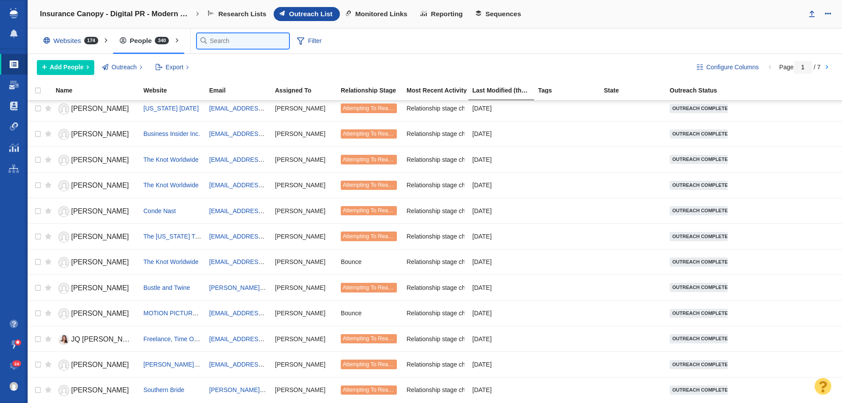
click at [206, 39] on input "text" at bounding box center [243, 40] width 92 height 15
click at [401, 63] on div "Add People Add a Person Add From List of URLs Import from CSV Outreach No Conta…" at bounding box center [360, 67] width 646 height 15
click at [89, 45] on div "Websites 174" at bounding box center [73, 41] width 72 height 20
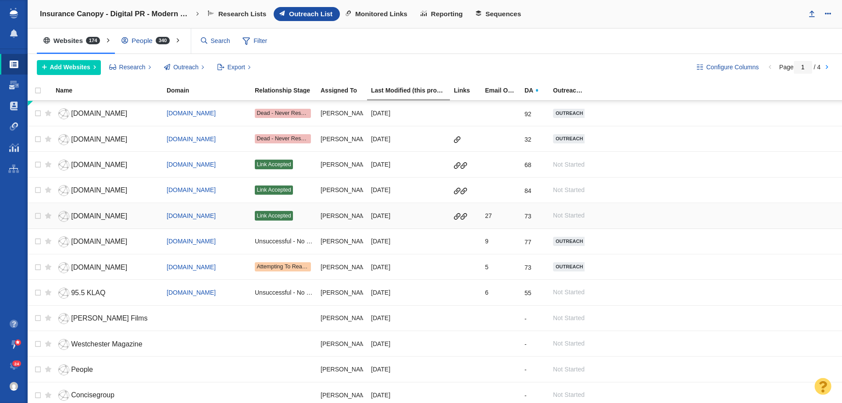
click at [80, 216] on span "[DOMAIN_NAME]" at bounding box center [99, 215] width 56 height 7
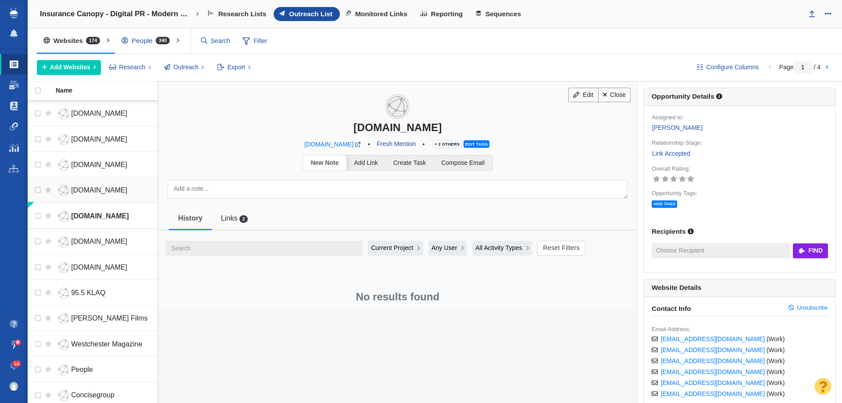
click at [82, 191] on span "[DOMAIN_NAME]" at bounding box center [99, 189] width 56 height 7
click at [96, 168] on span "[DOMAIN_NAME]" at bounding box center [99, 164] width 56 height 7
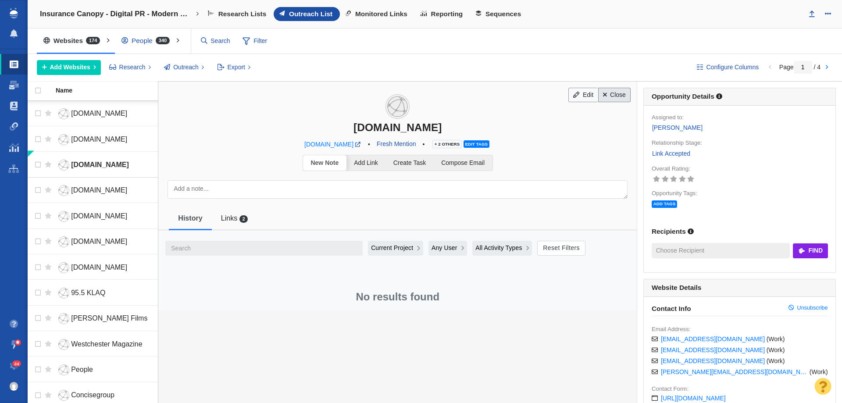
click at [619, 94] on link "Close" at bounding box center [614, 95] width 33 height 15
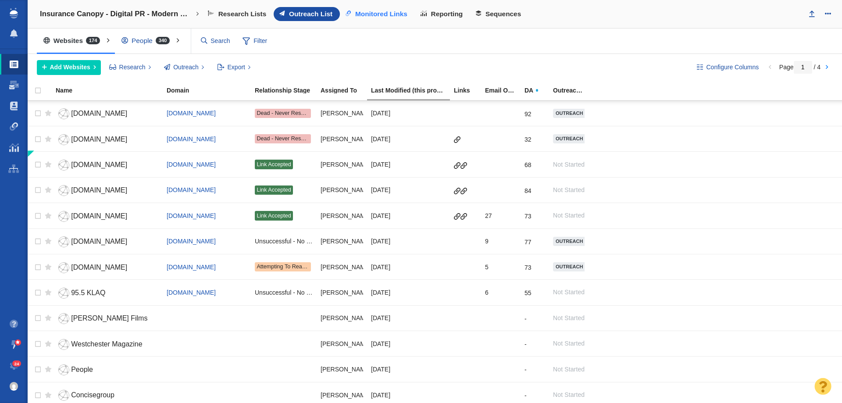
click at [373, 11] on span "Monitored Links" at bounding box center [381, 14] width 52 height 8
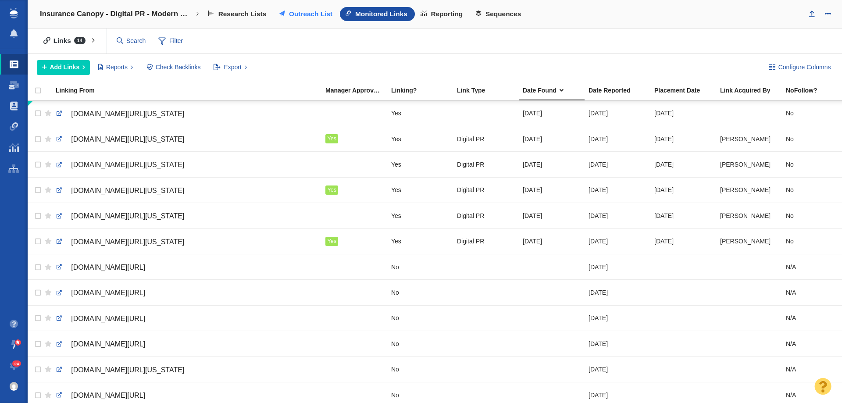
click at [300, 17] on span "Outreach List" at bounding box center [310, 14] width 43 height 8
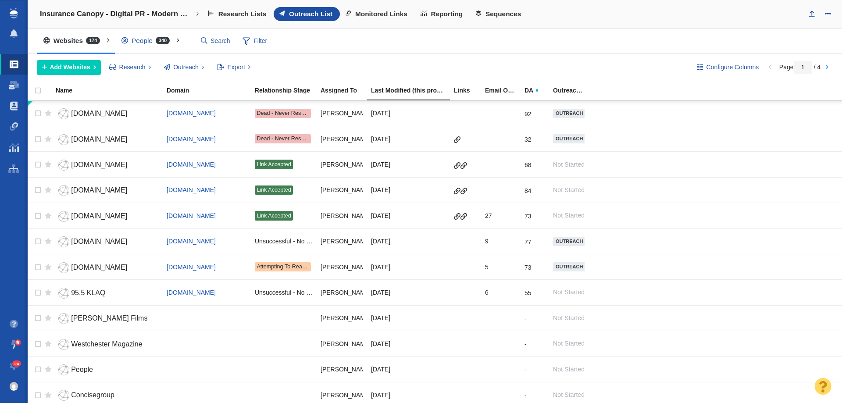
click at [158, 40] on span "340" at bounding box center [163, 40] width 14 height 7
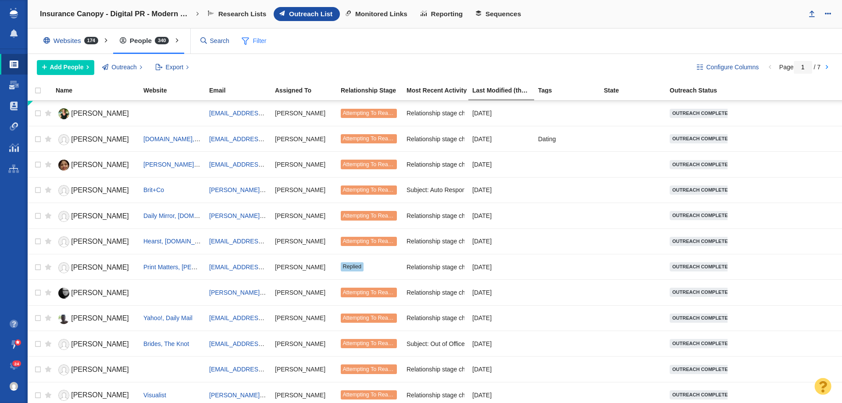
click at [258, 38] on span "Filter" at bounding box center [254, 41] width 35 height 17
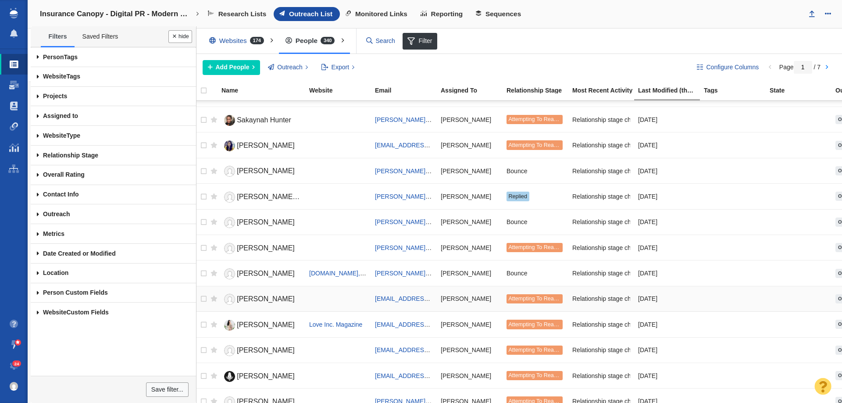
scroll to position [351, 0]
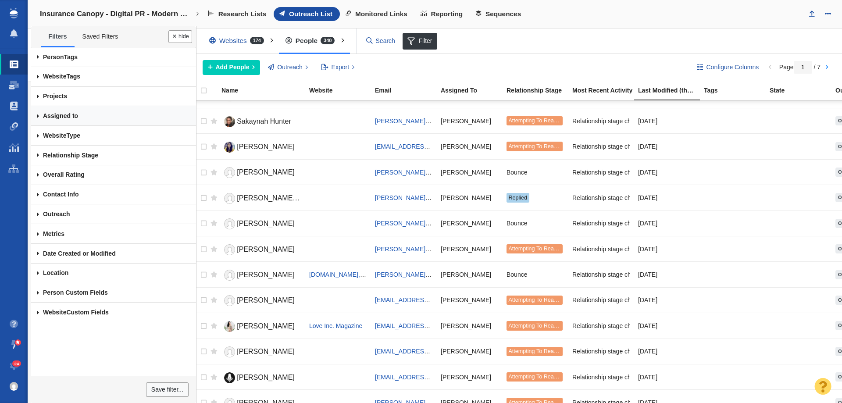
click at [57, 117] on link "Assigned to" at bounding box center [113, 116] width 165 height 20
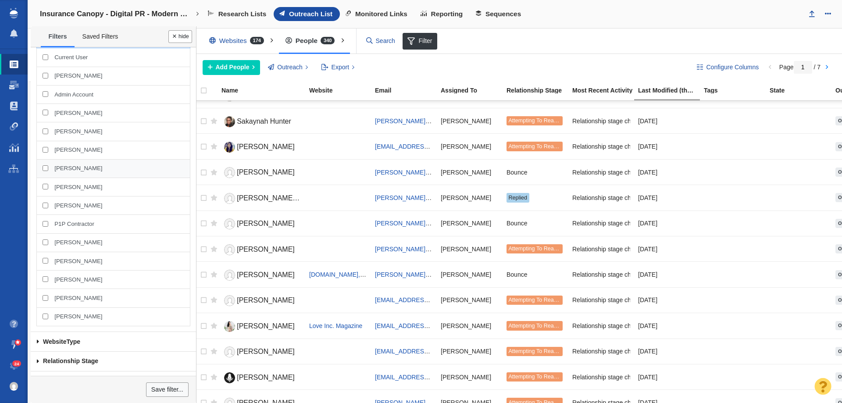
scroll to position [88, 0]
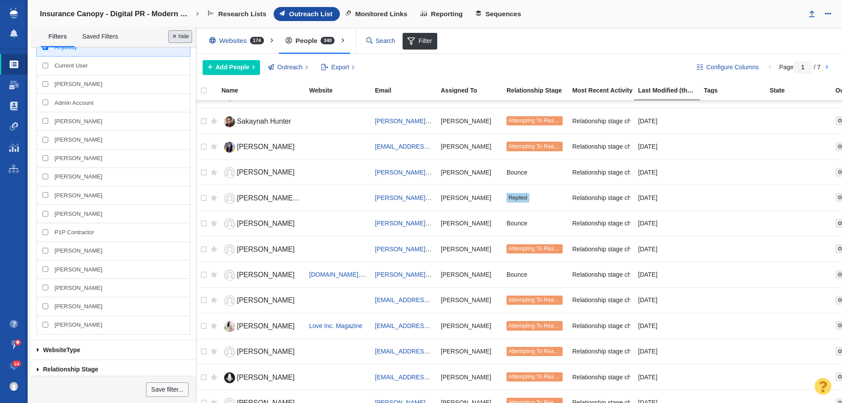
click at [178, 32] on button "Done" at bounding box center [180, 36] width 24 height 13
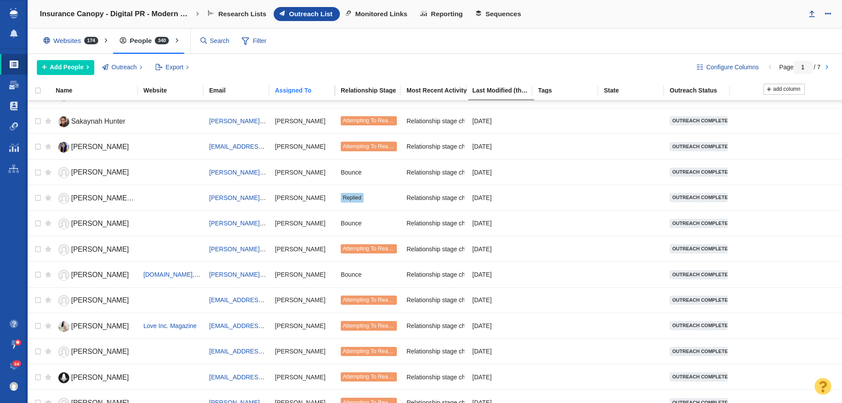
click at [304, 91] on div "Assigned To" at bounding box center [307, 90] width 65 height 6
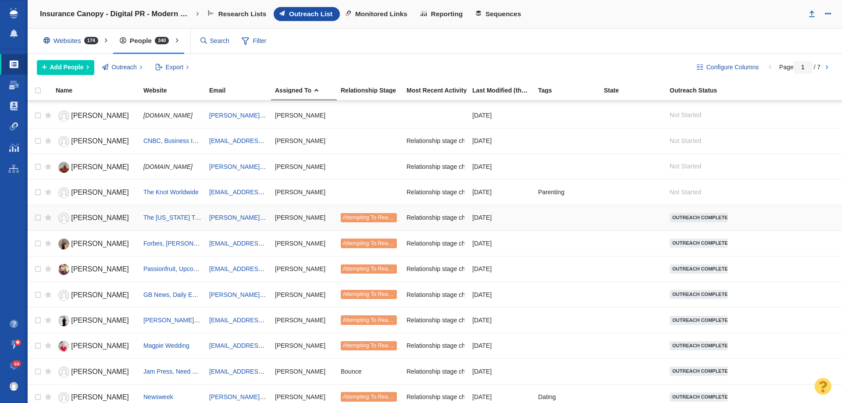
scroll to position [439, 0]
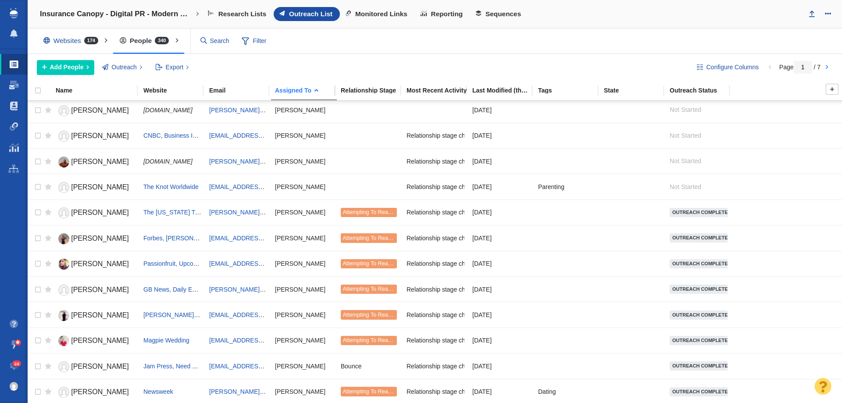
click at [300, 91] on div "Assigned To" at bounding box center [307, 90] width 65 height 6
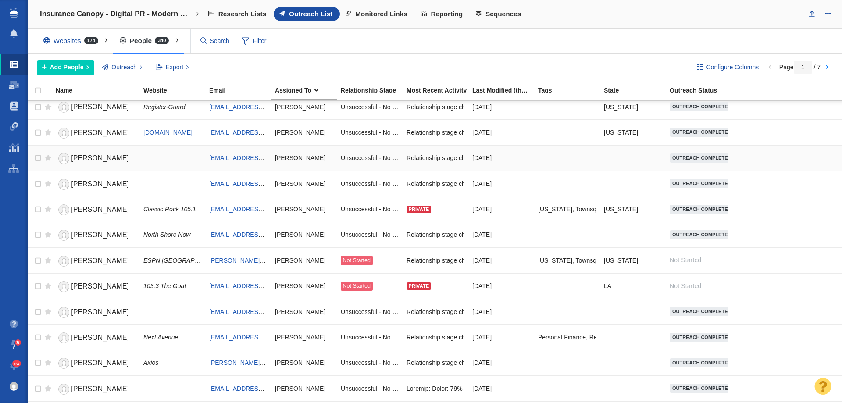
scroll to position [978, 0]
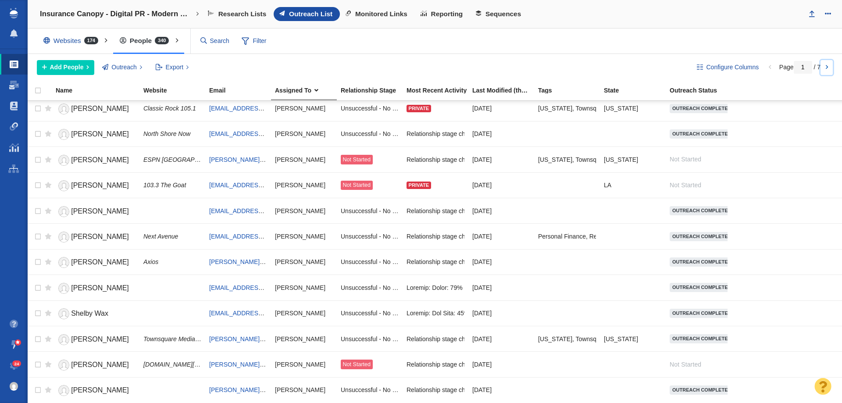
click at [826, 67] on link at bounding box center [827, 67] width 12 height 15
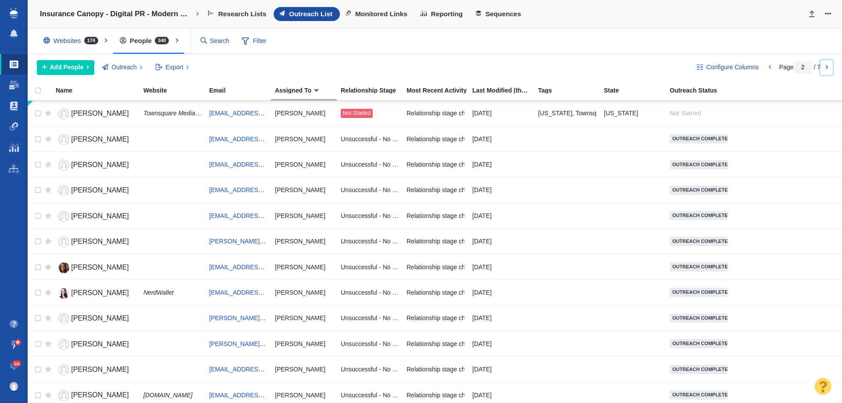
click at [827, 66] on link at bounding box center [827, 67] width 12 height 15
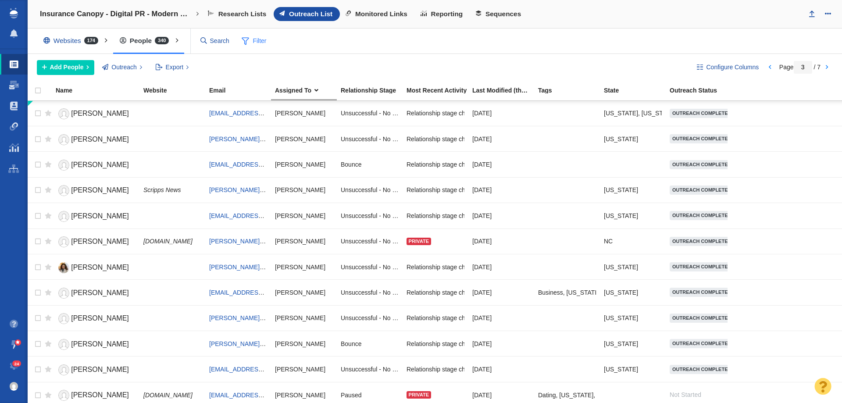
click at [261, 43] on span "Filter" at bounding box center [254, 41] width 35 height 17
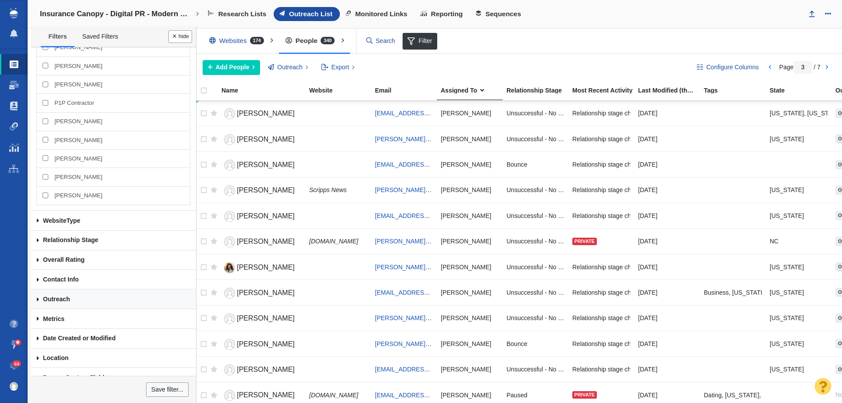
scroll to position [249, 0]
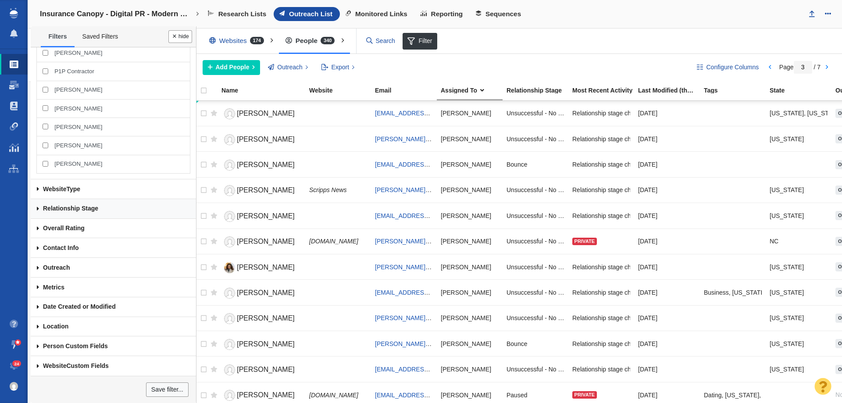
click at [99, 208] on link "Relationship Stage" at bounding box center [113, 209] width 165 height 20
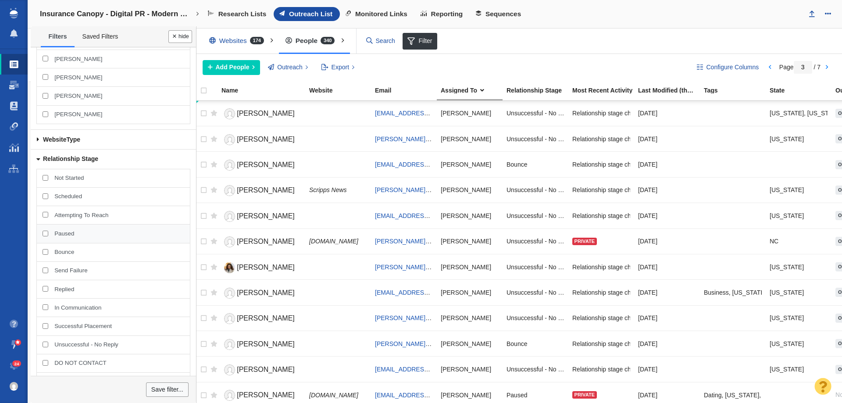
scroll to position [380, 0]
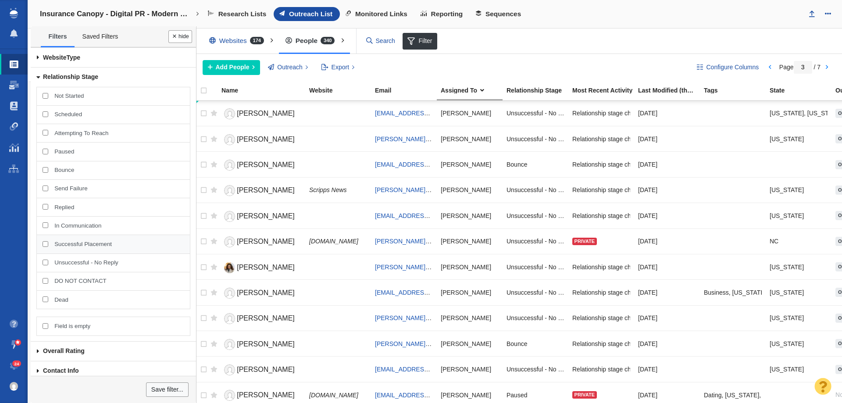
click at [97, 241] on span "Successful Placement" at bounding box center [118, 244] width 129 height 8
click at [48, 241] on input "Successful Placement" at bounding box center [46, 244] width 6 height 6
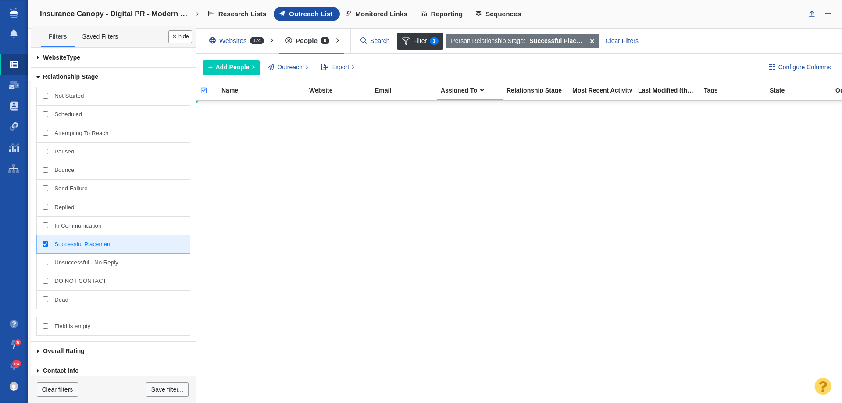
click at [97, 242] on span "Successful Placement" at bounding box center [118, 244] width 129 height 8
click at [48, 242] on input "Successful Placement" at bounding box center [46, 244] width 6 height 6
checkbox input "false"
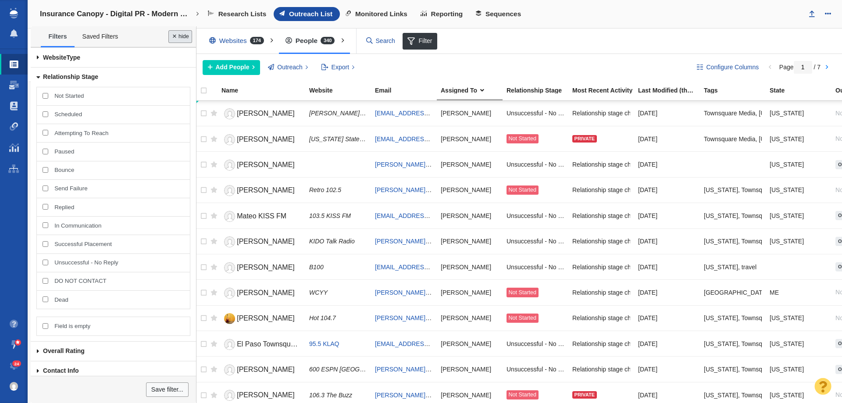
click at [182, 40] on button "Done" at bounding box center [180, 36] width 24 height 13
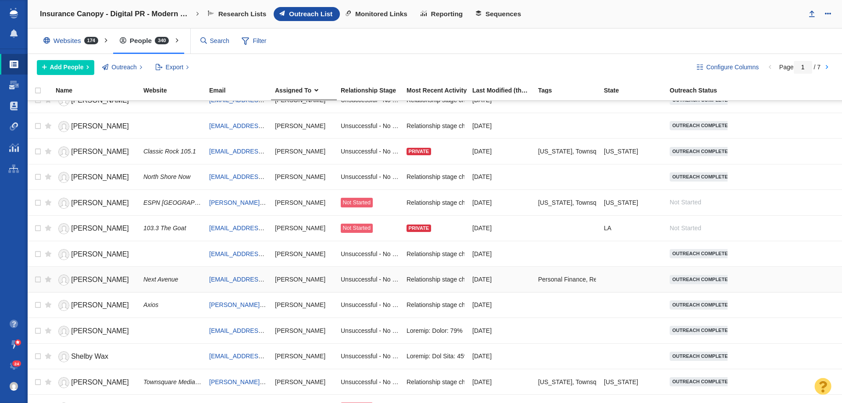
scroll to position [978, 0]
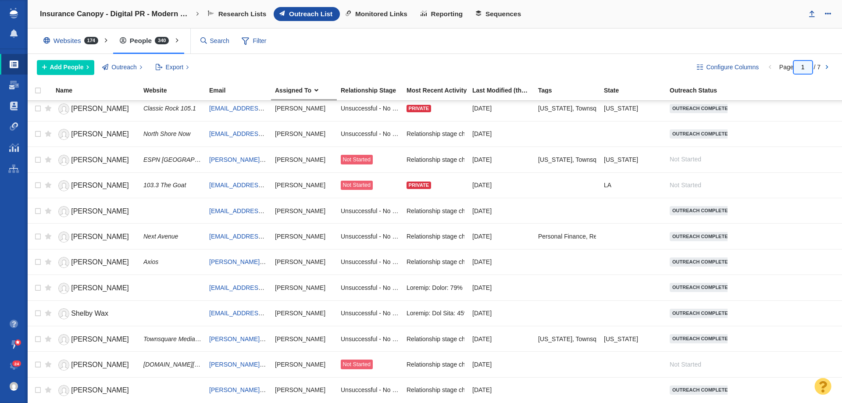
drag, startPoint x: 802, startPoint y: 67, endPoint x: 831, endPoint y: 73, distance: 30.5
click at [832, 70] on div "Page 1 / 7" at bounding box center [800, 67] width 72 height 7
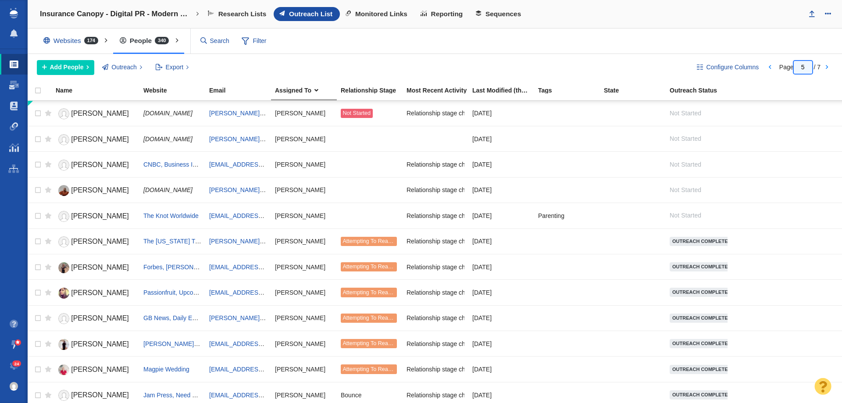
drag, startPoint x: 805, startPoint y: 68, endPoint x: 799, endPoint y: 66, distance: 6.8
click at [799, 66] on input "5" at bounding box center [803, 67] width 18 height 13
type input "2"
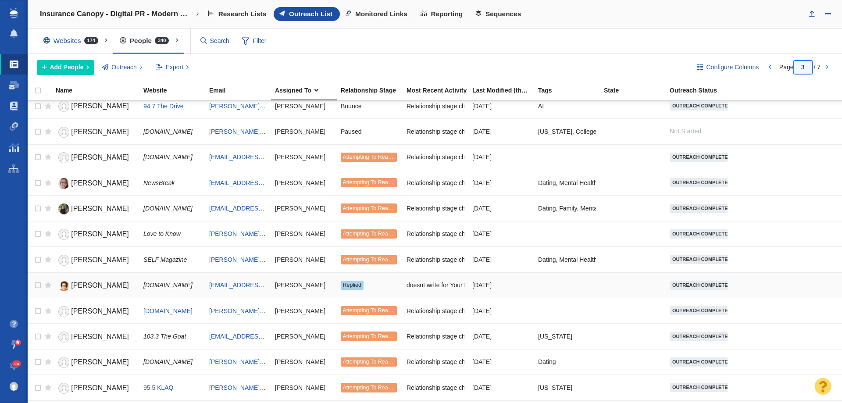
scroll to position [439, 0]
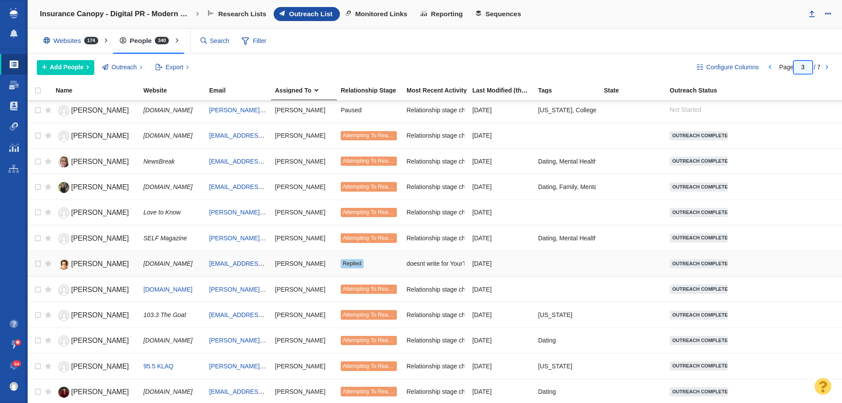
type input "3"
click at [96, 266] on span "[PERSON_NAME]" at bounding box center [100, 263] width 58 height 7
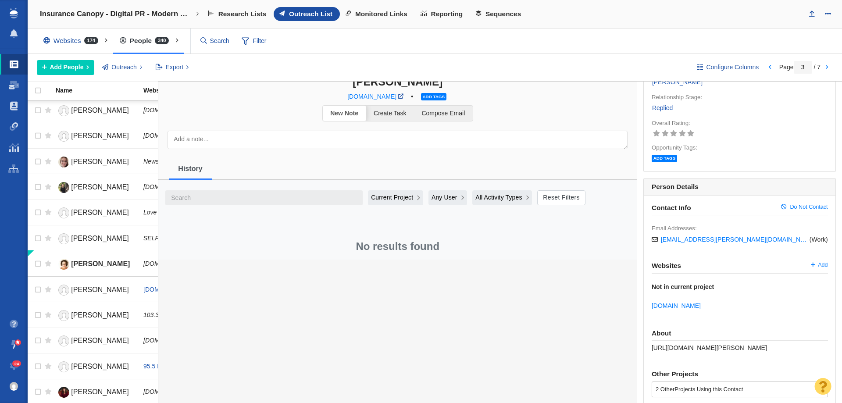
scroll to position [44, 0]
click at [416, 202] on div "Current Project" at bounding box center [395, 199] width 49 height 9
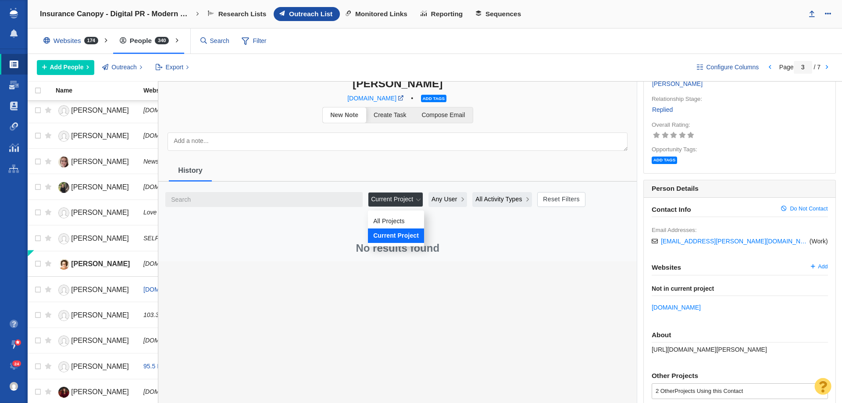
click at [404, 223] on span "All Projects" at bounding box center [389, 221] width 32 height 9
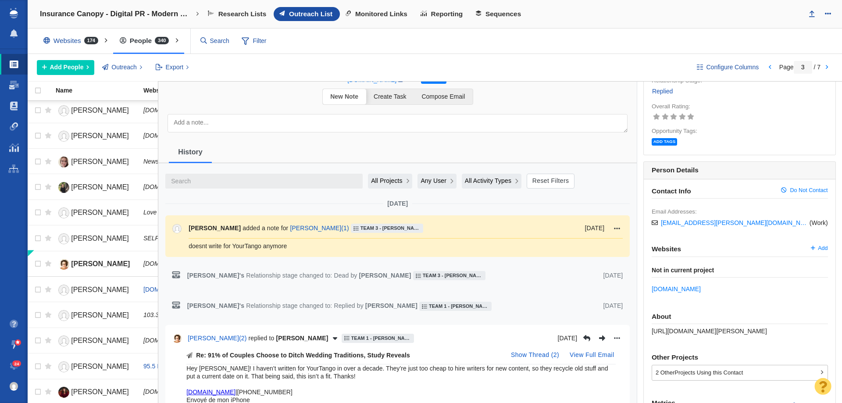
scroll to position [0, 0]
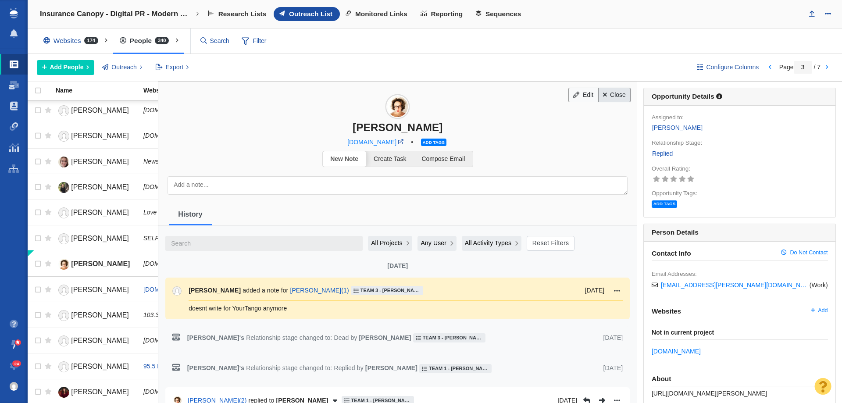
click at [616, 99] on link "Close" at bounding box center [614, 95] width 33 height 15
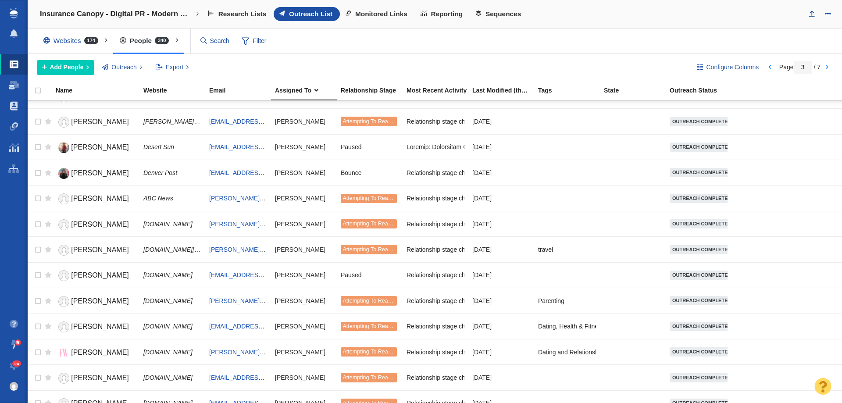
scroll to position [978, 0]
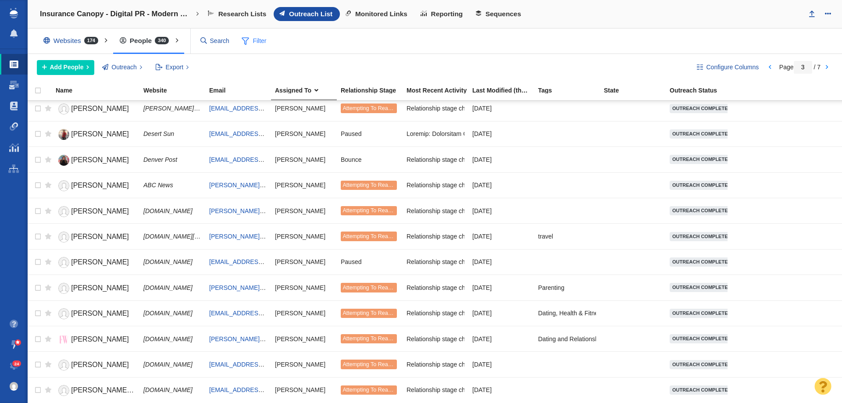
click at [250, 44] on span "Filter" at bounding box center [254, 41] width 35 height 17
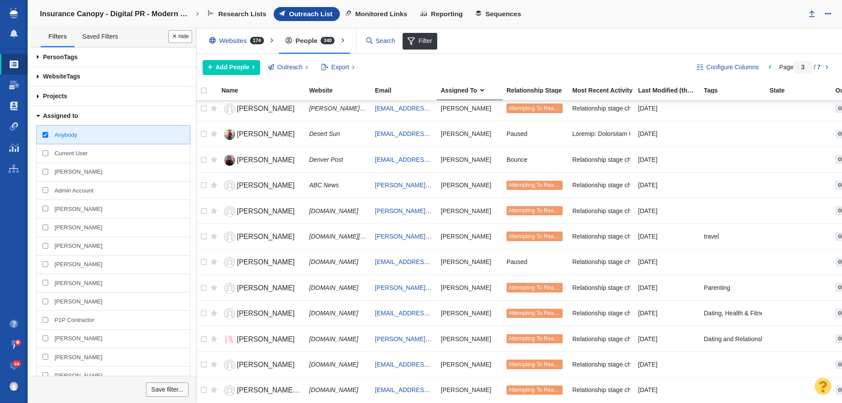
click at [75, 111] on link "Assigned to" at bounding box center [113, 116] width 165 height 20
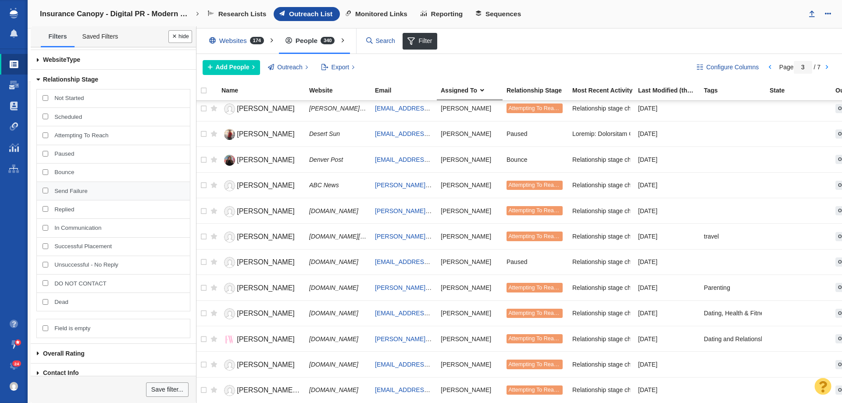
scroll to position [88, 0]
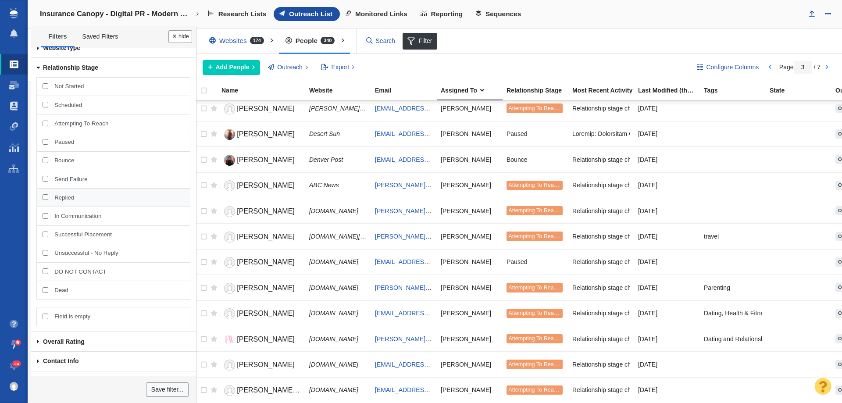
click at [88, 198] on span "Replied" at bounding box center [118, 198] width 129 height 8
click at [48, 198] on input "Replied" at bounding box center [46, 197] width 6 height 6
checkbox input "true"
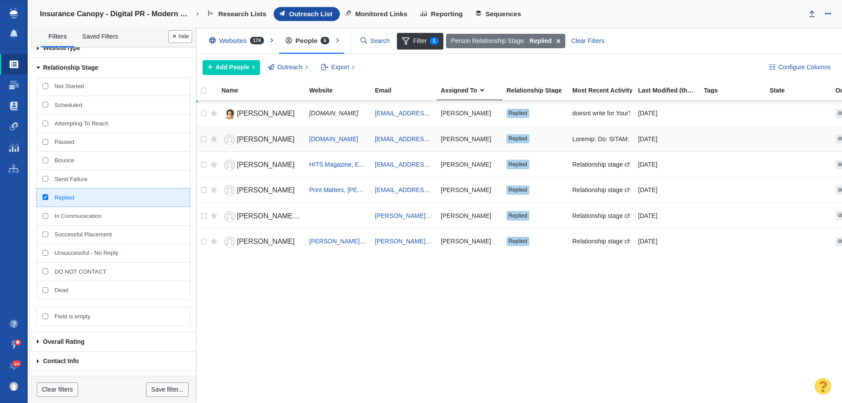
click at [250, 136] on span "Christopher Wheelock" at bounding box center [266, 139] width 58 height 7
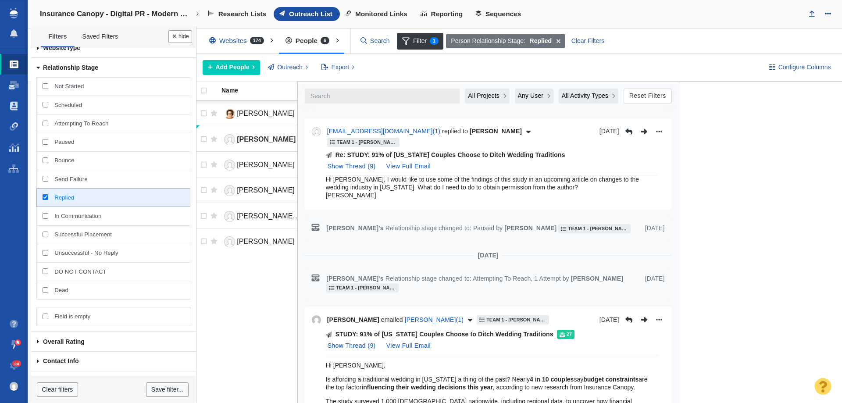
scroll to position [973, 0]
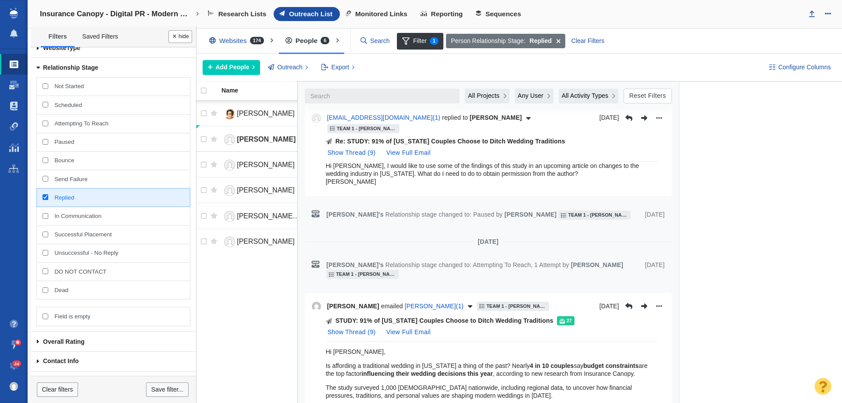
drag, startPoint x: 336, startPoint y: 256, endPoint x: 544, endPoint y: 266, distance: 207.8
click at [544, 316] on div "STUDY: 91% of Maine Couples Choose to Ditch Wedding Traditions 27 Show Thread (…" at bounding box center [492, 328] width 332 height 25
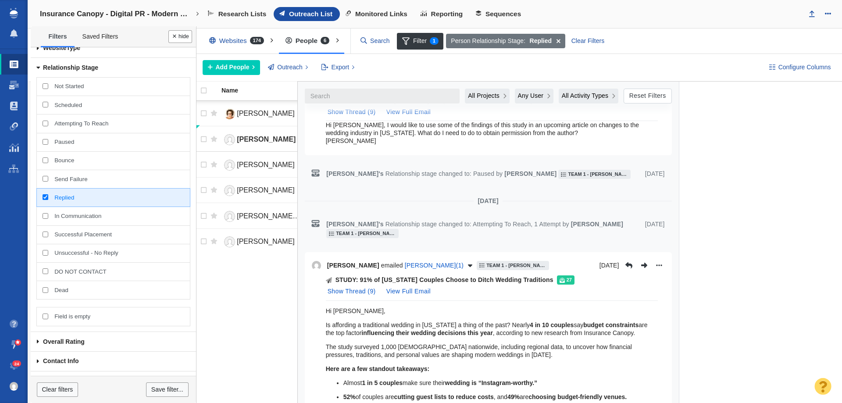
scroll to position [1105, 0]
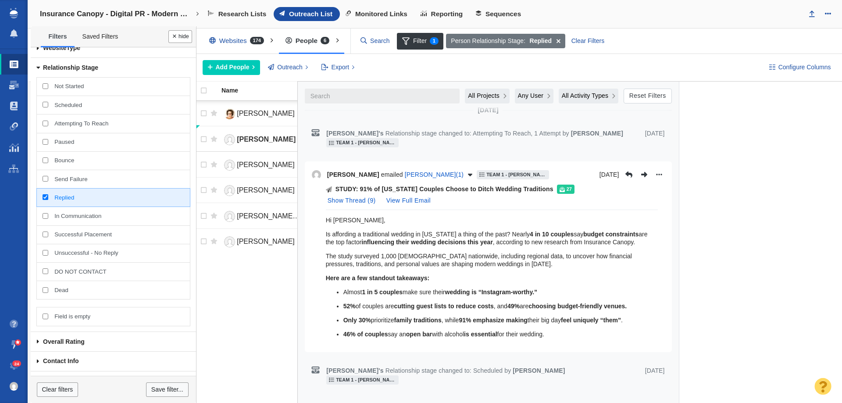
drag, startPoint x: 325, startPoint y: 290, endPoint x: 538, endPoint y: 285, distance: 213.3
click at [590, 185] on div "STUDY: 91% of Maine Couples Choose to Ditch Wedding Traditions 27 Show Thread (…" at bounding box center [492, 197] width 332 height 25
click at [408, 194] on button "View Full Email" at bounding box center [408, 201] width 55 height 14
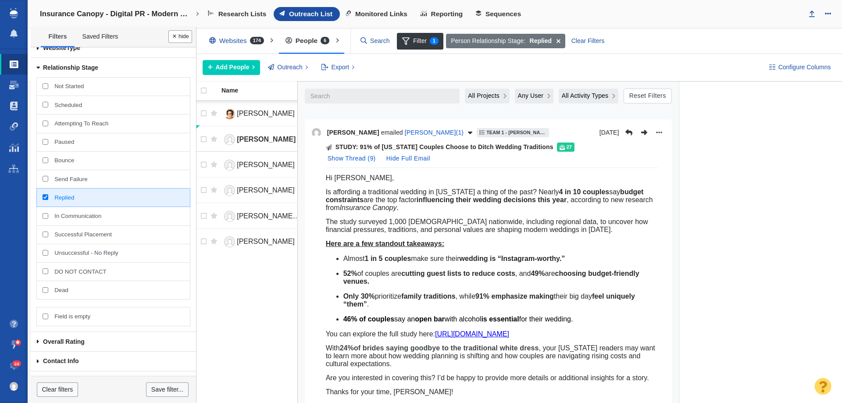
scroll to position [1149, 0]
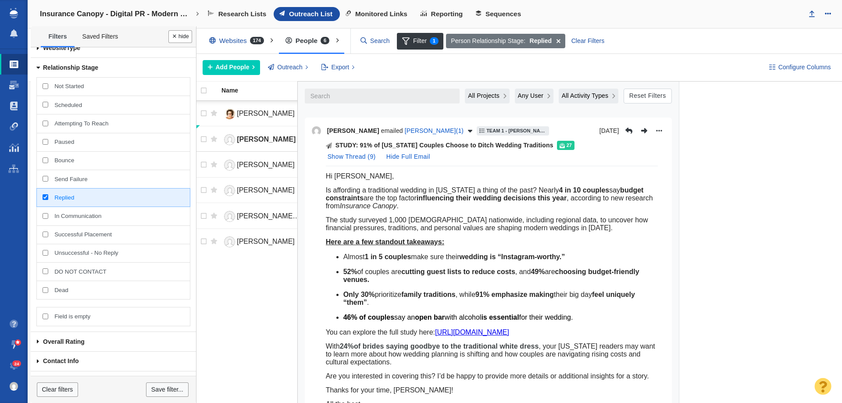
drag, startPoint x: 328, startPoint y: 156, endPoint x: 428, endPoint y: 336, distance: 206.4
click at [427, 336] on div "Hi Christopher, Is affording a traditional wedding in Maine a thing of the past…" at bounding box center [492, 302] width 332 height 272
drag, startPoint x: 383, startPoint y: 347, endPoint x: 325, endPoint y: 118, distance: 236.4
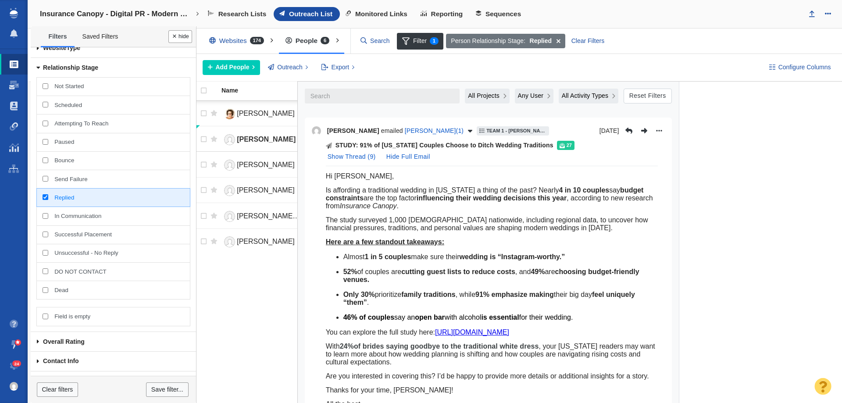
click at [325, 141] on div "STUDY: 91% of Maine Couples Choose to Ditch Wedding Traditions 27 Show Thread (…" at bounding box center [488, 291] width 353 height 301
drag, startPoint x: 325, startPoint y: 118, endPoint x: 328, endPoint y: 114, distance: 5.0
click at [328, 141] on div "STUDY: 91% of Maine Couples Choose to Ditch Wedding Traditions 27 Show Thread (…" at bounding box center [488, 291] width 353 height 301
drag, startPoint x: 326, startPoint y: 115, endPoint x: 379, endPoint y: 348, distance: 239.2
click at [379, 348] on div "Hi Christopher, Is affording a traditional wedding in Maine a thing of the past…" at bounding box center [492, 302] width 332 height 272
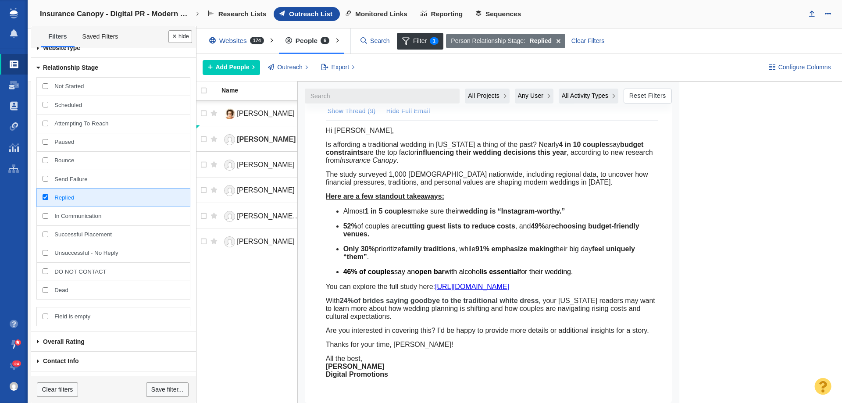
scroll to position [1236, 0]
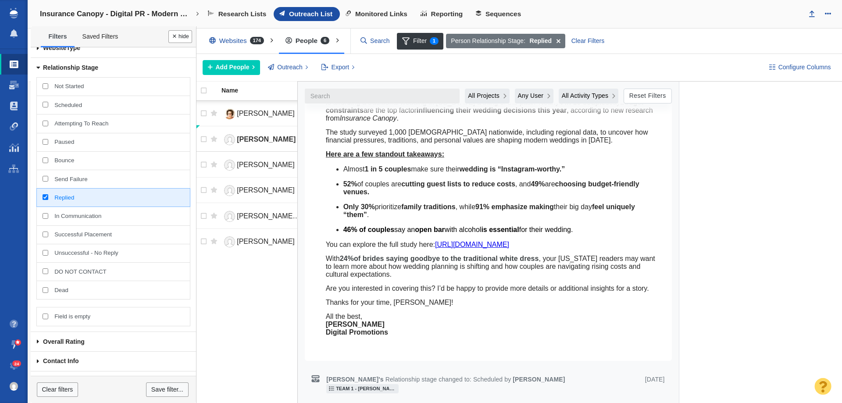
drag, startPoint x: 325, startPoint y: 201, endPoint x: 419, endPoint y: 286, distance: 126.7
click at [419, 286] on div "STUDY: 91% of Maine Couples Choose to Ditch Wedding Traditions 27 Show Thread (…" at bounding box center [488, 203] width 353 height 301
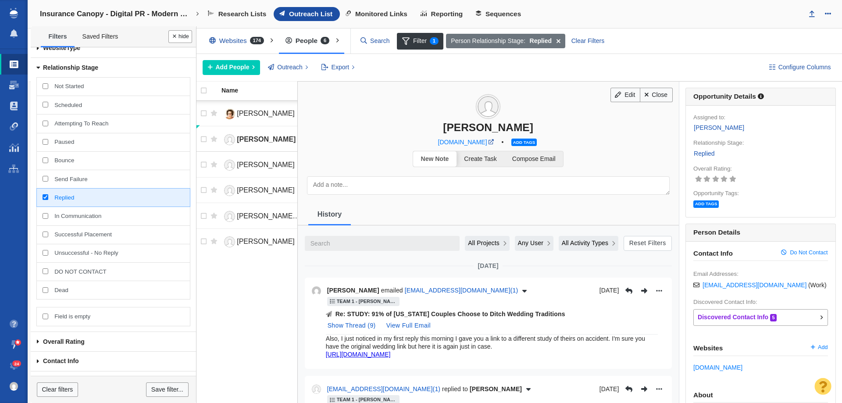
scroll to position [1236, 0]
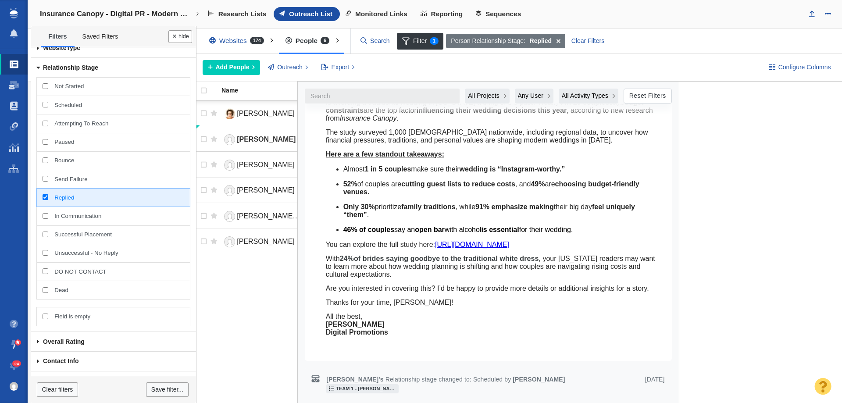
click at [400, 313] on p "All the best, [PERSON_NAME] Digital Promotions" at bounding box center [492, 325] width 332 height 24
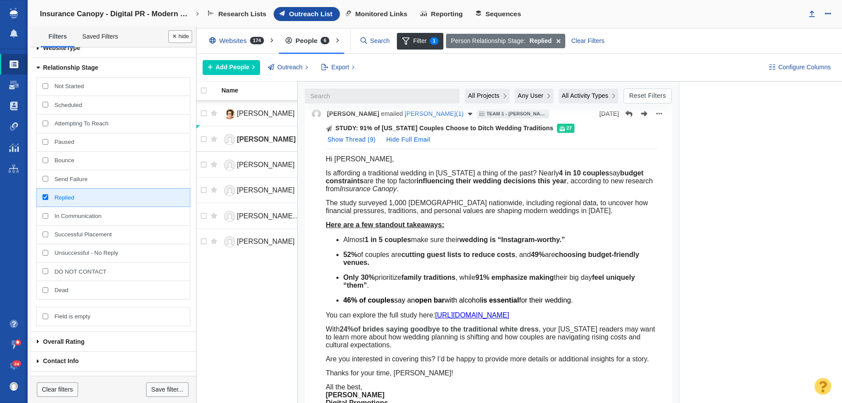
drag, startPoint x: 390, startPoint y: 315, endPoint x: 325, endPoint y: 177, distance: 152.3
click at [331, 168] on div "Hi Christopher, Is affording a traditional wedding in Maine a thing of the past…" at bounding box center [492, 285] width 332 height 272
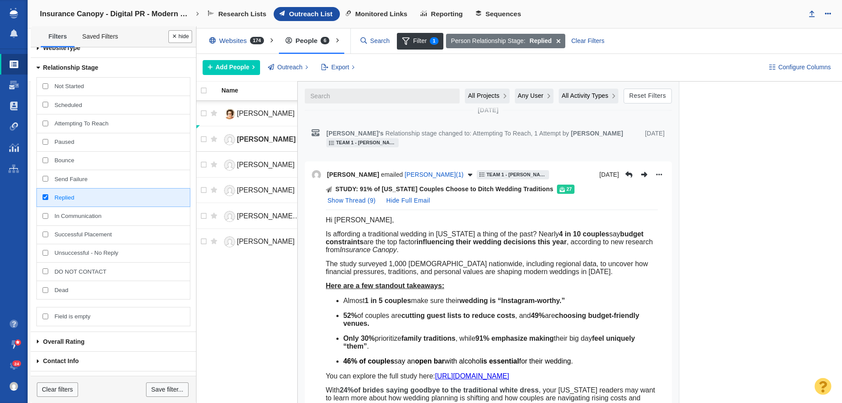
drag, startPoint x: 324, startPoint y: 190, endPoint x: 324, endPoint y: 175, distance: 14.9
click at [324, 185] on div "STUDY: 91% of Maine Couples Choose to Ditch Wedding Traditions 27 Show Thread (…" at bounding box center [488, 335] width 353 height 301
click at [322, 185] on div "STUDY: 91% of Maine Couples Choose to Ditch Wedding Traditions 27 Show Thread (…" at bounding box center [488, 335] width 353 height 301
drag, startPoint x: 325, startPoint y: 157, endPoint x: 353, endPoint y: 166, distance: 29.0
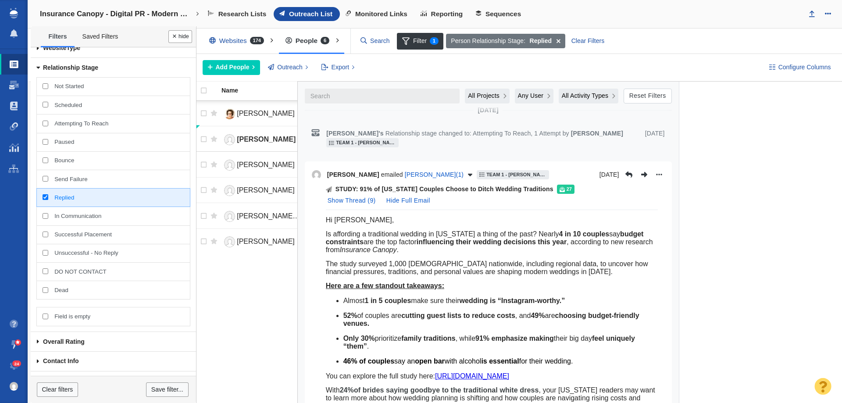
click at [351, 185] on div "STUDY: 91% of Maine Couples Choose to Ditch Wedding Traditions 27 Show Thread (…" at bounding box center [488, 335] width 353 height 301
drag, startPoint x: 353, startPoint y: 166, endPoint x: 432, endPoint y: 204, distance: 87.3
click at [456, 211] on div "Hi Christopher, Is affording a traditional wedding in Maine a thing of the past…" at bounding box center [492, 346] width 332 height 272
click at [411, 260] on span "The study surveyed 1,000 Americans nationwide, including regional data, to unco…" at bounding box center [487, 267] width 322 height 15
click at [567, 282] on p "Here are a few standout takeaways:" at bounding box center [492, 286] width 332 height 8
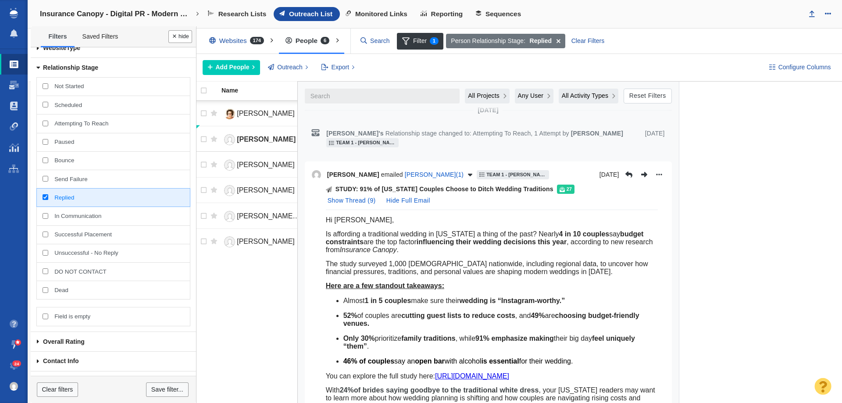
drag, startPoint x: 581, startPoint y: 208, endPoint x: 319, endPoint y: 161, distance: 266.0
click at [319, 185] on div "STUDY: 91% of Maine Couples Choose to Ditch Wedding Traditions 27 Show Thread (…" at bounding box center [488, 335] width 353 height 301
click at [320, 185] on div "STUDY: 91% of Maine Couples Choose to Ditch Wedding Traditions 27 Show Thread (…" at bounding box center [488, 335] width 353 height 301
click at [324, 185] on div "STUDY: 91% of Maine Couples Choose to Ditch Wedding Traditions 27 Show Thread (…" at bounding box center [488, 335] width 353 height 301
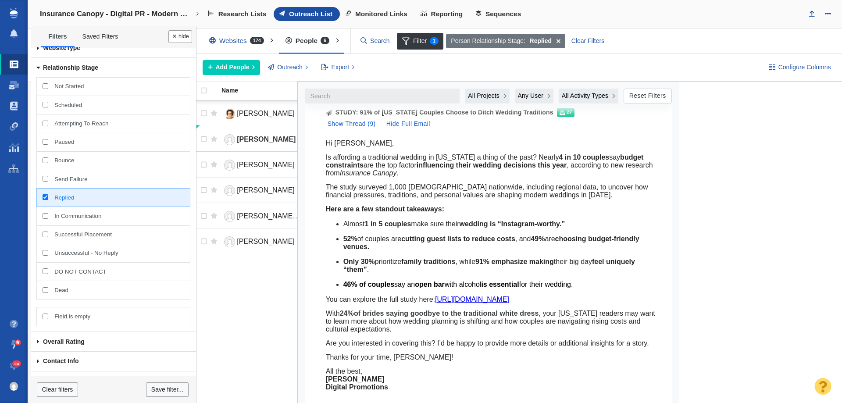
scroll to position [1192, 0]
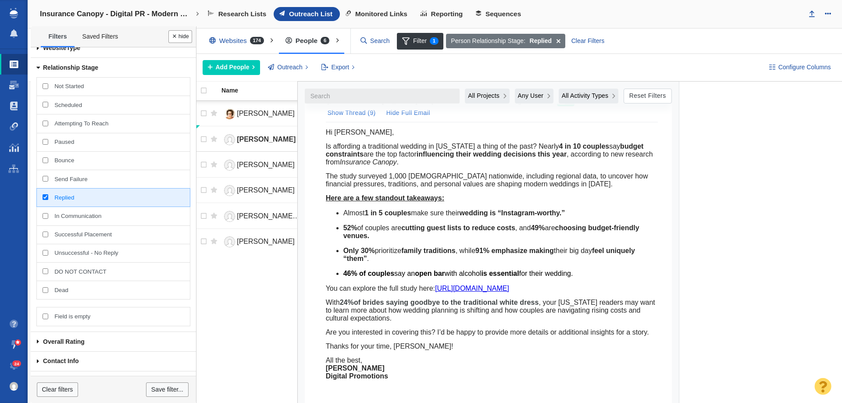
drag, startPoint x: 332, startPoint y: 160, endPoint x: 397, endPoint y: 314, distance: 167.5
click at [397, 314] on div "STUDY: 91% of Maine Couples Choose to Ditch Wedding Traditions 27 Show Thread (…" at bounding box center [488, 247] width 353 height 301
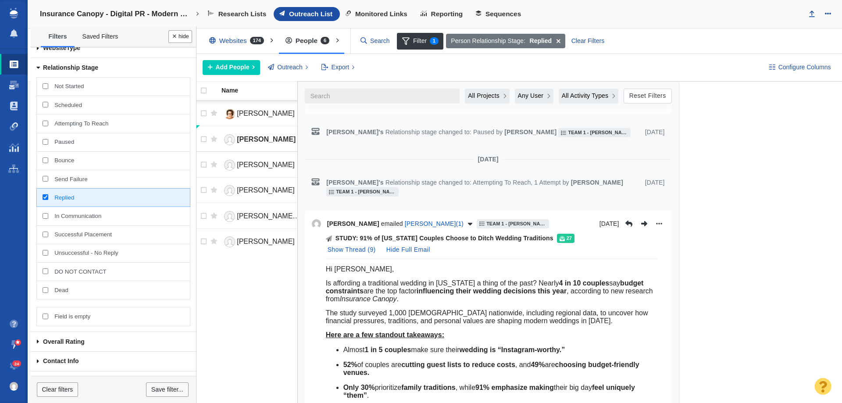
scroll to position [973, 0]
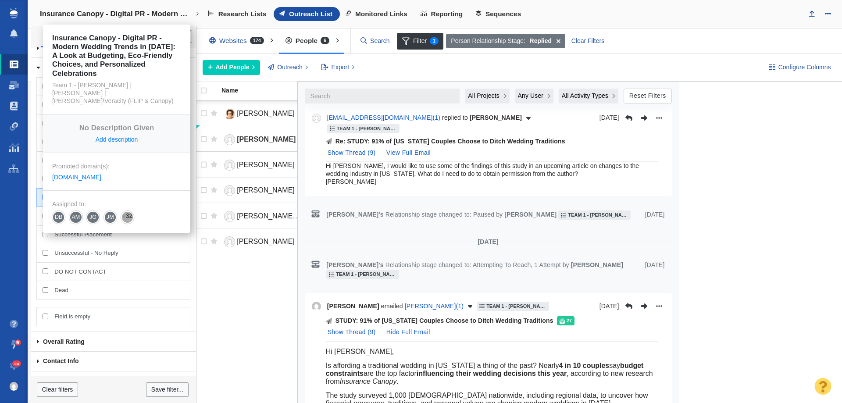
click at [166, 17] on h4 "Insurance Canopy - Digital PR - Modern Wedding Trends in [DATE]: A Look at Budg…" at bounding box center [117, 14] width 154 height 9
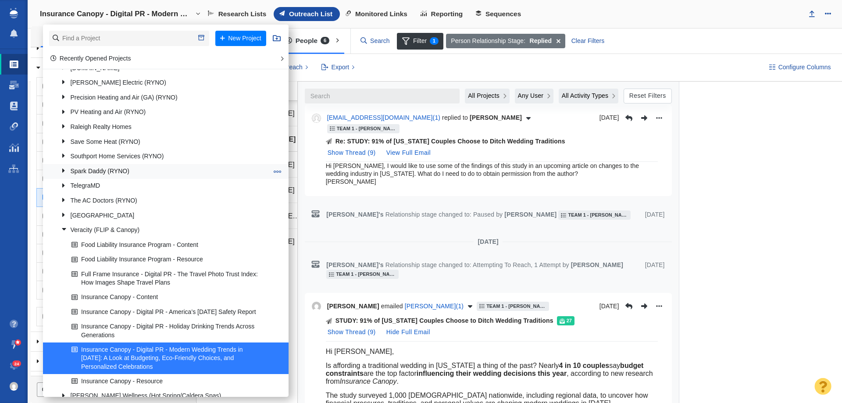
scroll to position [921, 0]
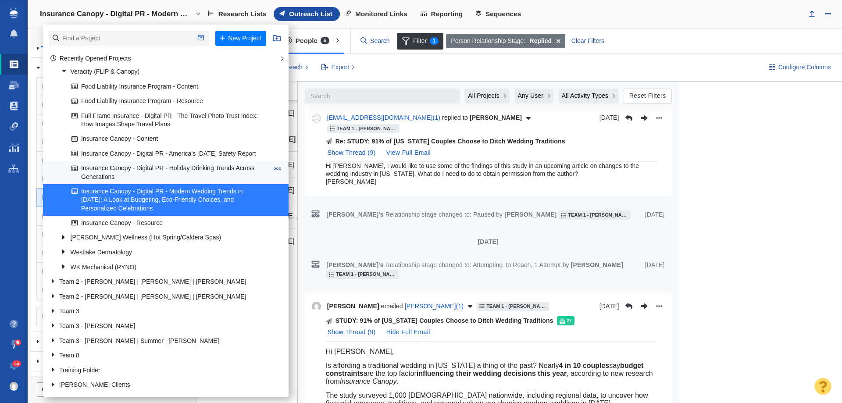
click at [183, 179] on link "Insurance Canopy - Digital PR - Holiday Drinking Trends Across Generations" at bounding box center [169, 173] width 201 height 22
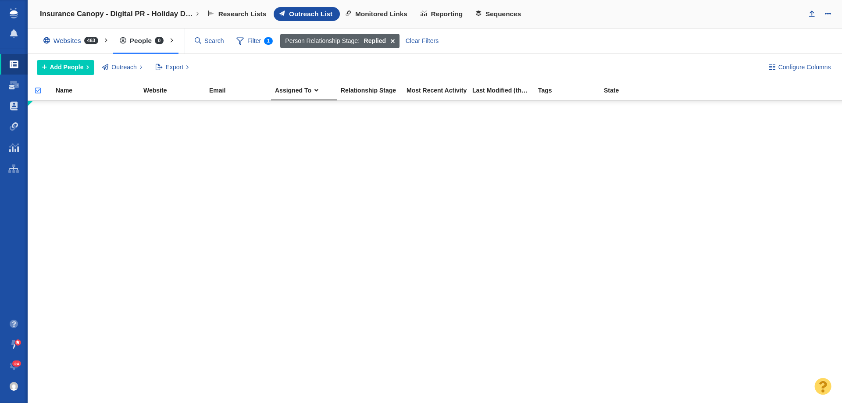
click at [391, 39] on span at bounding box center [393, 41] width 14 height 15
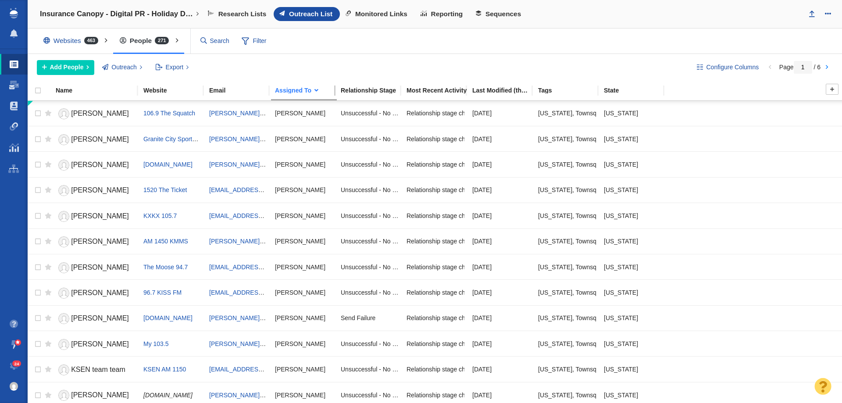
click at [302, 93] on div "Assigned To" at bounding box center [307, 90] width 65 height 6
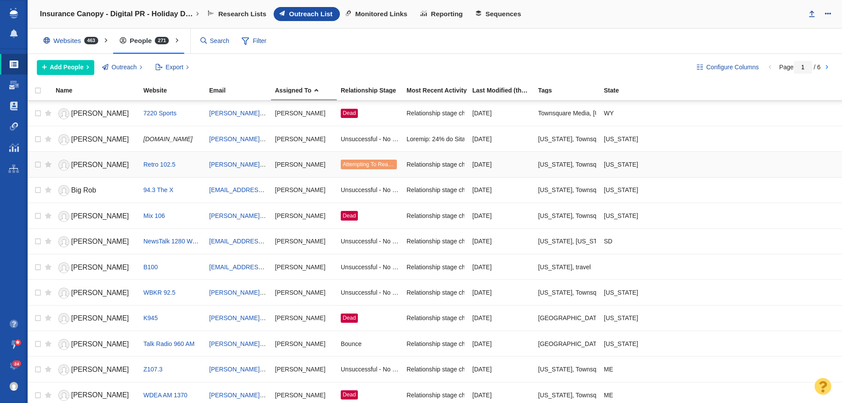
click at [72, 161] on span "[PERSON_NAME]" at bounding box center [100, 164] width 58 height 7
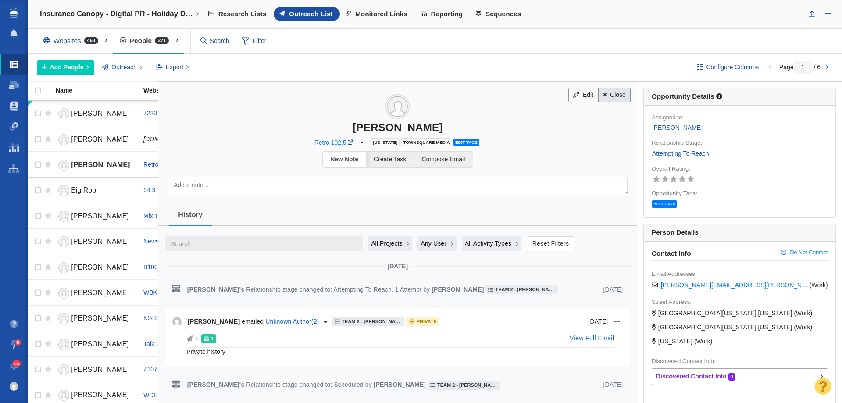
click at [612, 97] on link "Close" at bounding box center [614, 95] width 33 height 15
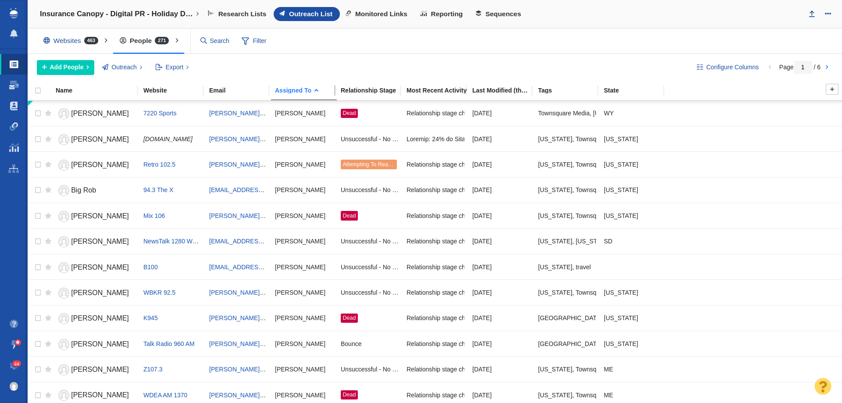
click at [287, 86] on div "Assigned To" at bounding box center [306, 90] width 69 height 8
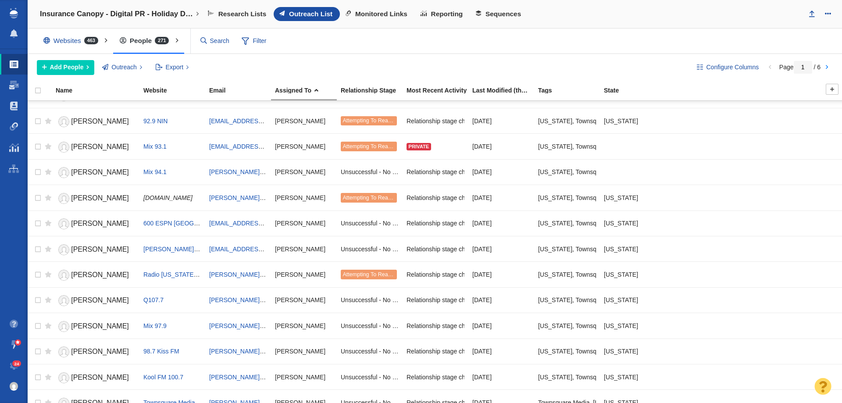
scroll to position [978, 0]
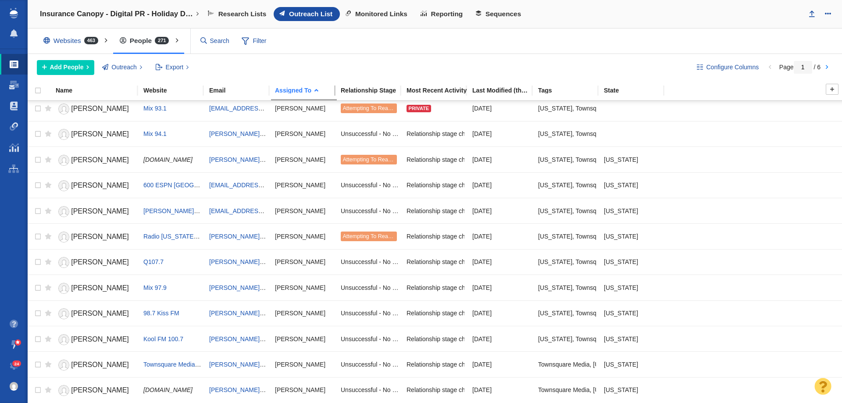
click at [295, 89] on div "Assigned To" at bounding box center [307, 90] width 65 height 6
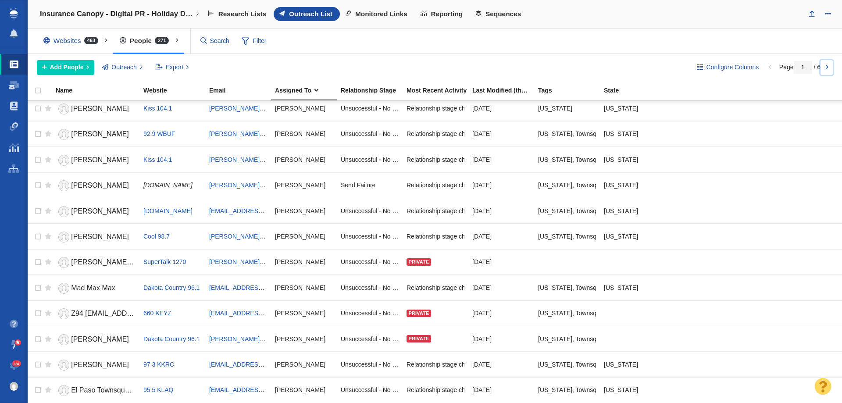
click at [829, 66] on link at bounding box center [827, 67] width 12 height 15
type input "2"
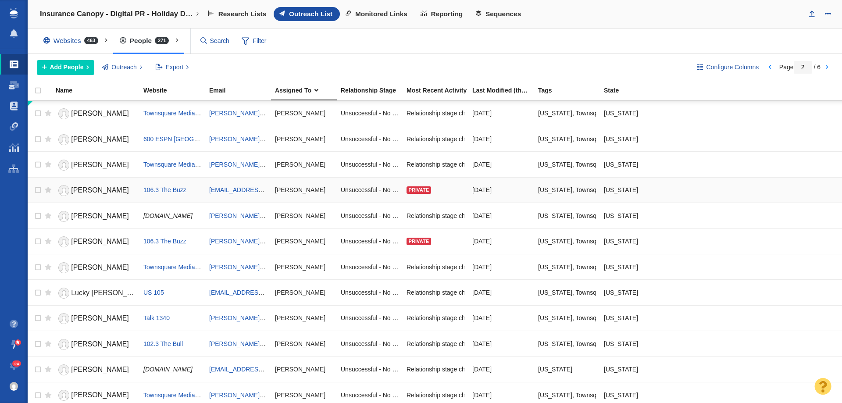
click at [89, 190] on span "[PERSON_NAME]" at bounding box center [100, 189] width 58 height 7
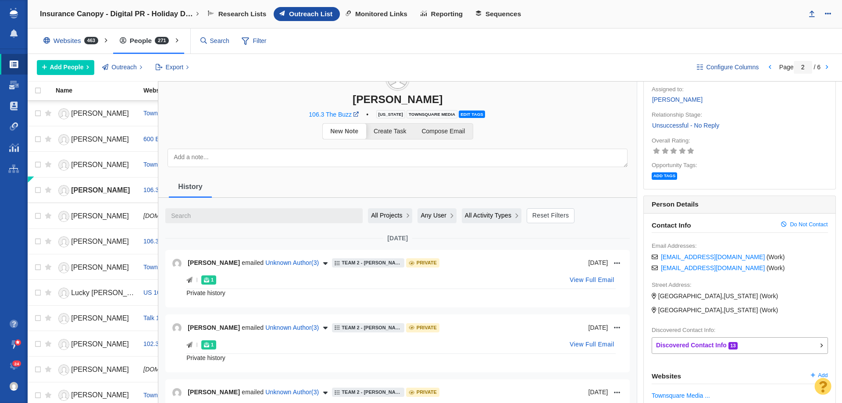
scroll to position [0, 0]
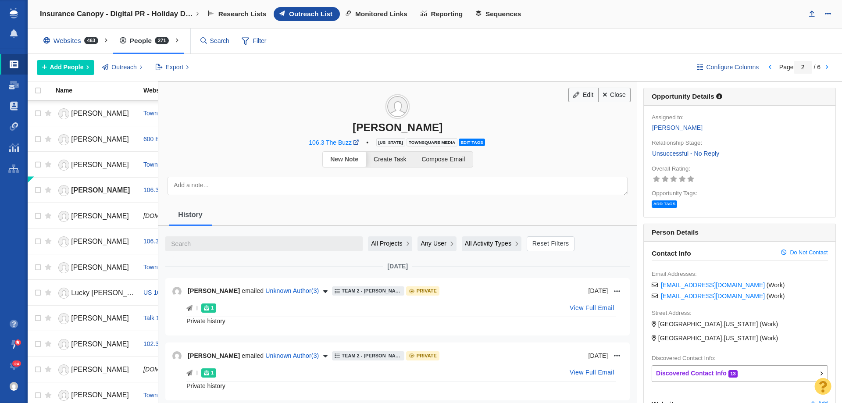
click at [406, 241] on icon "button" at bounding box center [408, 243] width 4 height 5
click at [397, 278] on span "Current Project" at bounding box center [394, 280] width 42 height 9
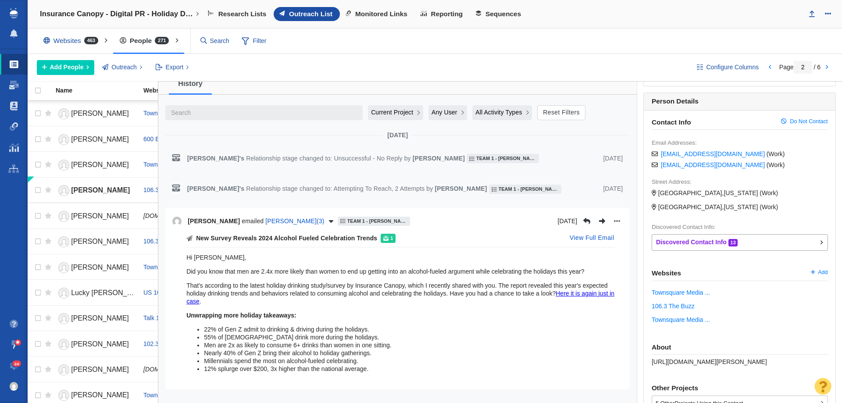
scroll to position [132, 0]
click at [13, 89] on link "Dashboard" at bounding box center [14, 85] width 28 height 21
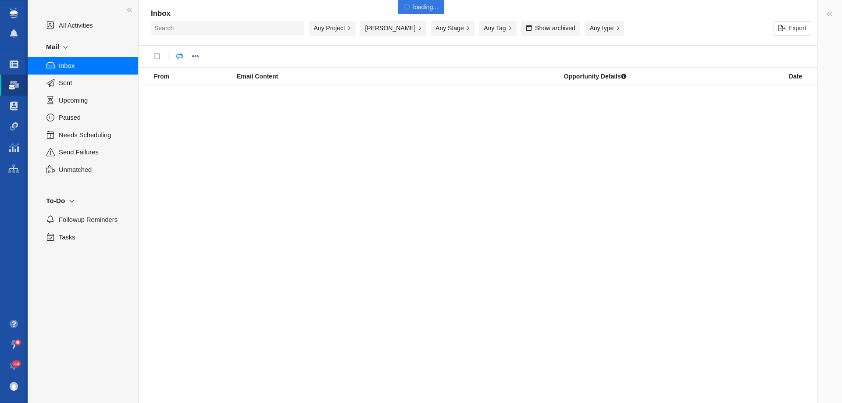
click at [393, 31] on button "[PERSON_NAME]" at bounding box center [393, 28] width 66 height 15
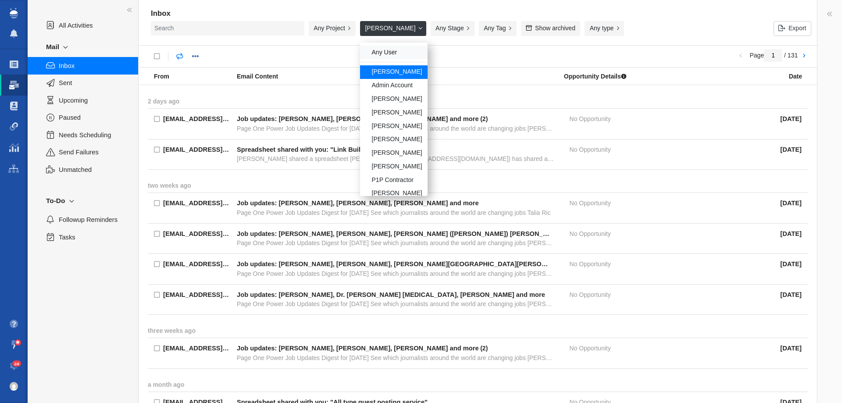
click at [381, 50] on div "Any User" at bounding box center [394, 53] width 68 height 14
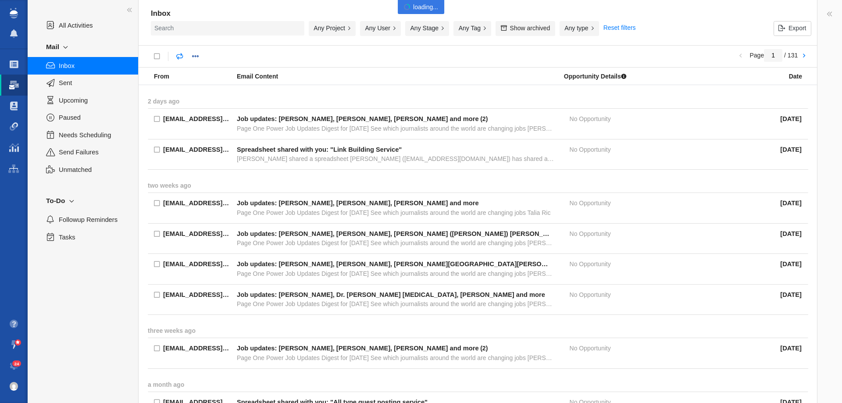
click at [334, 29] on div "Any Project" at bounding box center [332, 28] width 47 height 15
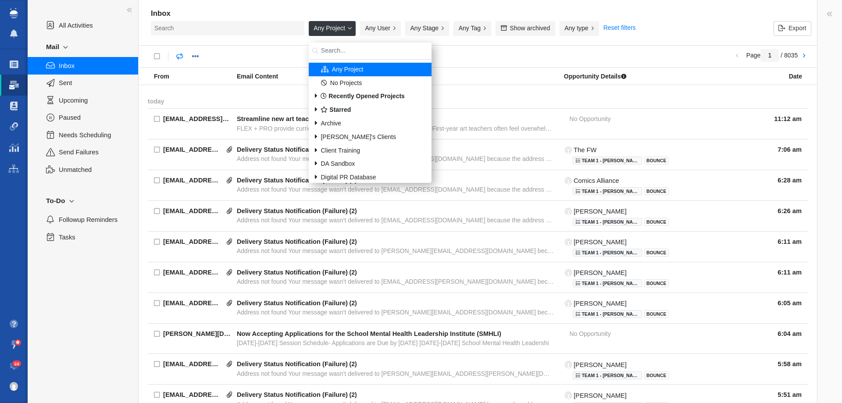
click at [337, 54] on input "search" at bounding box center [370, 51] width 123 height 17
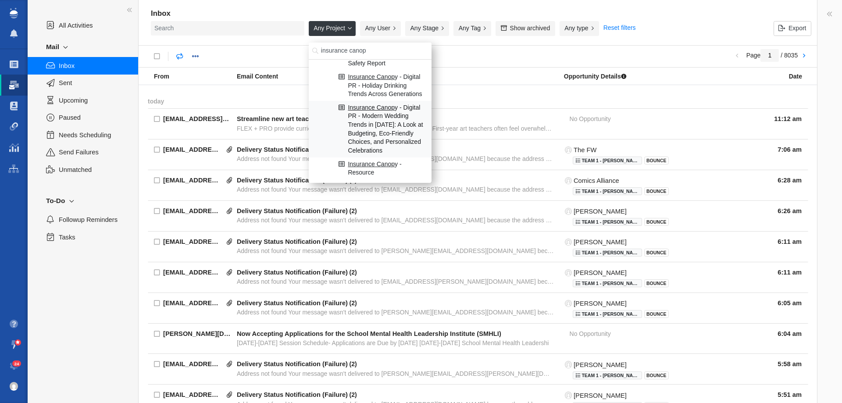
scroll to position [73, 0]
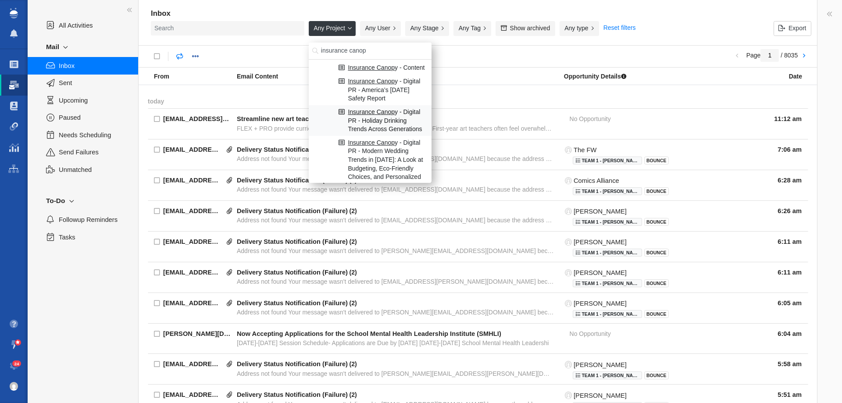
type input "insurance canop"
click at [372, 117] on span "Insurance Canop y - Digital PR - Holiday Drinking Trends Across Generations" at bounding box center [387, 121] width 78 height 26
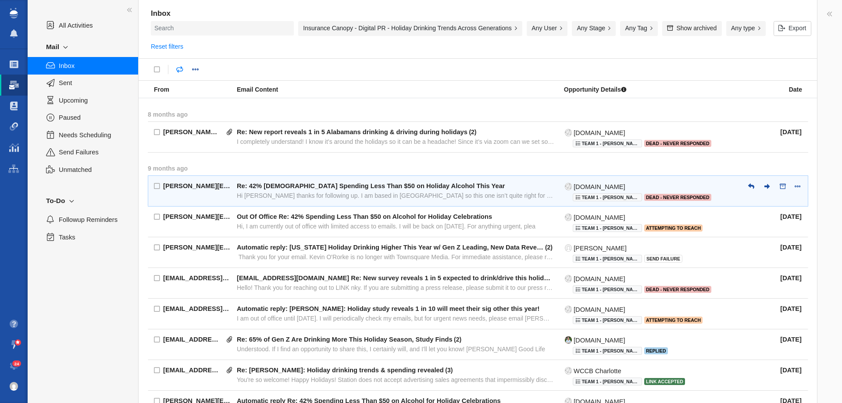
click at [304, 197] on div "Hi [PERSON_NAME] thanks for following up. I am based in [GEOGRAPHIC_DATA] so th…" at bounding box center [396, 196] width 318 height 8
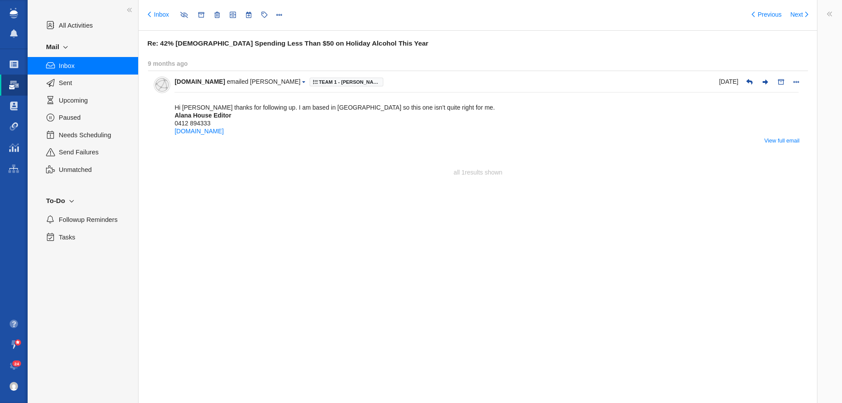
type input "message:1271994029"
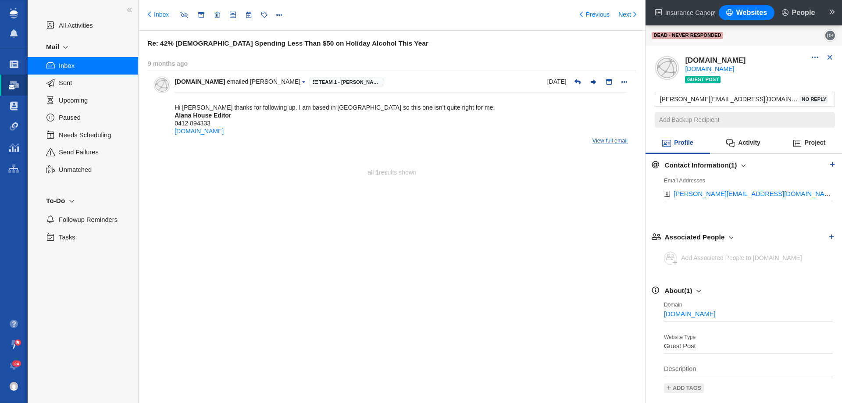
click at [619, 145] on link "View full email" at bounding box center [610, 141] width 35 height 8
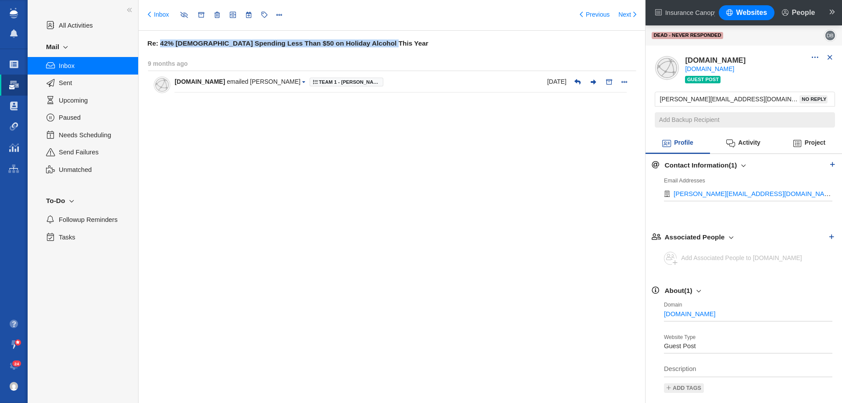
drag, startPoint x: 396, startPoint y: 41, endPoint x: 160, endPoint y: 47, distance: 236.1
click at [160, 47] on h6 "Re: 42% [DEMOGRAPHIC_DATA] Spending Less Than $50 on Holiday Alcohol This Year" at bounding box center [396, 43] width 498 height 8
copy h6 "42% [DEMOGRAPHIC_DATA] Spending Less Than $50 on Holiday Alcohol This Year"
click at [150, 15] on span at bounding box center [149, 15] width 3 height 9
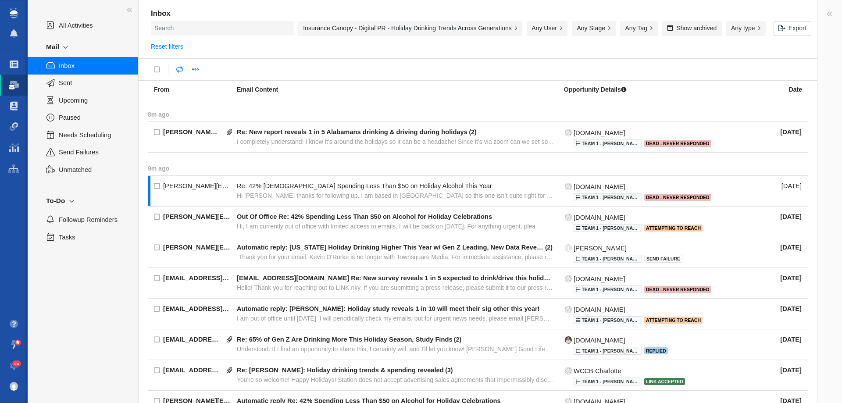
click at [332, 26] on div "Insurance Canopy - Digital PR - Holiday Drinking Trends Across Generations" at bounding box center [410, 28] width 224 height 15
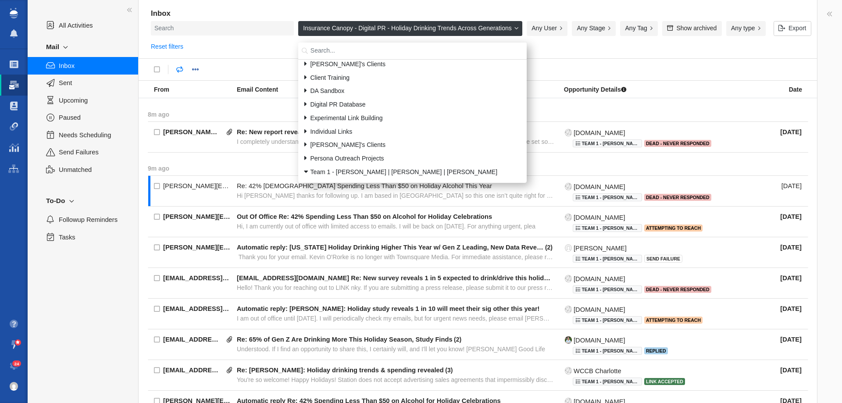
click at [362, 54] on input "search" at bounding box center [412, 51] width 229 height 17
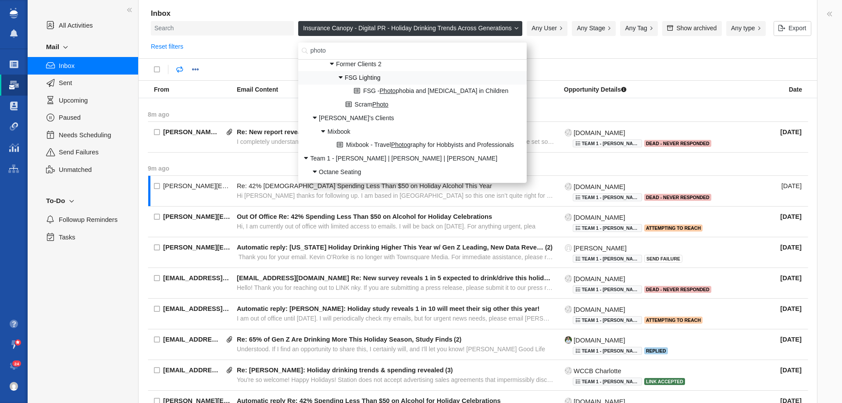
scroll to position [68, 0]
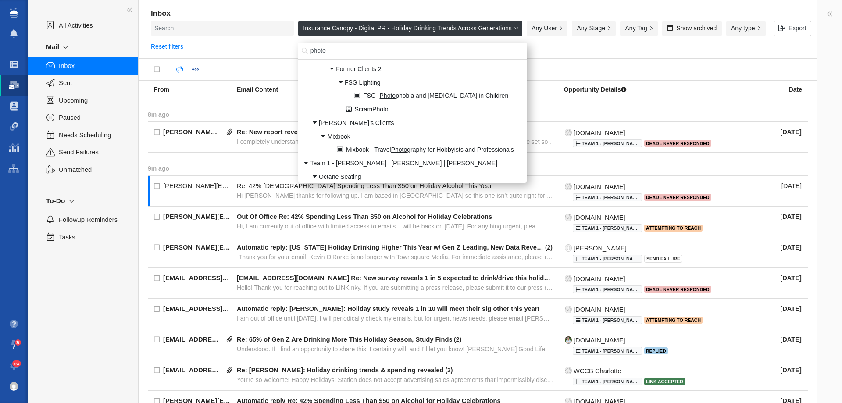
click at [374, 54] on input "photo" at bounding box center [412, 51] width 229 height 17
type input "p"
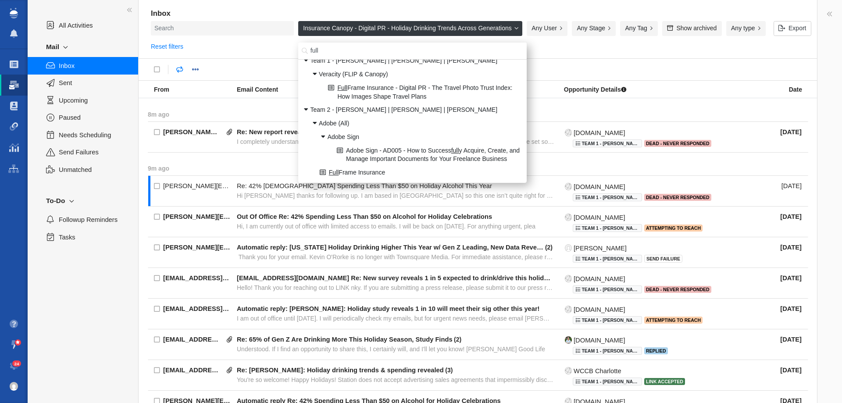
scroll to position [0, 0]
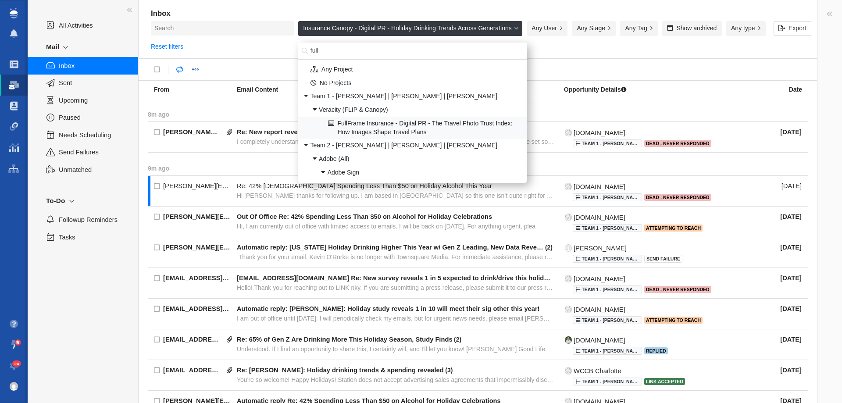
type input "full"
click at [378, 123] on span "Full Frame Insurance - Digital PR - The Travel Photo Trust Index: How Images Sh…" at bounding box center [429, 127] width 184 height 17
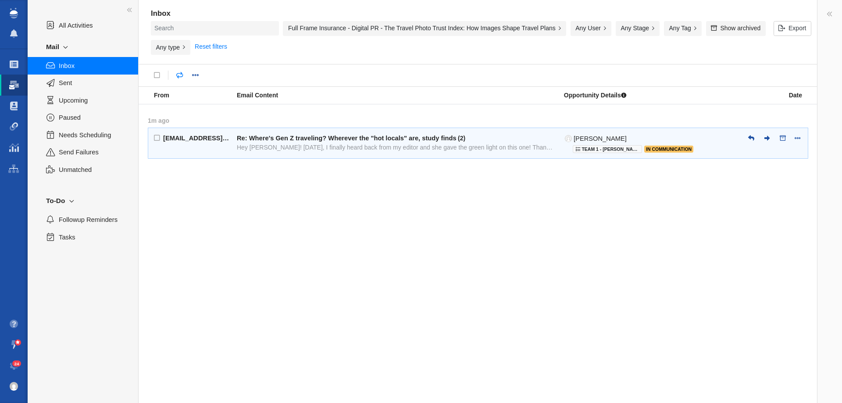
click at [336, 148] on div "Hey [PERSON_NAME]! [DATE], I finally heard back from my editor and she gave the…" at bounding box center [396, 147] width 318 height 8
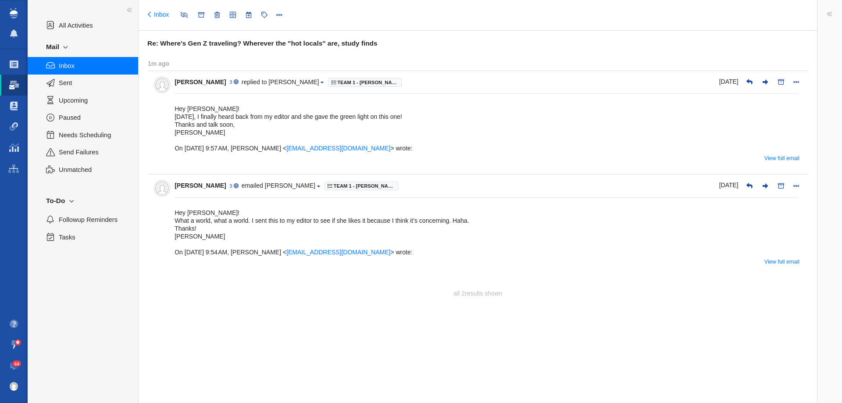
type input "message:1415446780"
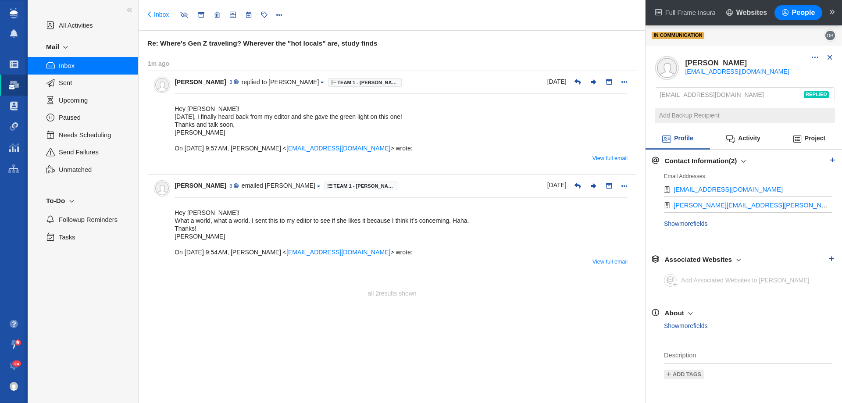
click at [615, 267] on div "View full email Hey [PERSON_NAME]! What a world, what a world. I sent this to m…" at bounding box center [401, 234] width 452 height 74
click at [613, 265] on link "View full email" at bounding box center [610, 262] width 35 height 8
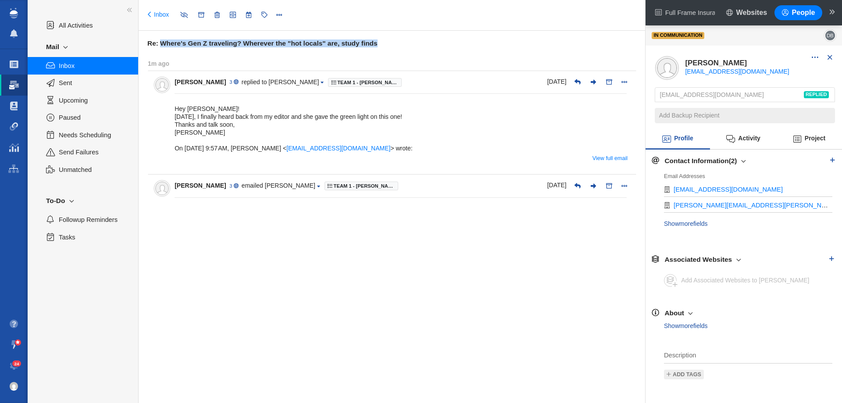
drag, startPoint x: 408, startPoint y: 35, endPoint x: 161, endPoint y: 42, distance: 247.1
click at [161, 42] on div "Re: Where's Gen Z traveling? Wherever the "hot locals" are, study finds [DATE] …" at bounding box center [392, 217] width 507 height 373
copy h6 "Where's Gen Z traveling? Wherever the "hot locals" are, study finds"
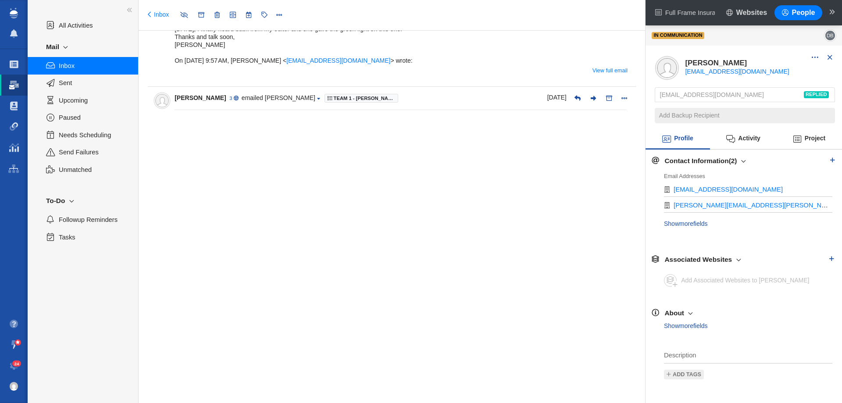
scroll to position [132, 0]
